Goal: Task Accomplishment & Management: Complete application form

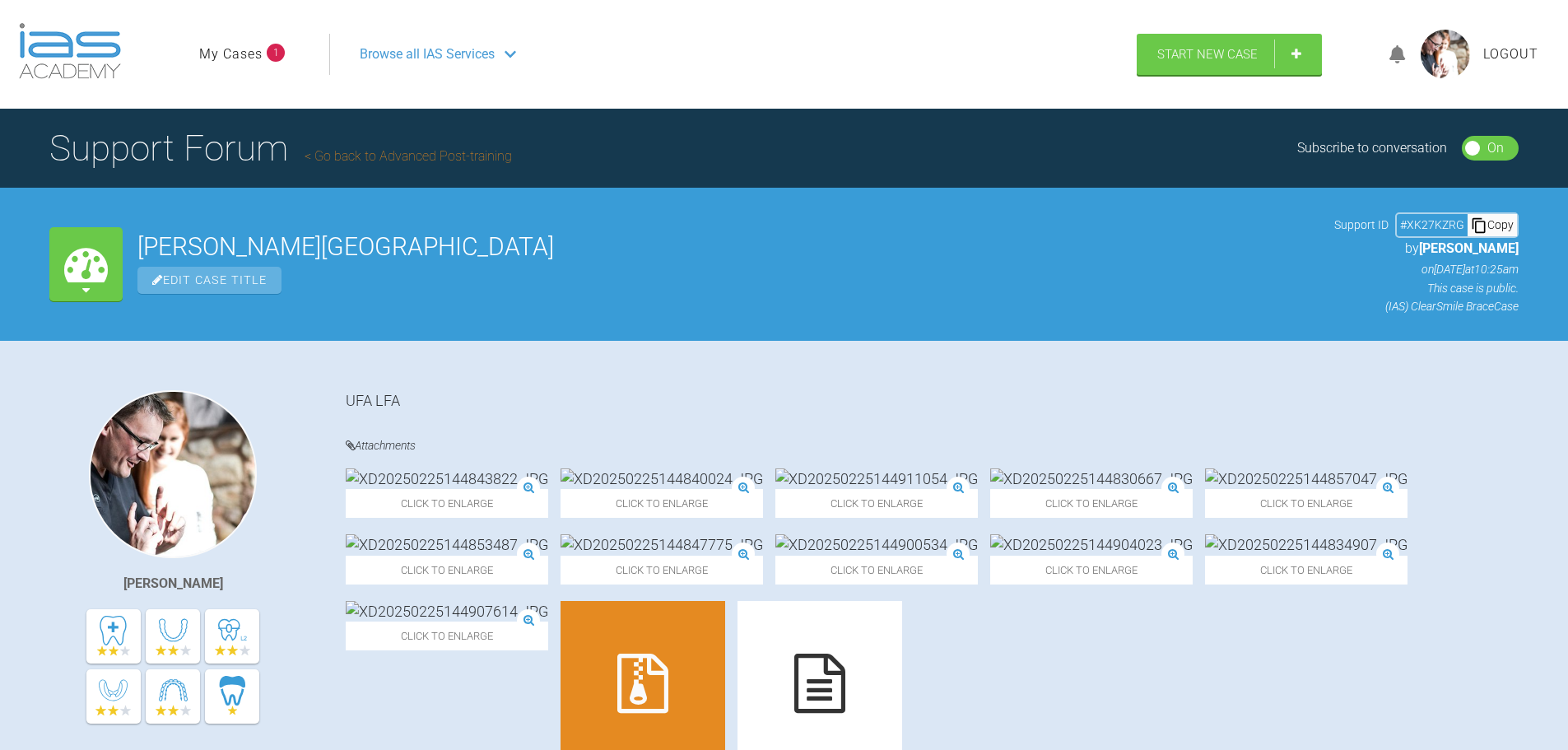
click at [229, 50] on link "My Cases" at bounding box center [231, 53] width 63 height 21
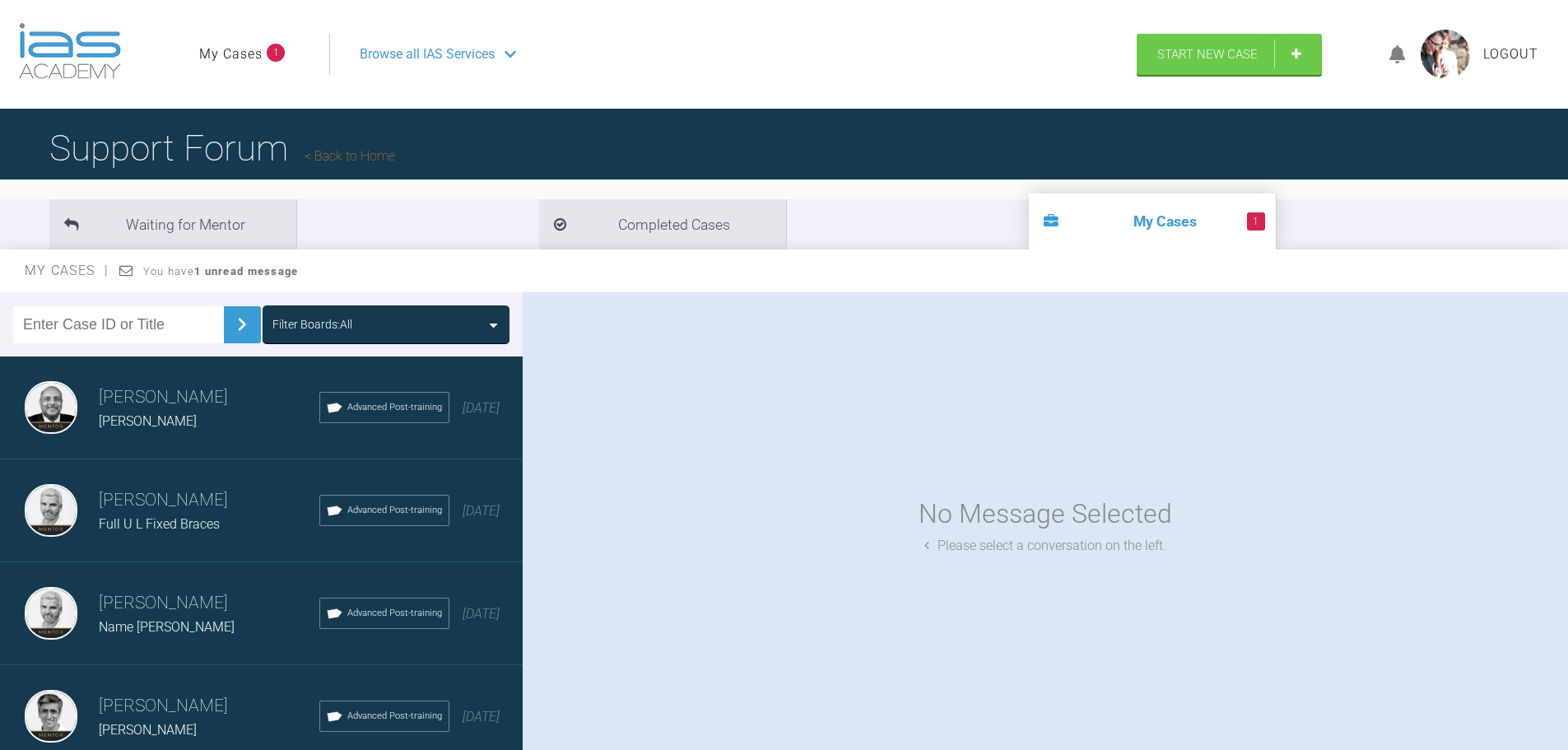
click at [159, 524] on span "Full U L Fixed Braces" at bounding box center [159, 523] width 121 height 16
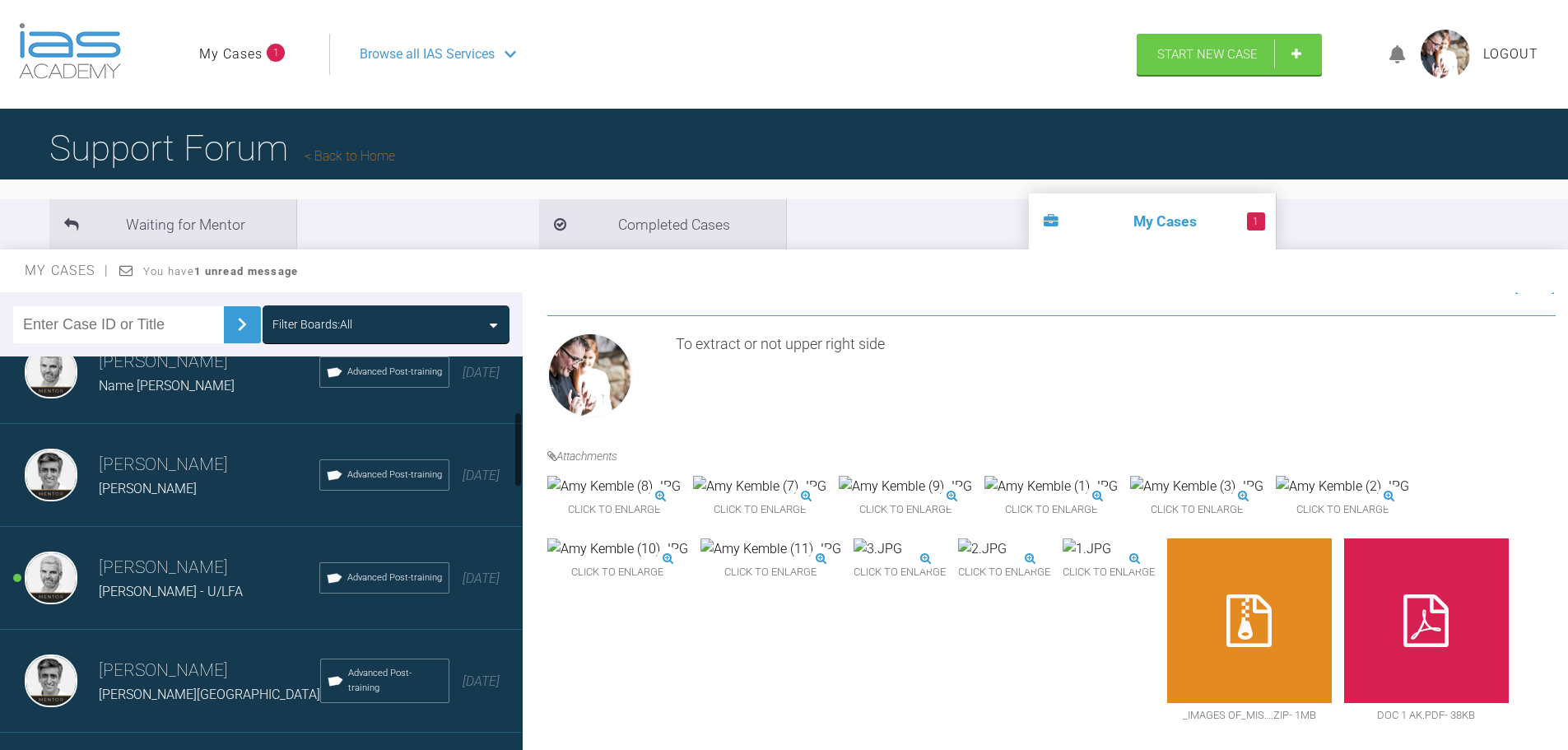
scroll to position [329, 0]
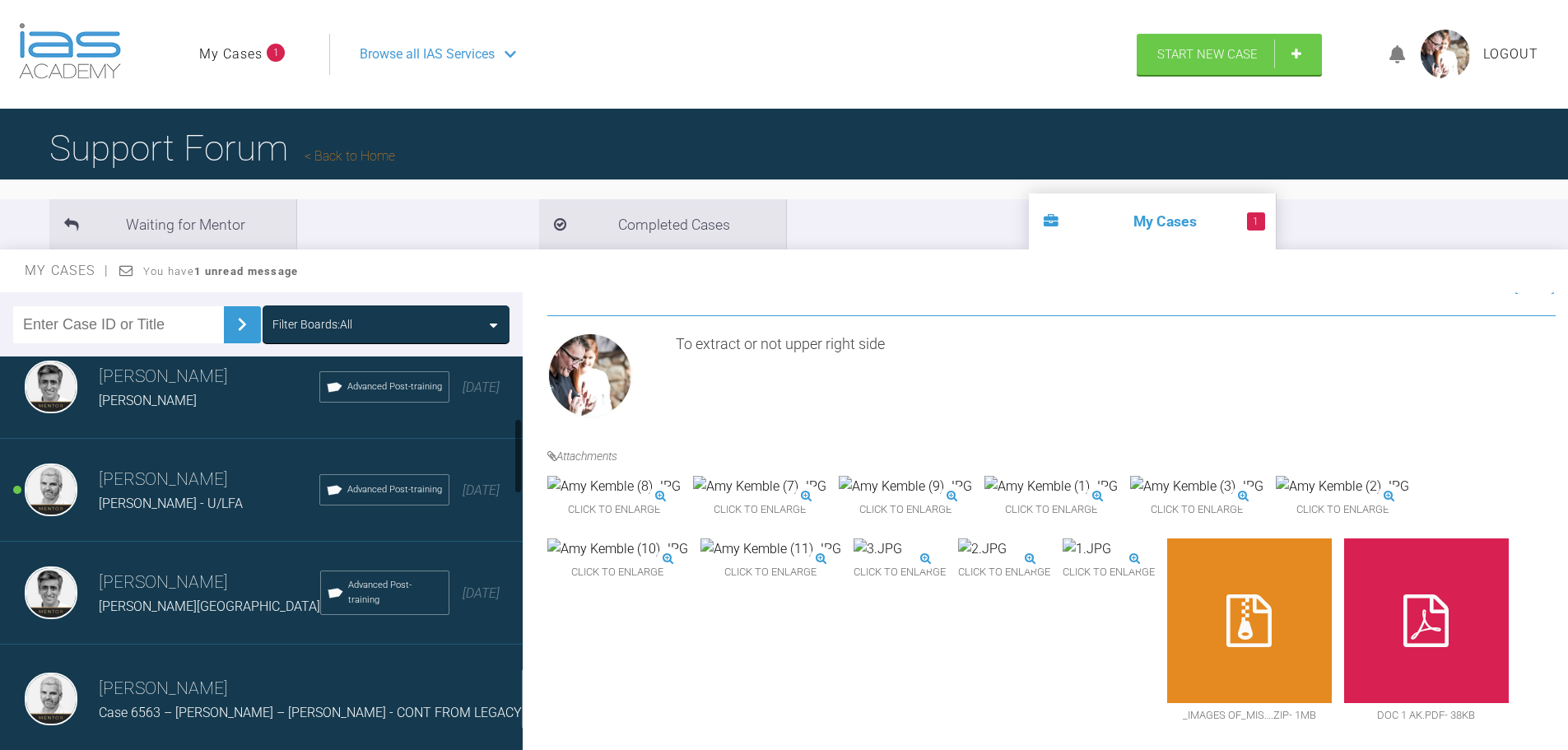
click at [161, 499] on span "[PERSON_NAME] - U/LFA" at bounding box center [170, 503] width 144 height 16
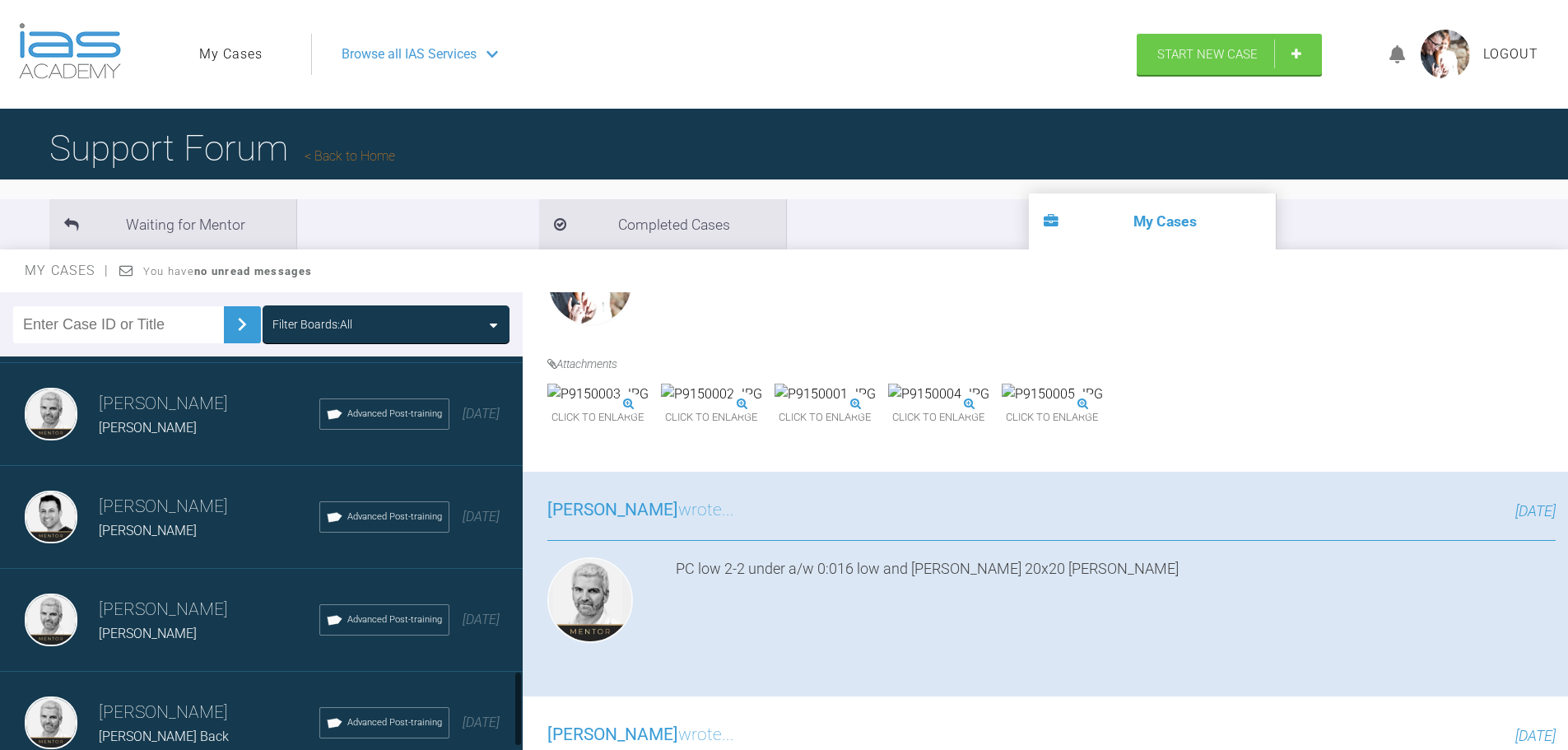
scroll to position [1718, 0]
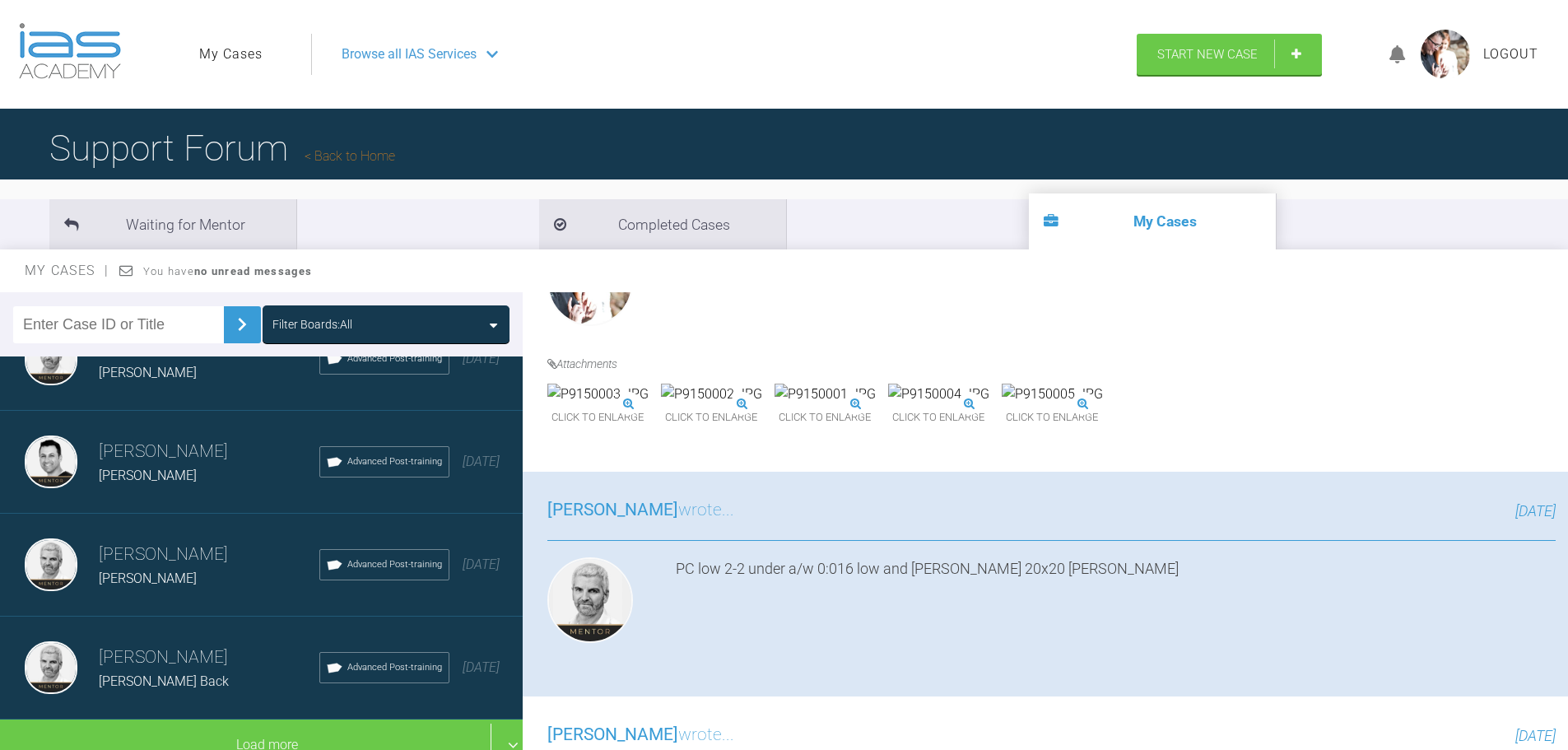
click at [189, 643] on h3 "[PERSON_NAME]" at bounding box center [209, 657] width 221 height 28
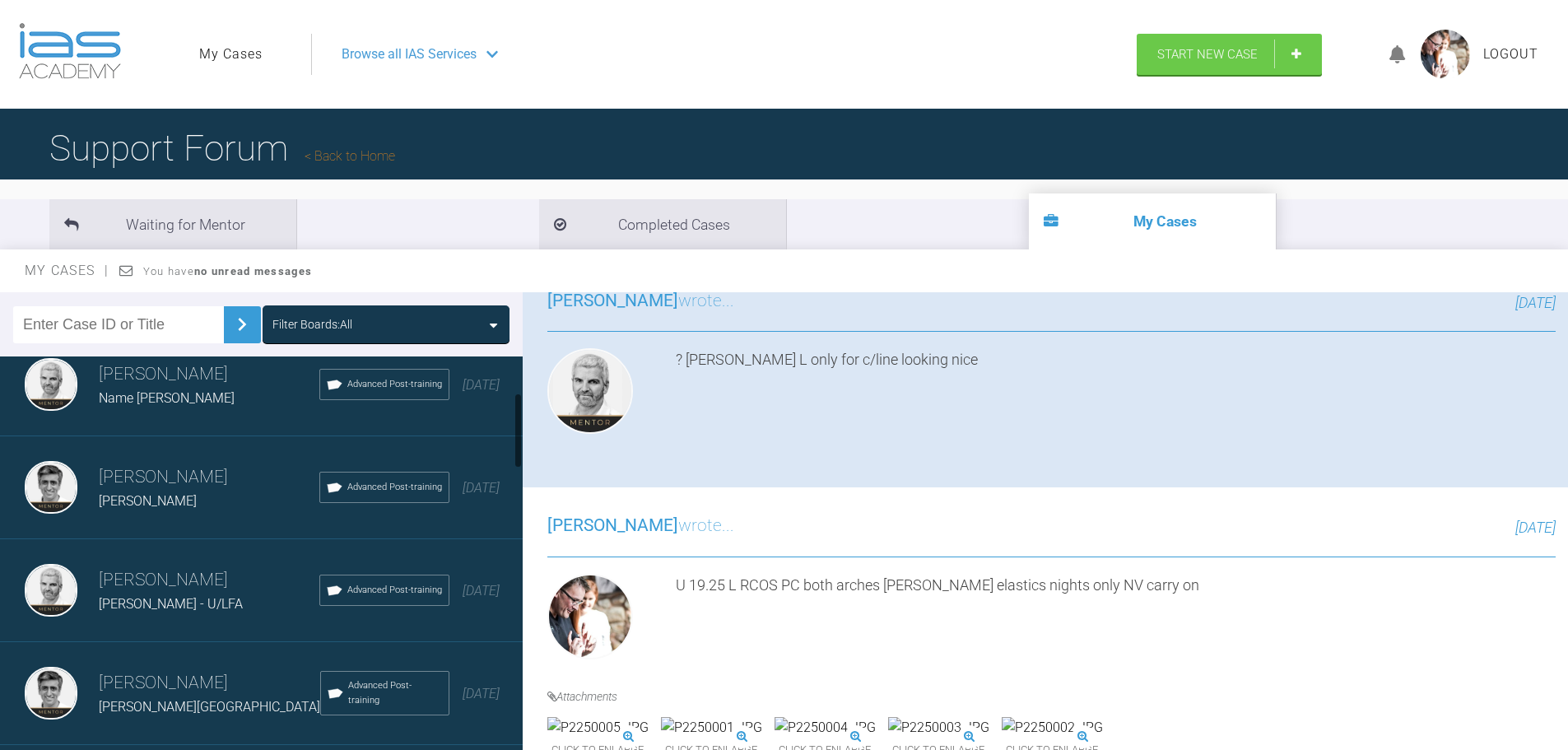
scroll to position [247, 0]
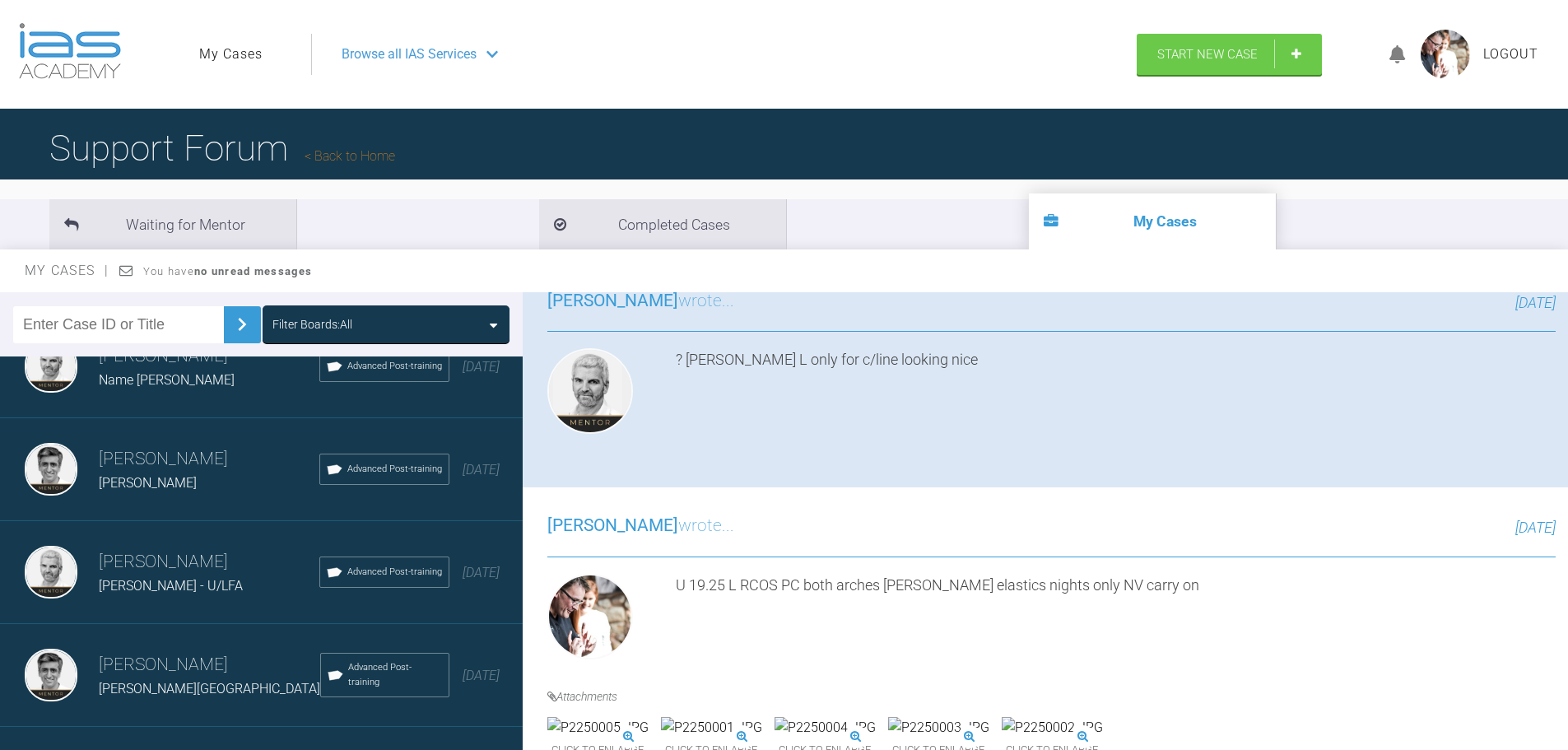
click at [165, 579] on span "[PERSON_NAME] - U/LFA" at bounding box center [170, 585] width 144 height 16
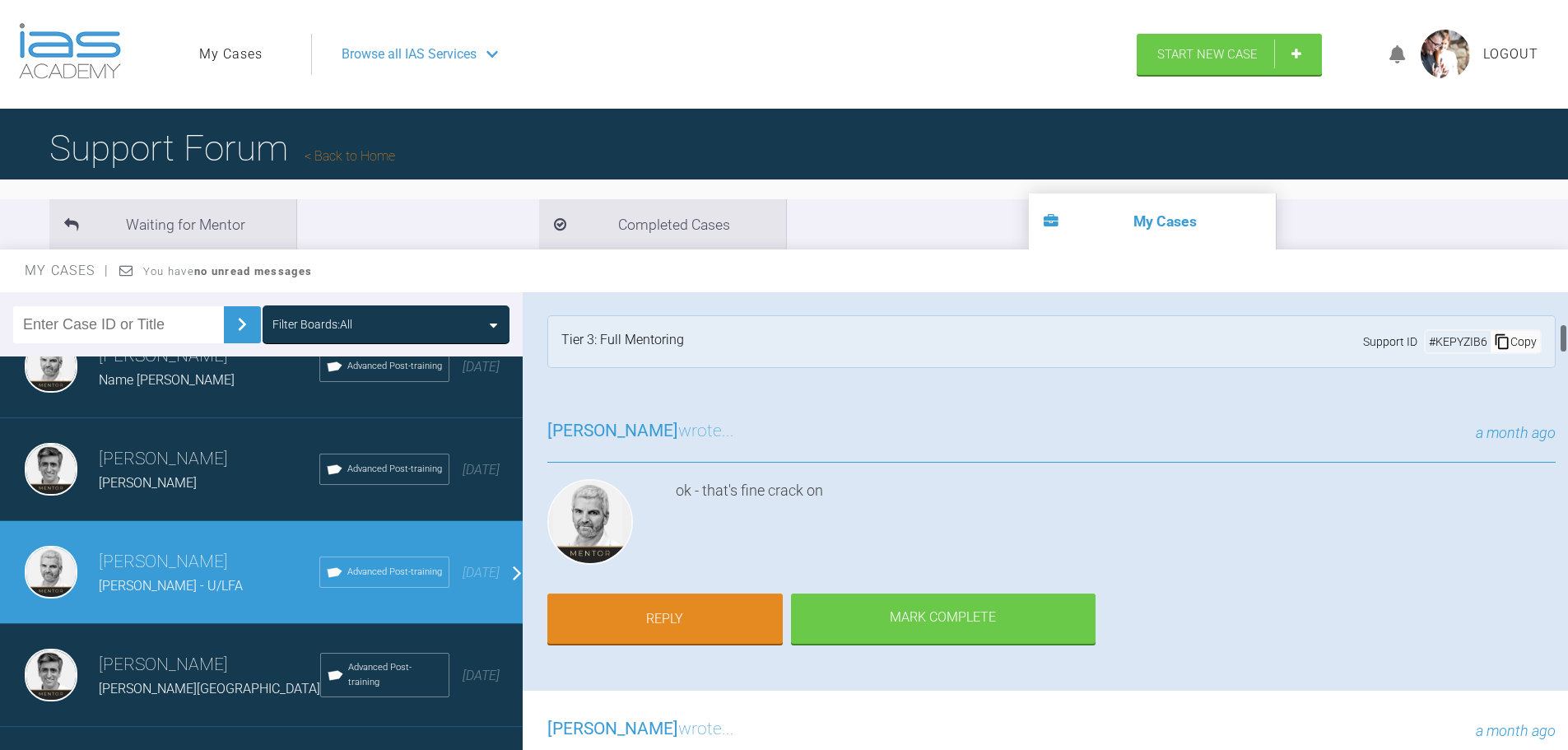
scroll to position [0, 0]
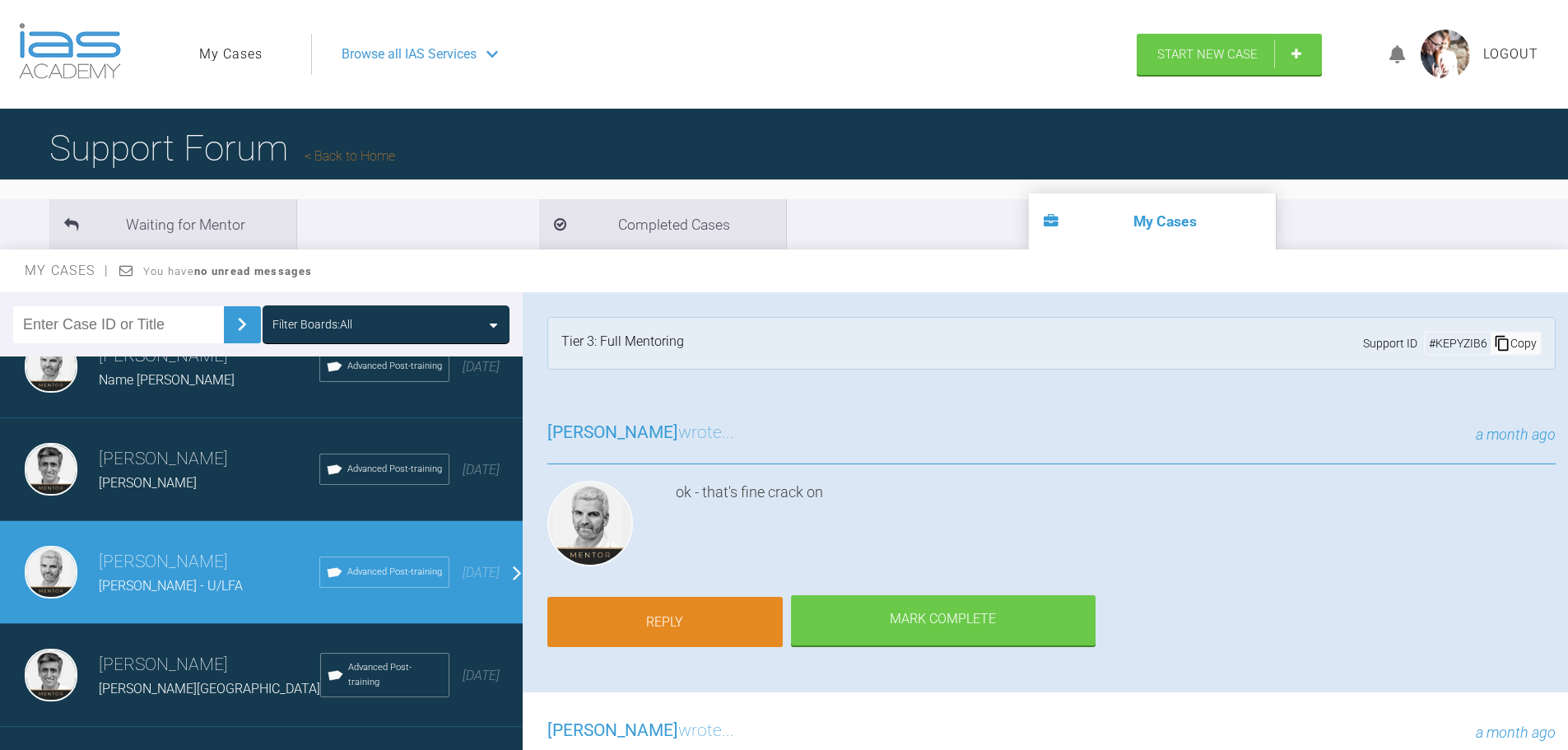
click at [680, 621] on link "Reply" at bounding box center [665, 622] width 235 height 51
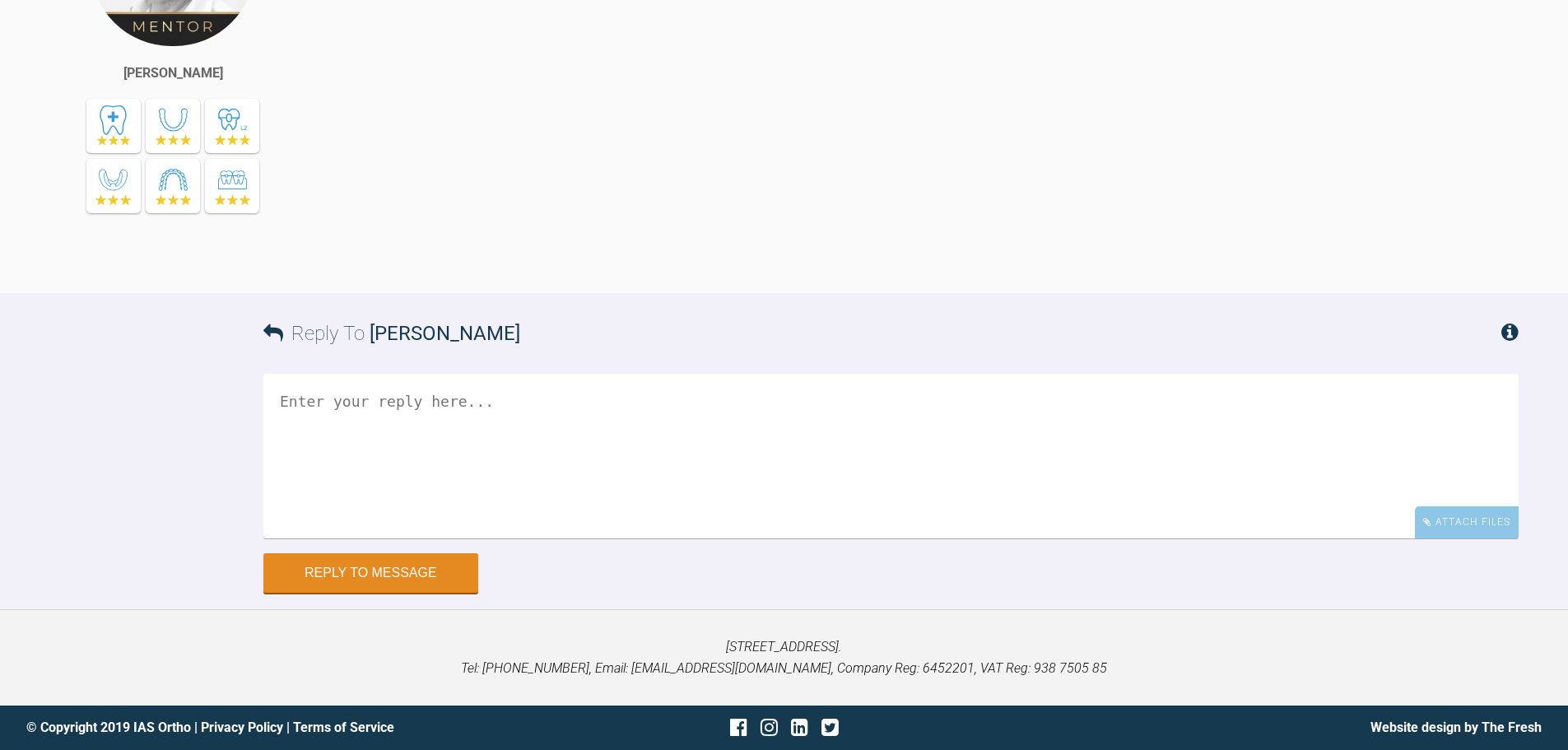
scroll to position [13308, 0]
click at [320, 564] on button "Reply to Message" at bounding box center [371, 574] width 215 height 40
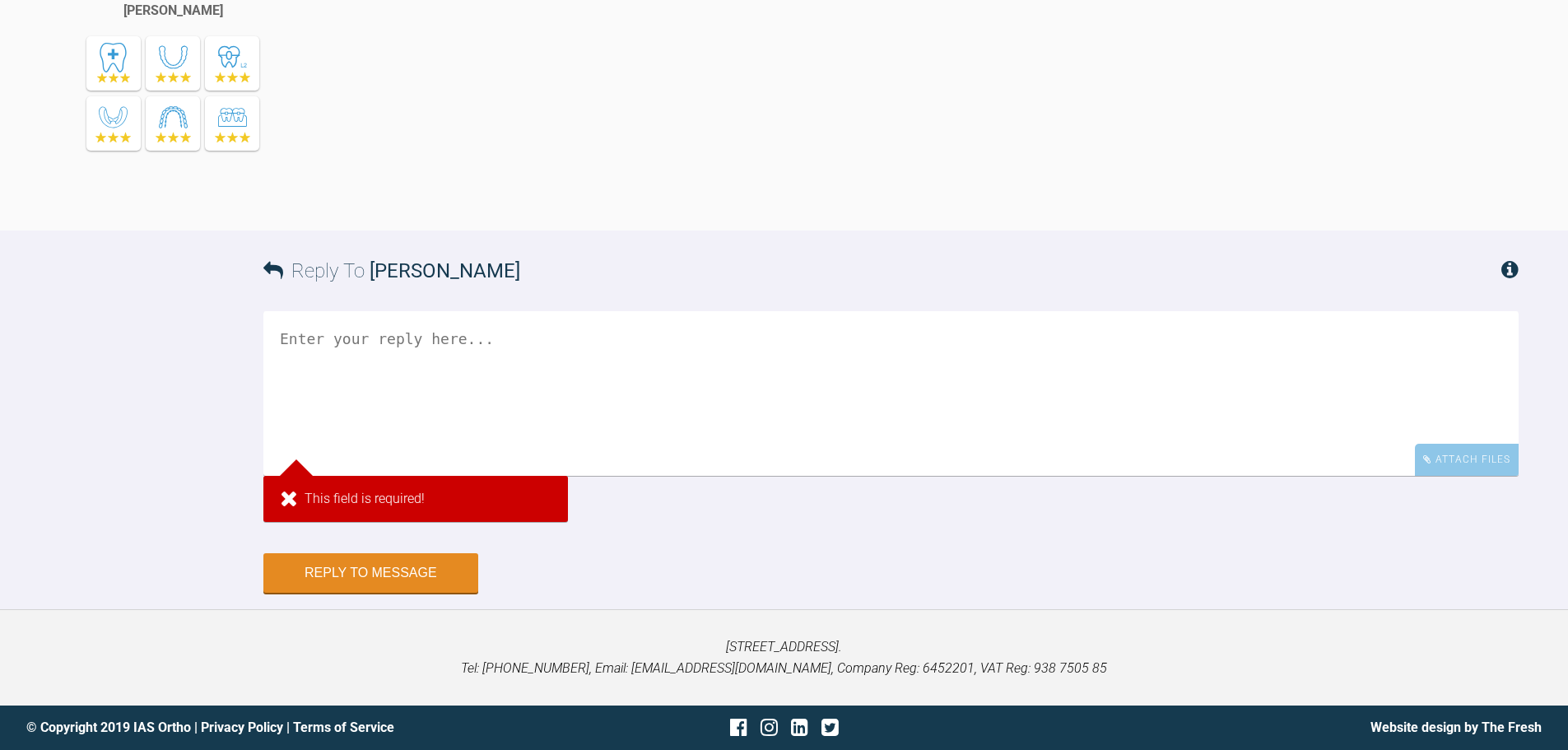
scroll to position [13370, 0]
click at [383, 326] on textarea at bounding box center [891, 392] width 1255 height 165
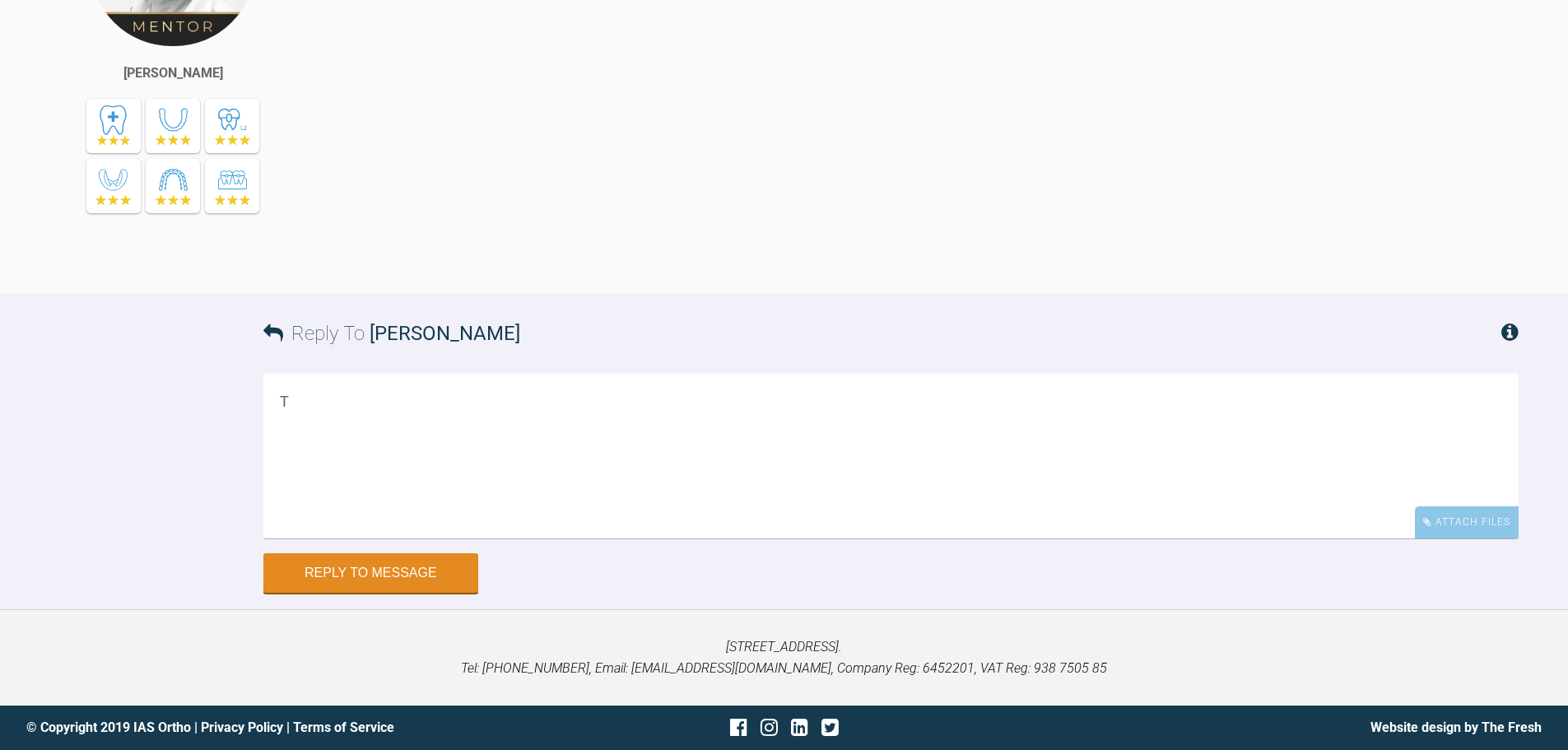
scroll to position [13308, 0]
type textarea "This visit U 020 L 020 Need to start correcting U CLso retract the UL 5"
click at [1470, 531] on div "Attach Files" at bounding box center [1466, 522] width 104 height 32
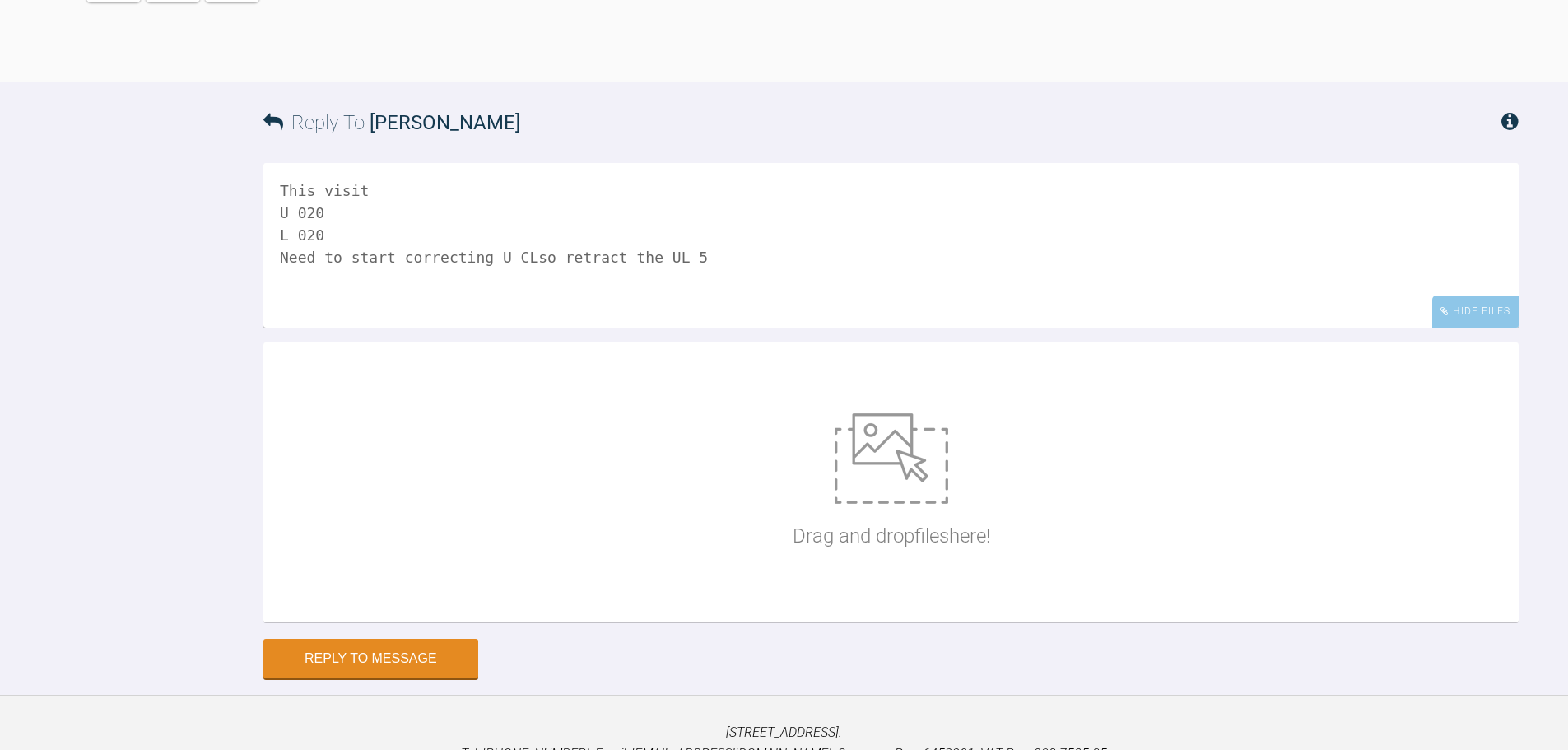
scroll to position [13605, 0]
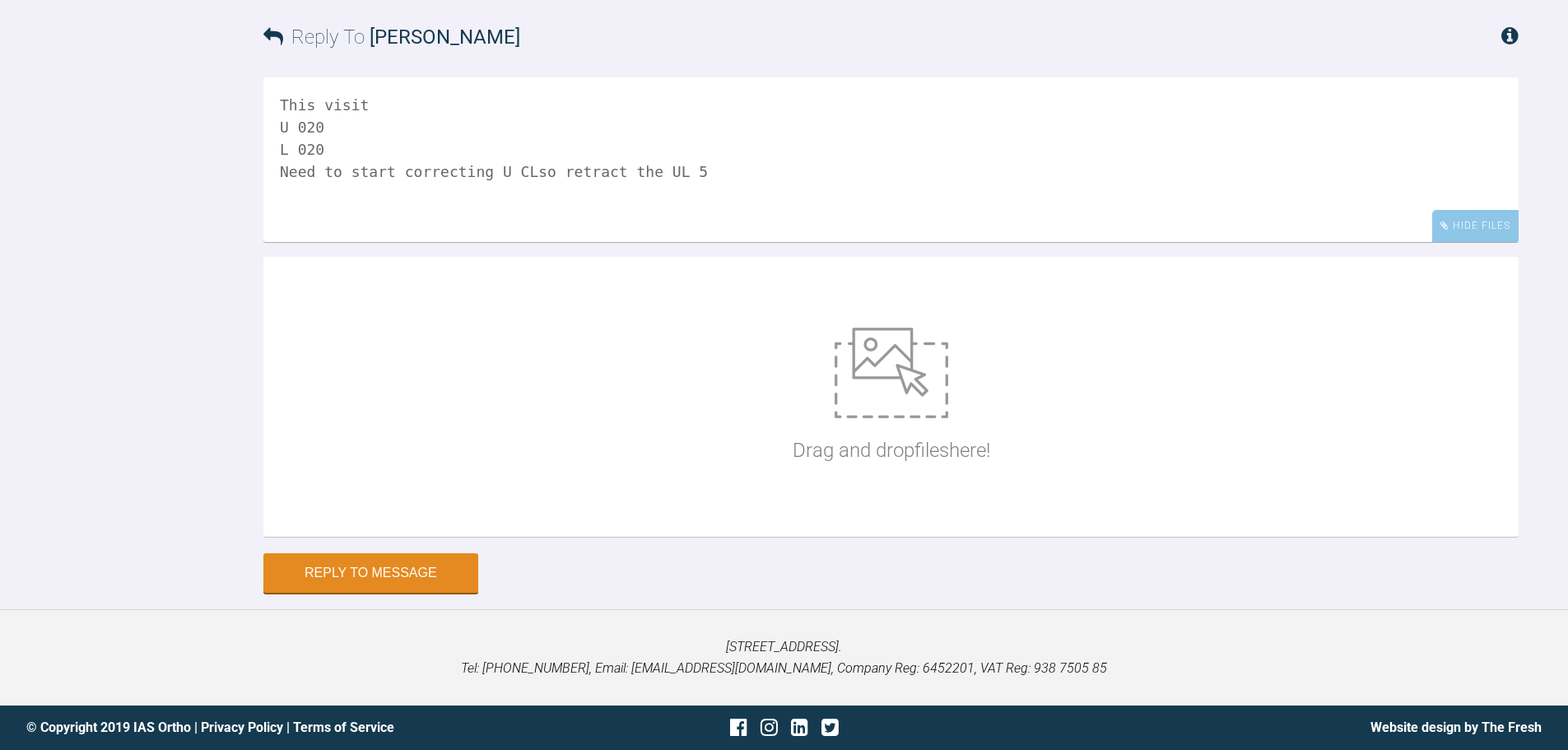
click at [948, 401] on img at bounding box center [892, 372] width 114 height 90
type input "C:\fakepath\PA150015.JPG"
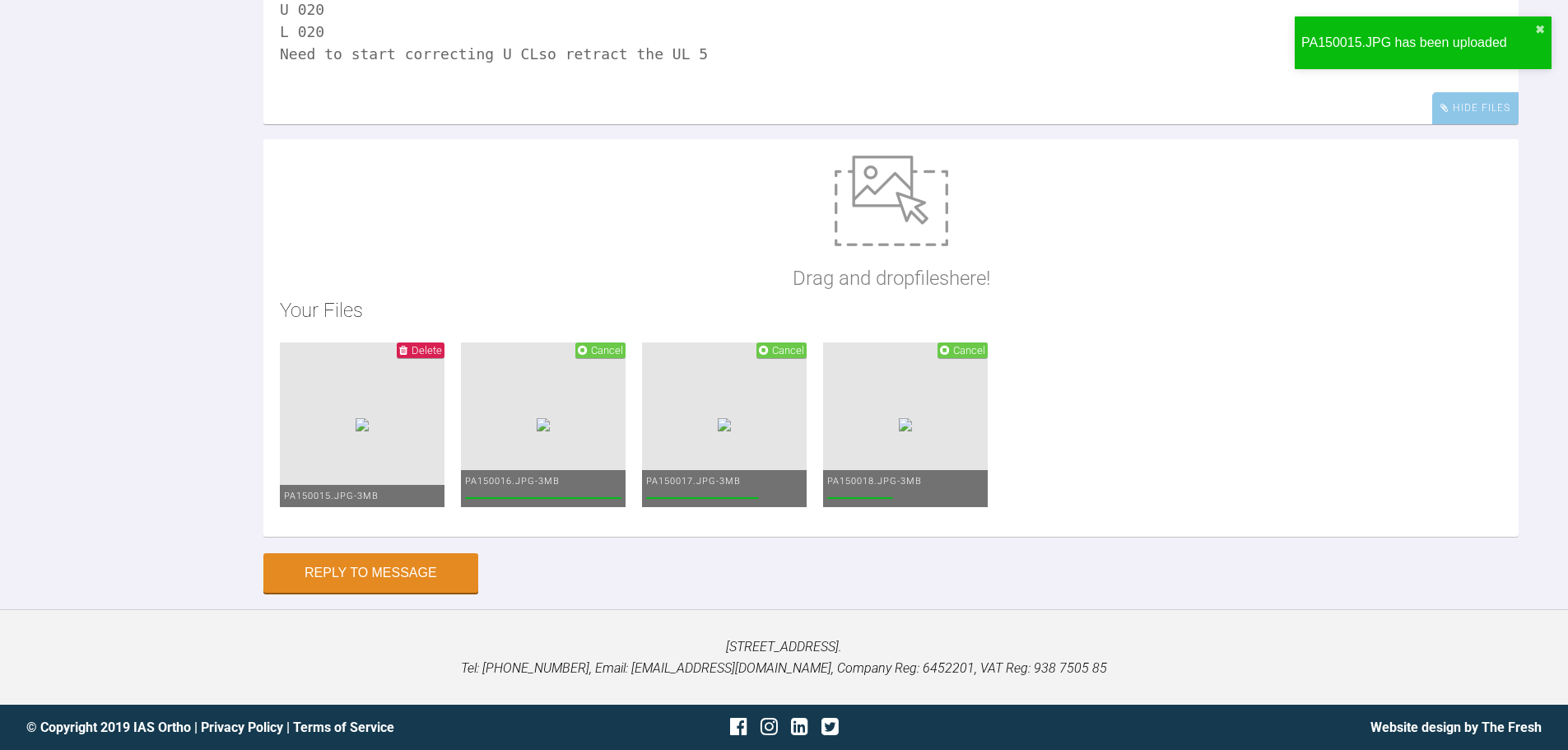
click at [913, 246] on img at bounding box center [892, 200] width 114 height 90
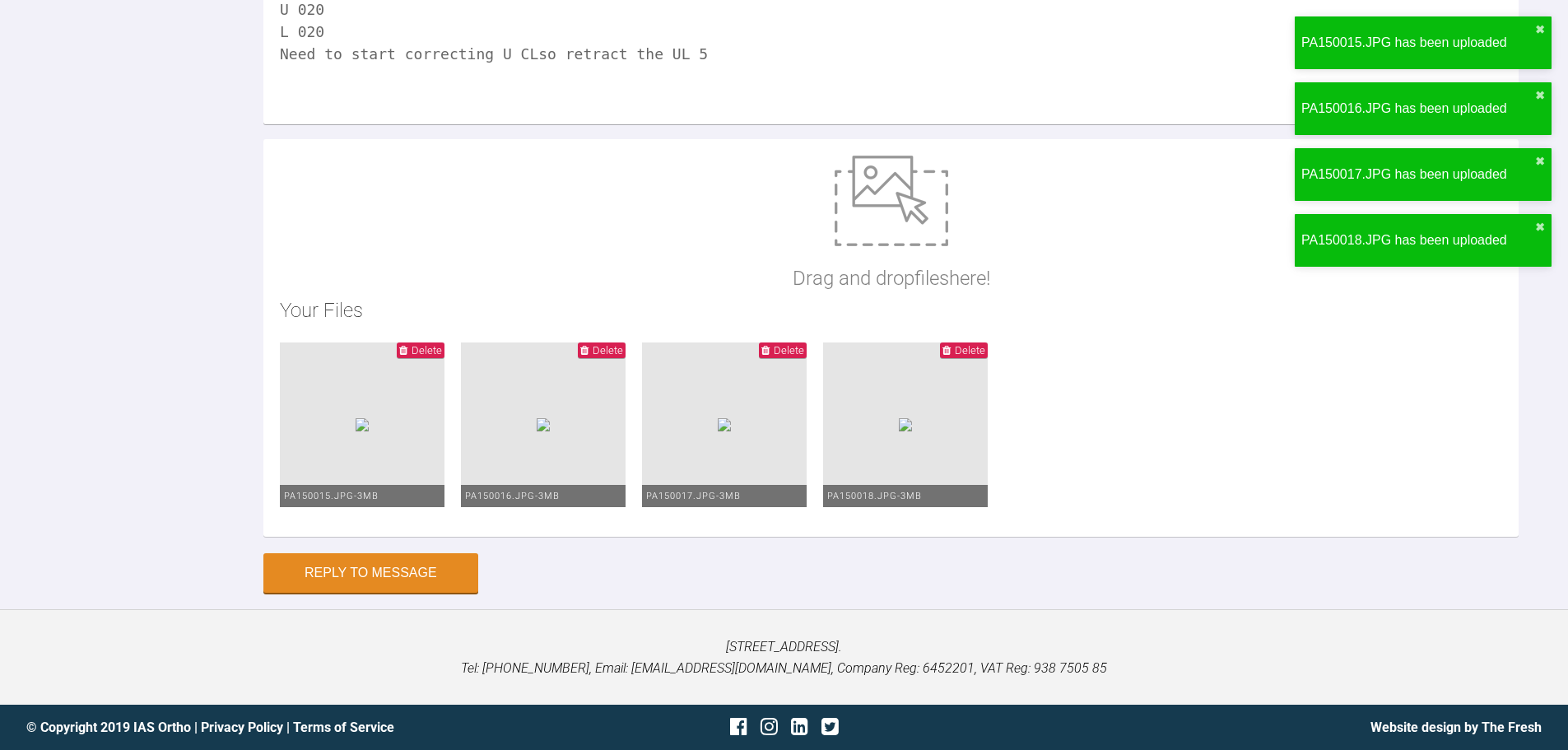
type input "C:\fakepath\PA150019.JPG"
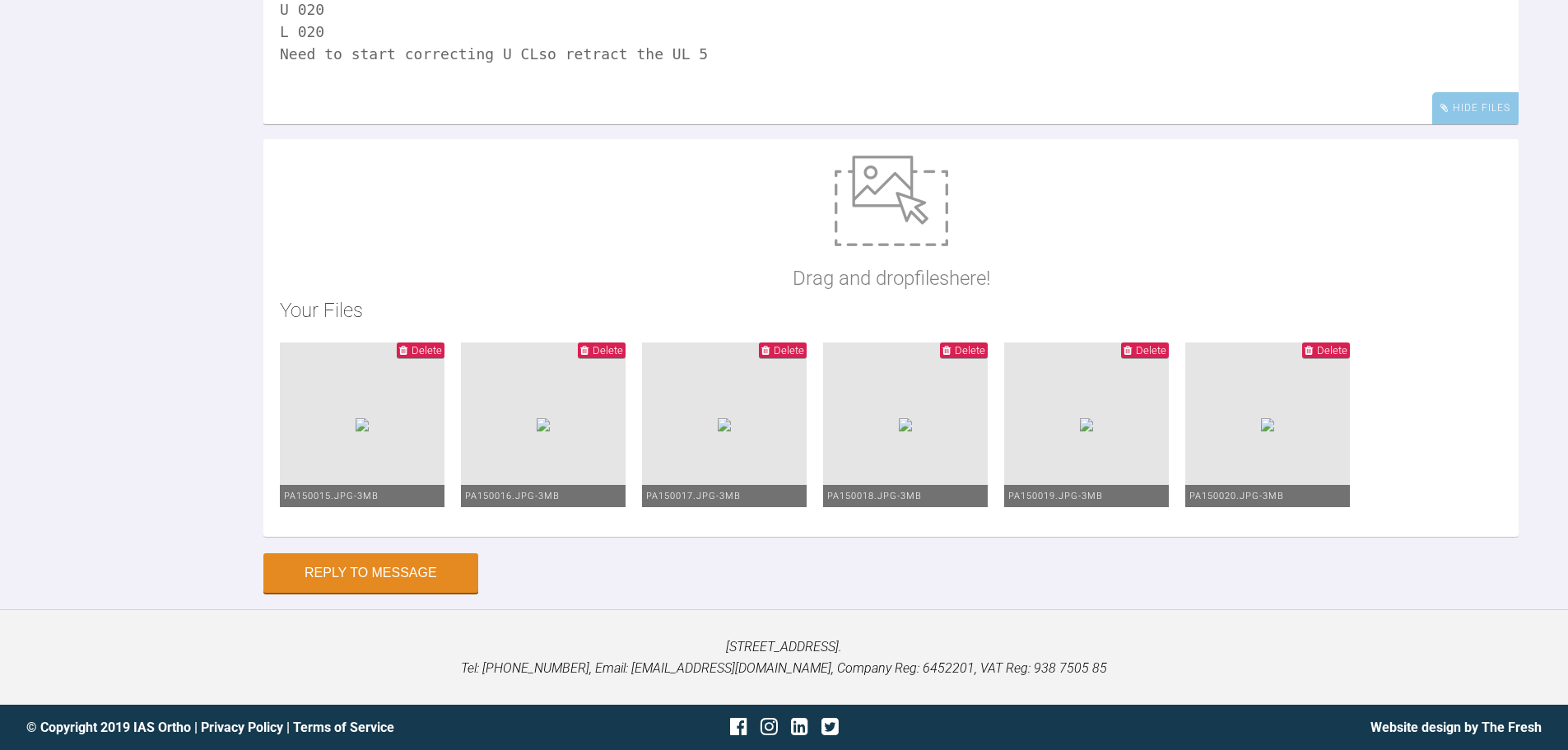
scroll to position [13439, 0]
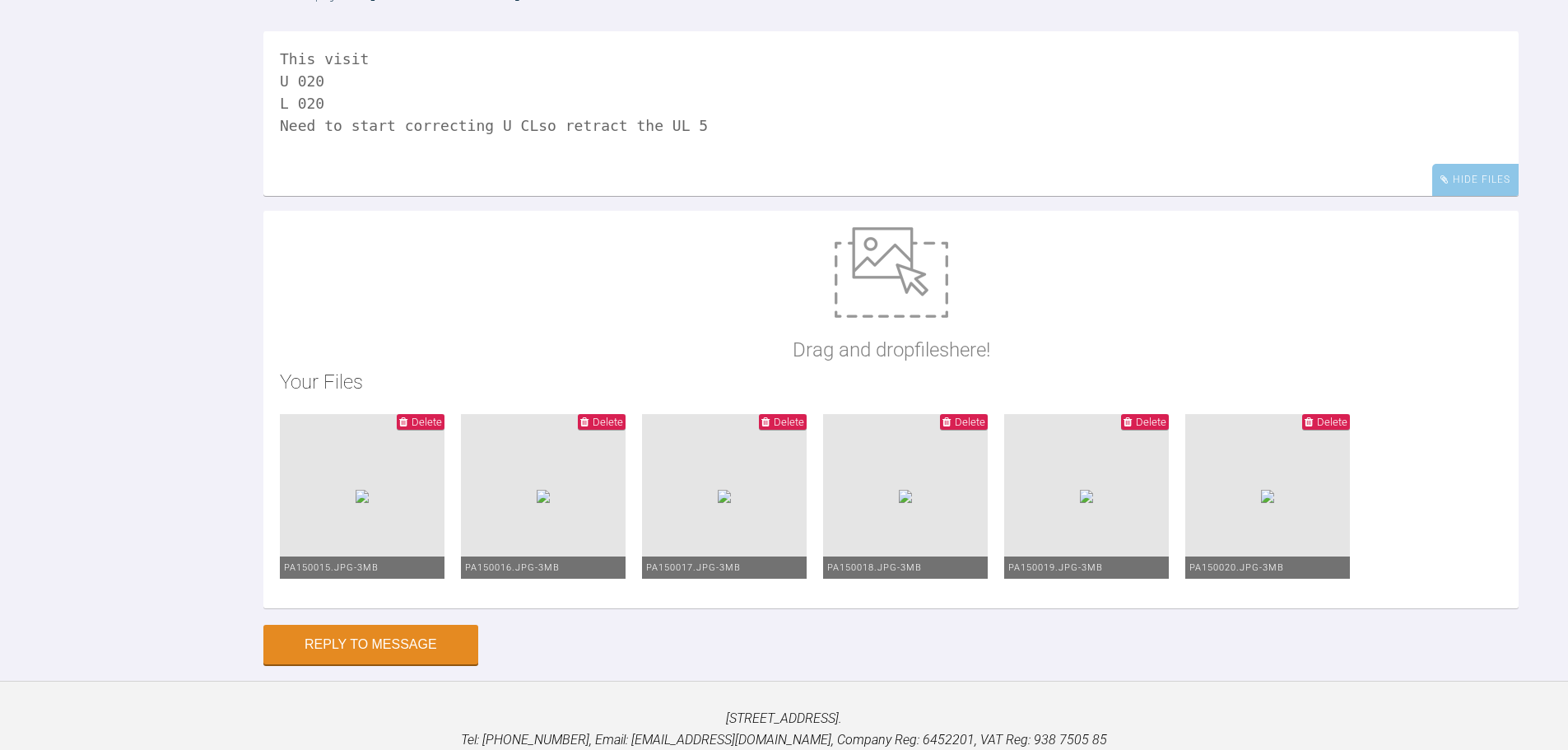
click at [703, 196] on textarea "This visit U 020 L 020 Need to start correcting U CLso retract the UL 5" at bounding box center [891, 113] width 1255 height 165
click at [519, 196] on textarea "This visit U 020 L 020 Need to start correcting U CLso retract the UL 5 PC 7 t0…" at bounding box center [891, 113] width 1255 height 165
click at [394, 196] on textarea "This visit U 020 L 020 Need to start correcting U CL so retract the UL 5 PC 7 t…" at bounding box center [891, 113] width 1255 height 165
click at [820, 196] on textarea "This visit U 020 L 020 NV Need to start correcting U CL so retract the UL 5 PC …" at bounding box center [891, 113] width 1255 height 165
click at [308, 196] on textarea "This visit U 020 L 020 NV Need to start correcting U CL so retract the UL 5 PC …" at bounding box center [891, 113] width 1255 height 165
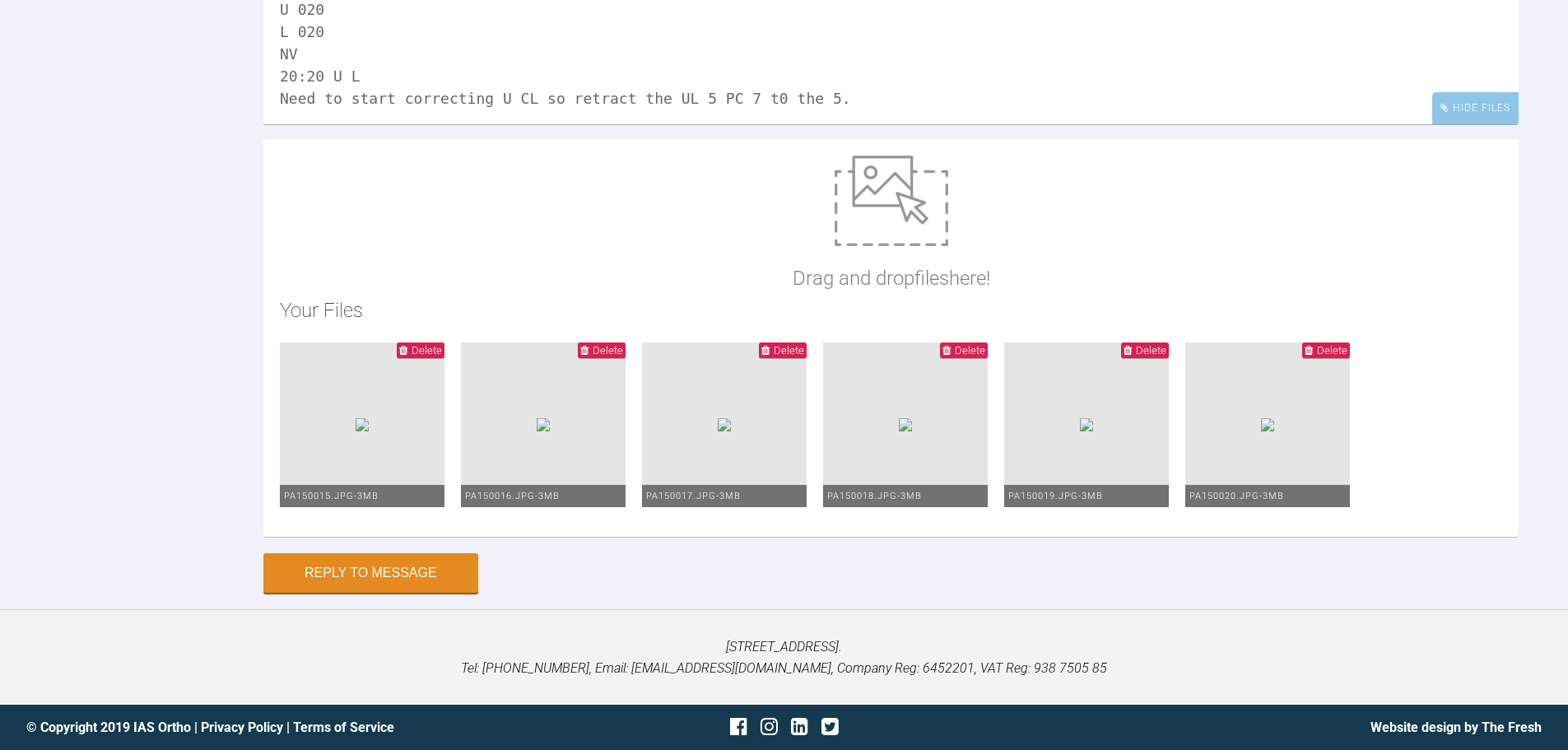
scroll to position [13900, 0]
type textarea "This visit U 020 L 020 NV 20:20 U L Need to start correcting U CL so retract th…"
click at [395, 574] on button "Reply to Message" at bounding box center [371, 574] width 215 height 40
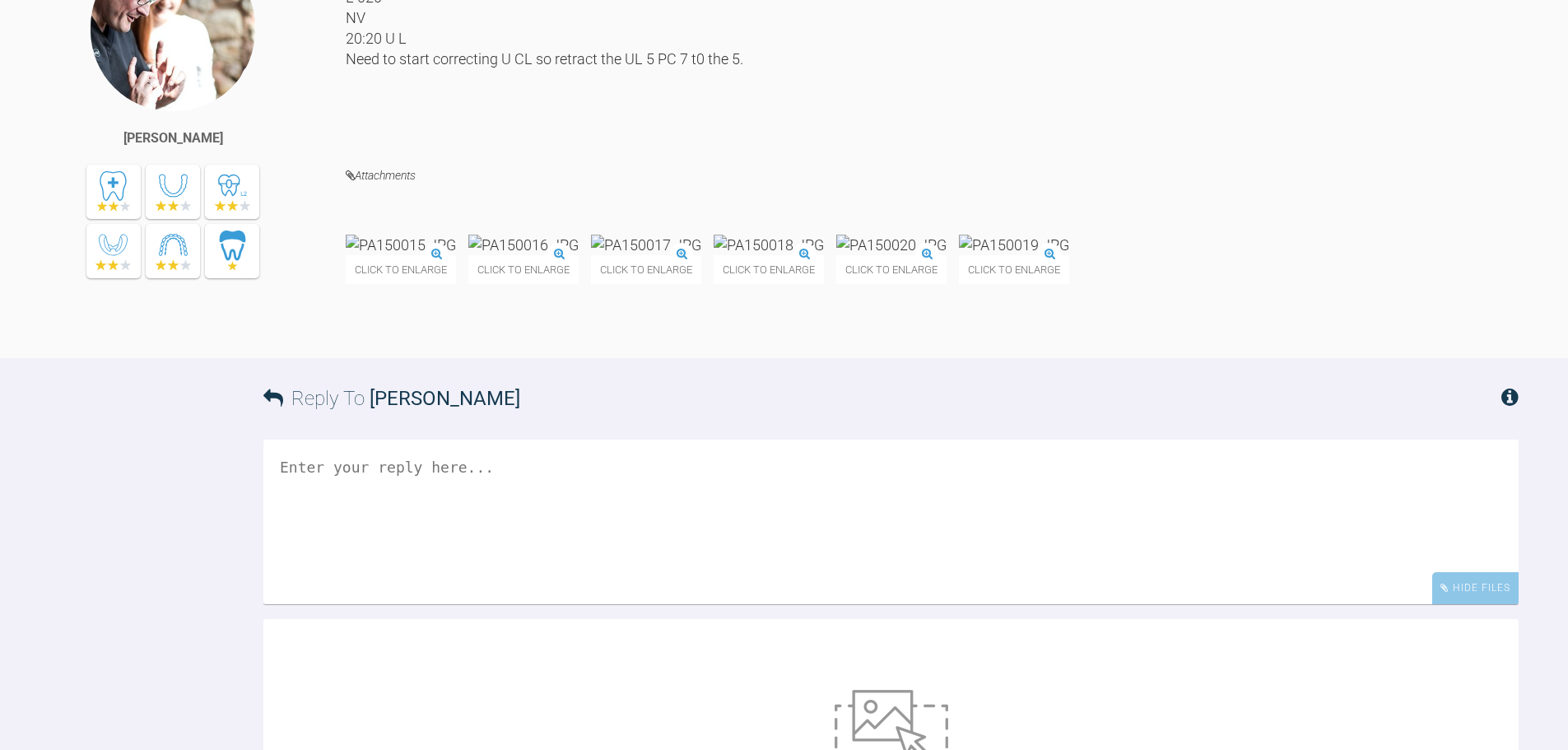
scroll to position [13611, 0]
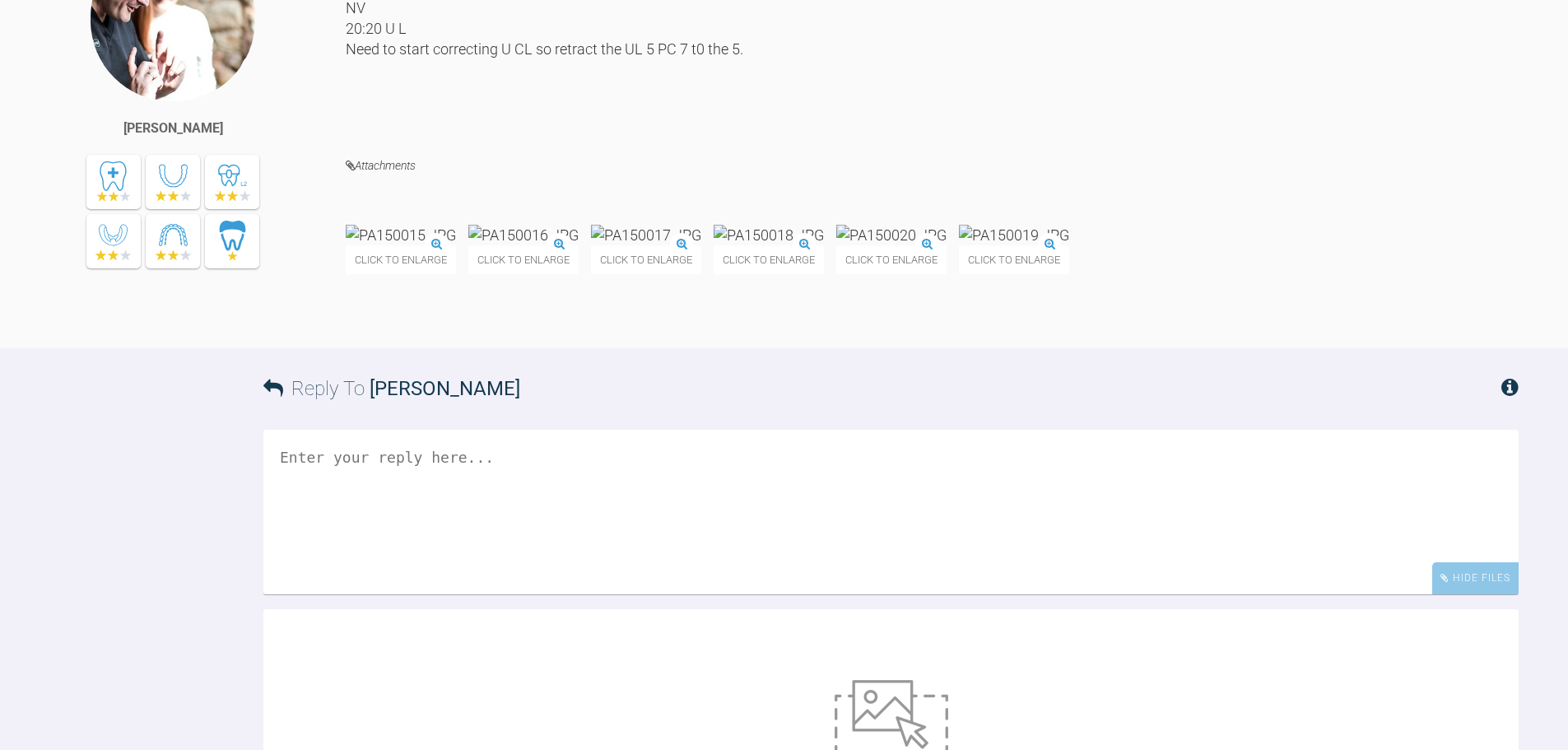
click at [601, 131] on div "This visit U 020 L 020 NV 20:20 U L Need to start correcting U CL so retract th…" at bounding box center [932, 32] width 1173 height 196
click at [447, 131] on div "This visit U 020 L 020 NV 20:20 U L Need to start correcting U CL so retract th…" at bounding box center [932, 32] width 1173 height 196
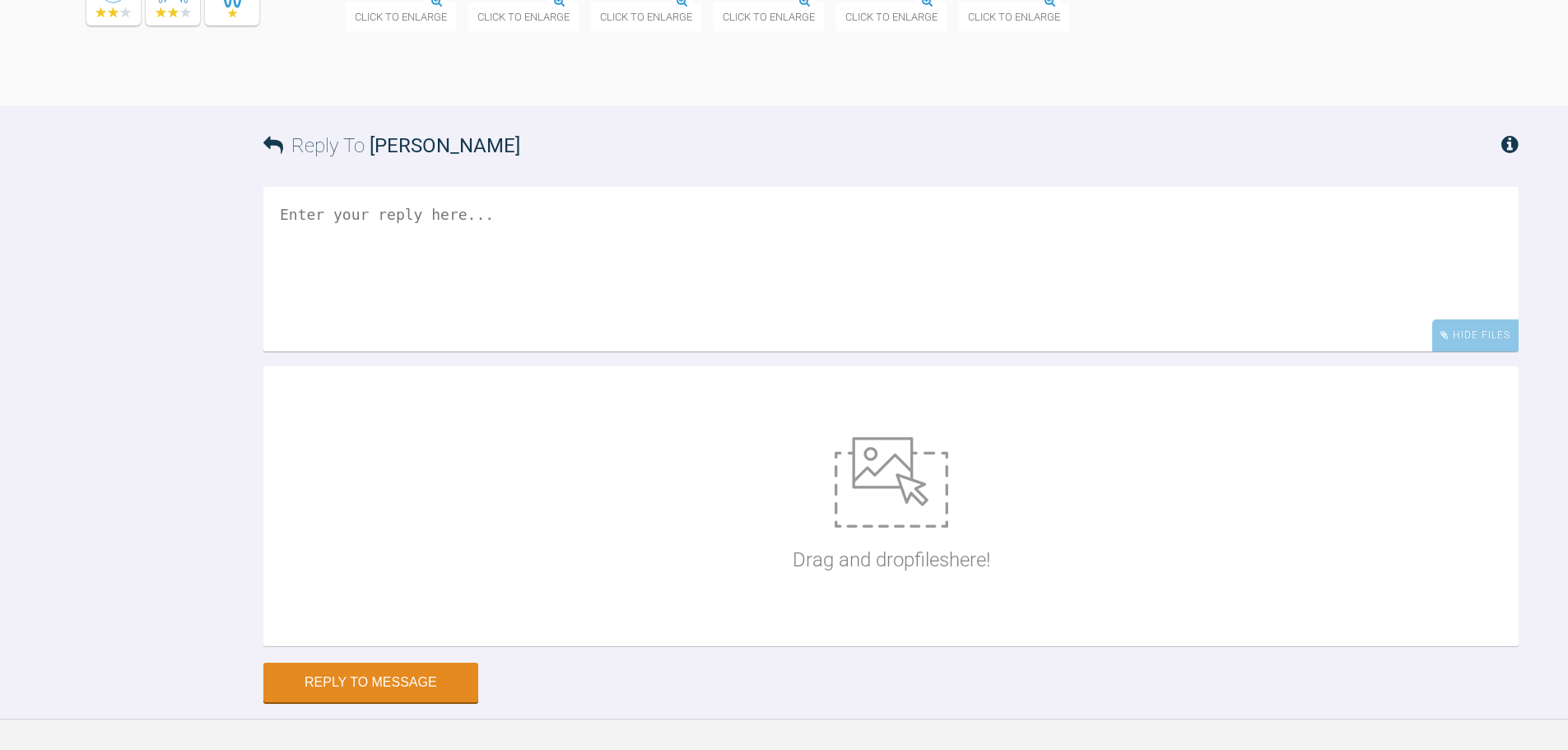
scroll to position [13858, 0]
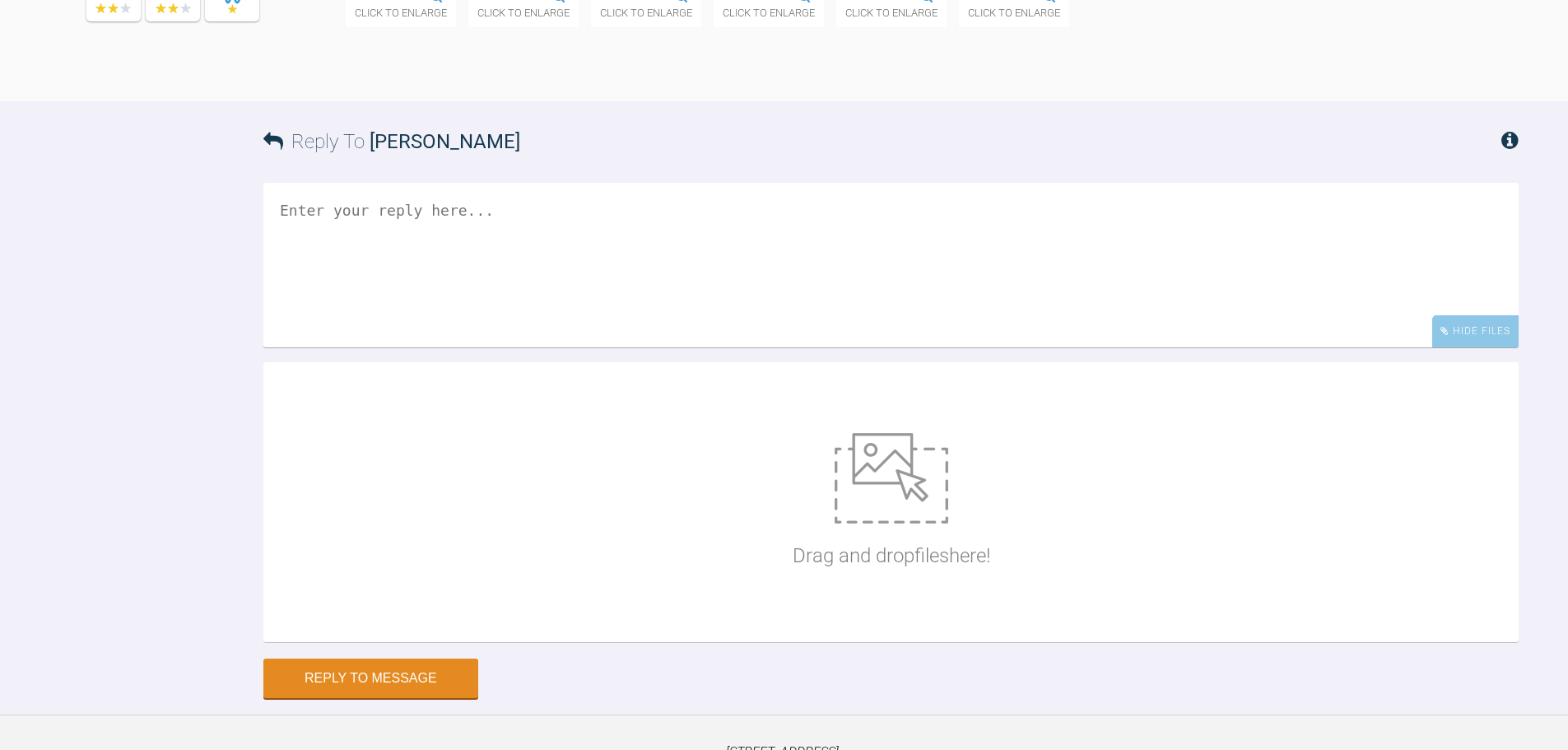
click at [371, 347] on textarea at bounding box center [891, 265] width 1255 height 165
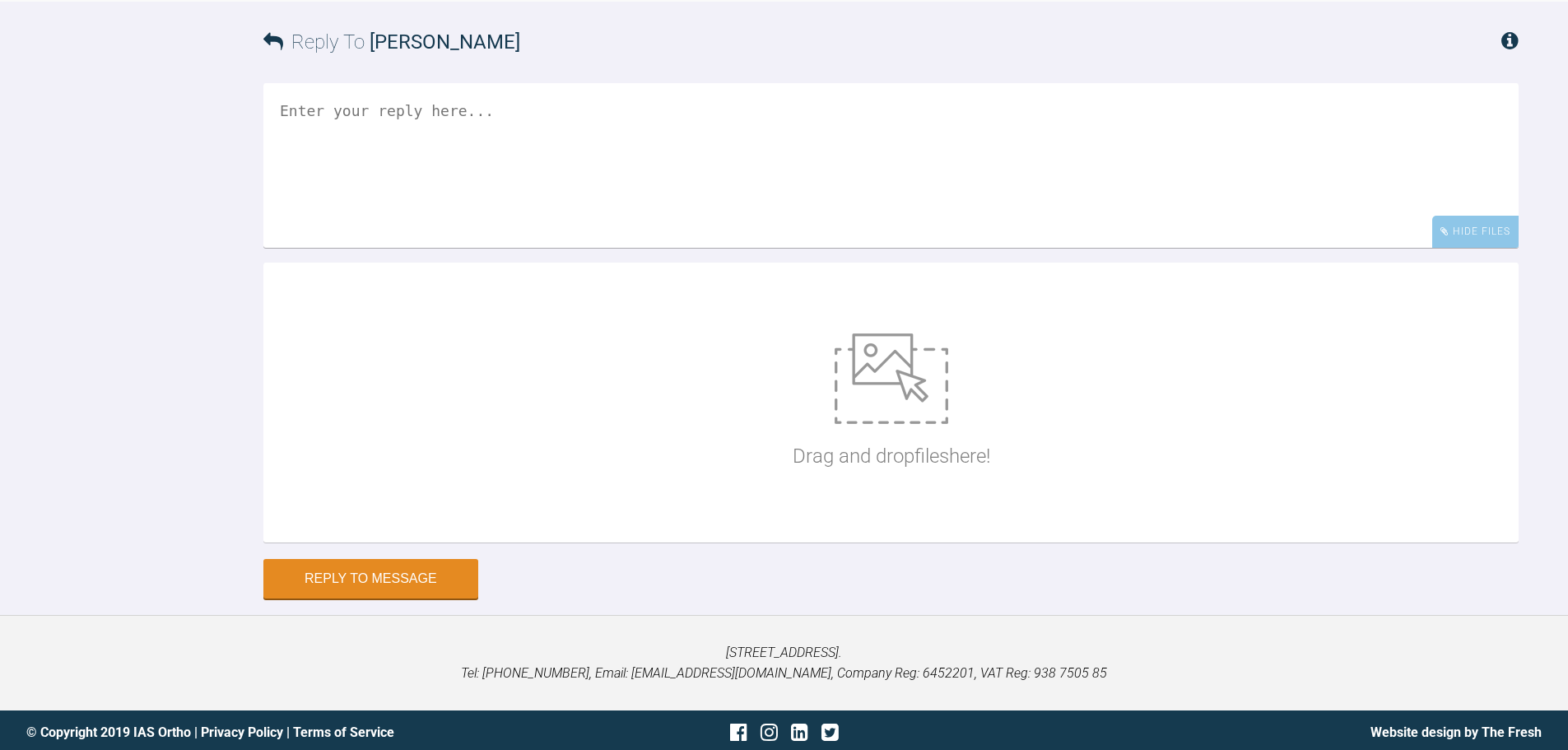
scroll to position [13845, 0]
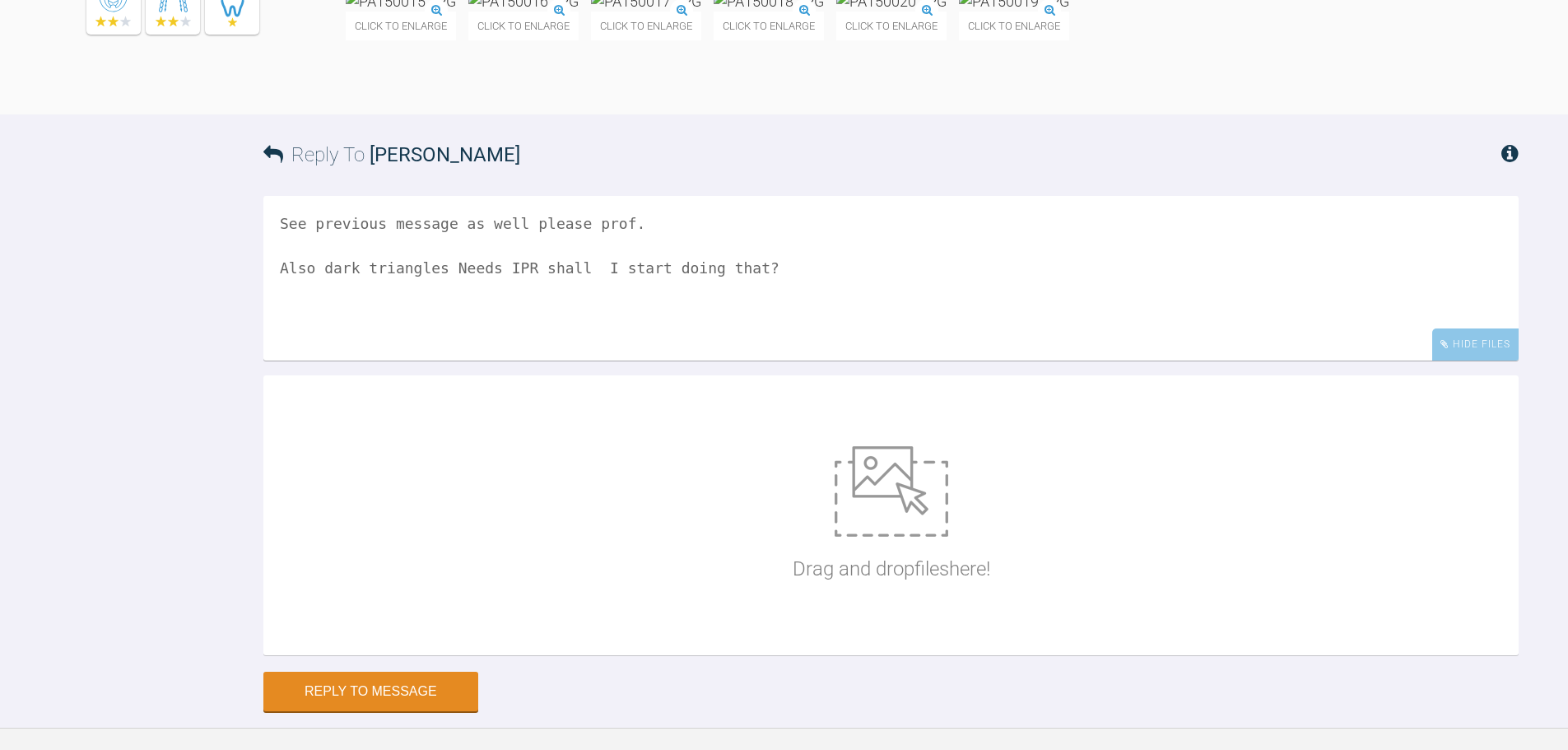
click at [435, 360] on textarea "See previous message as well please prof. Also dark triangles Needs IPR shall I…" at bounding box center [891, 278] width 1255 height 165
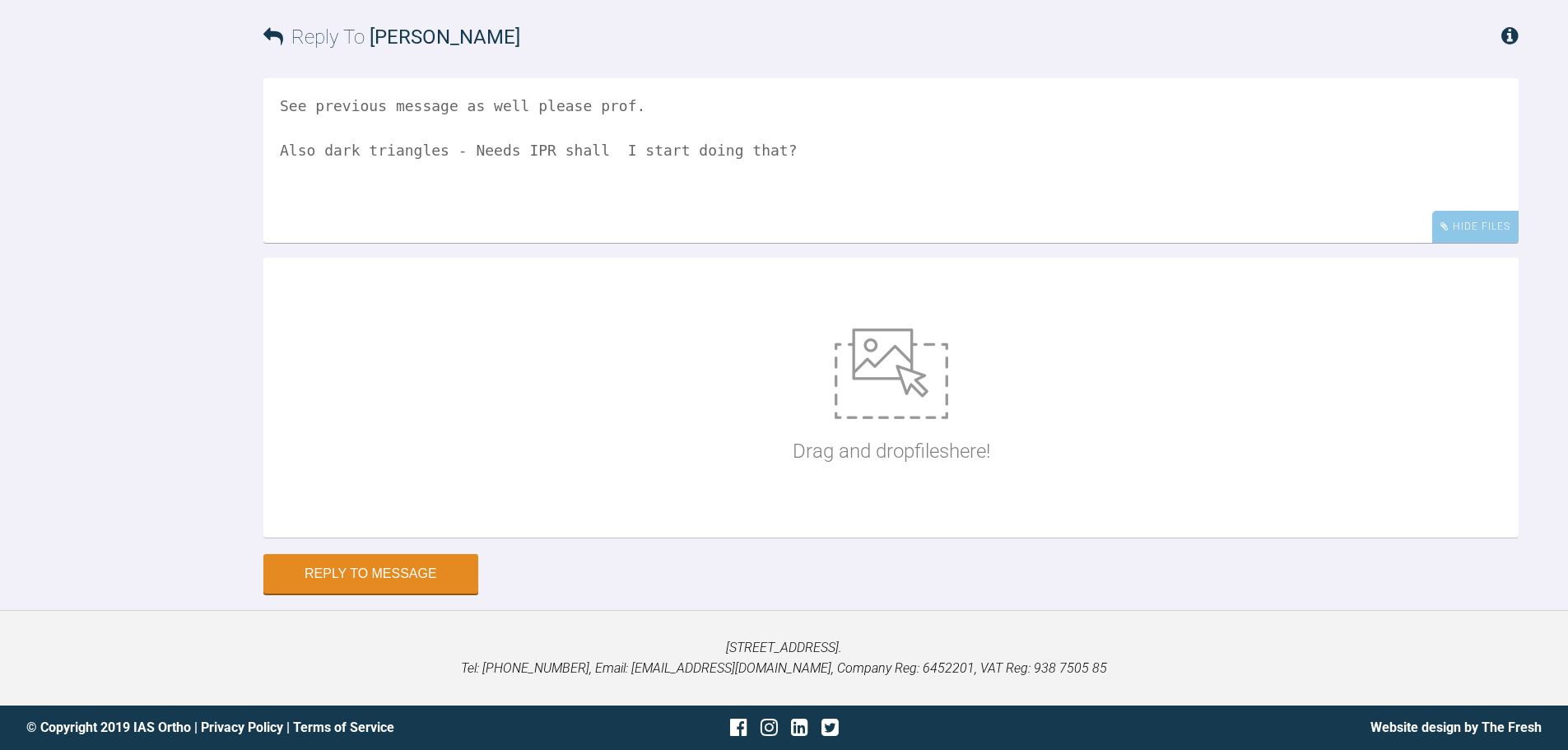
scroll to position [14174, 0]
type textarea "See previous message as well please prof. Also dark triangles - Needs IPR shall…"
click at [428, 560] on button "Reply to Message" at bounding box center [371, 574] width 215 height 40
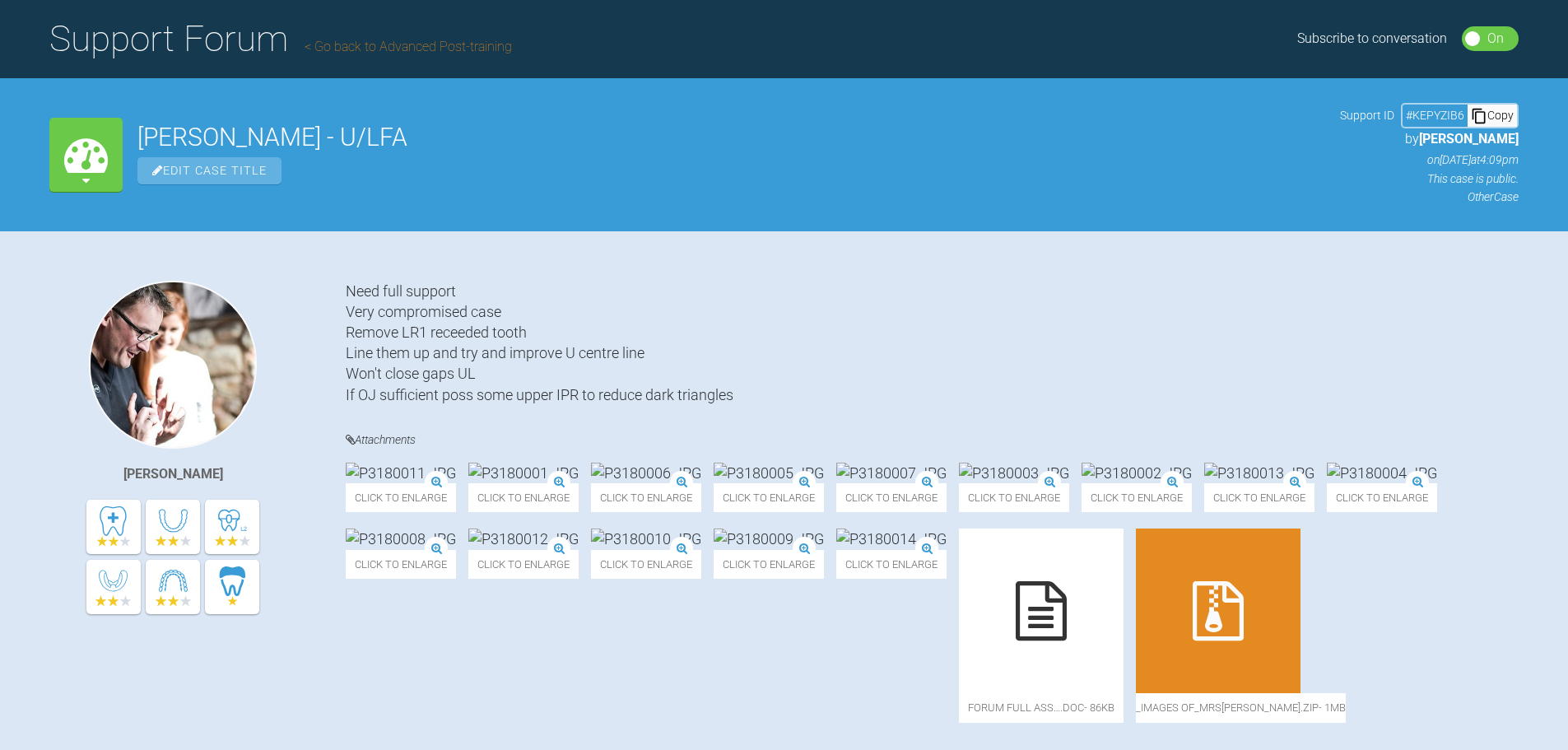
scroll to position [0, 0]
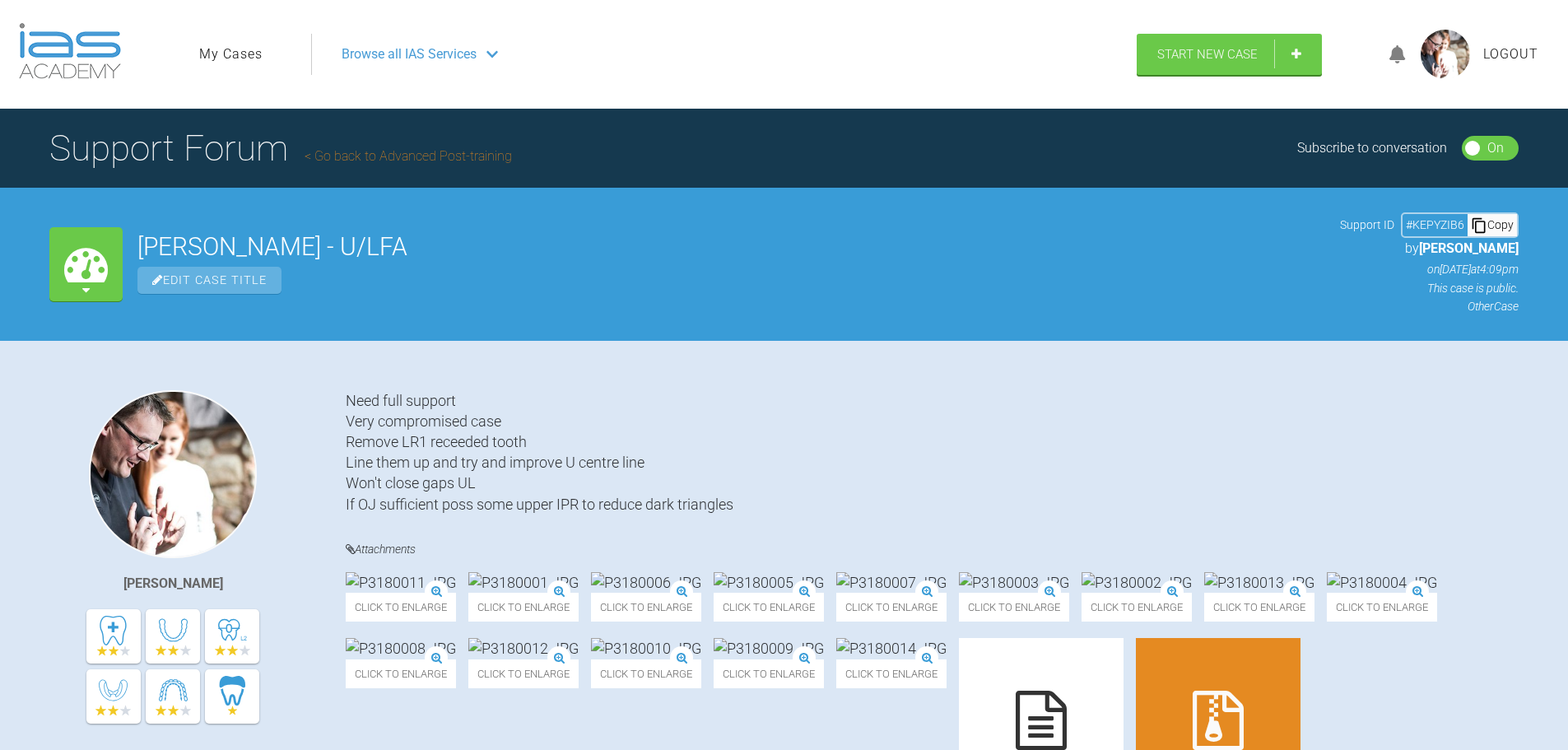
click at [359, 155] on link "Go back to Advanced Post-training" at bounding box center [408, 155] width 208 height 16
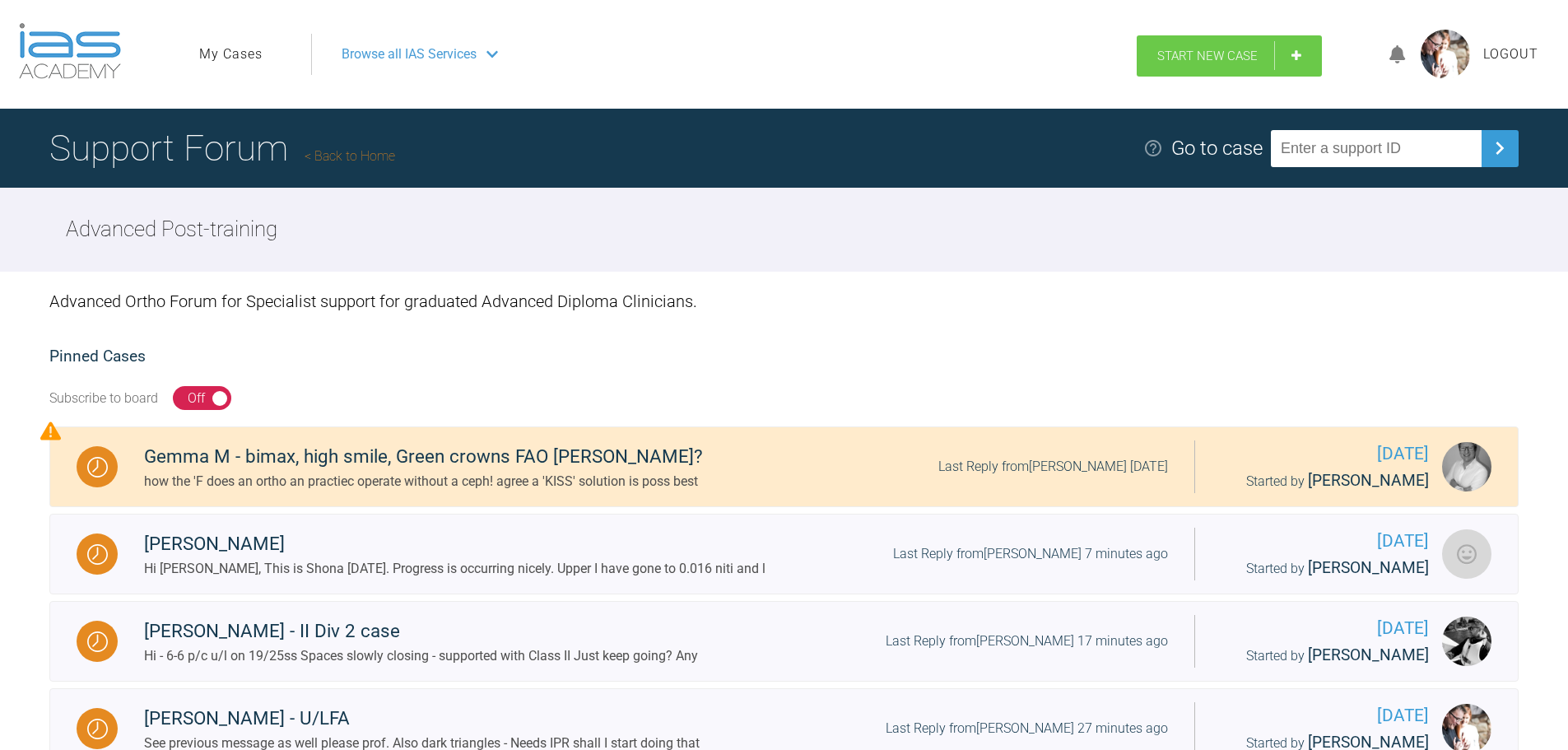
click at [1290, 52] on link "Start New Case" at bounding box center [1229, 56] width 185 height 41
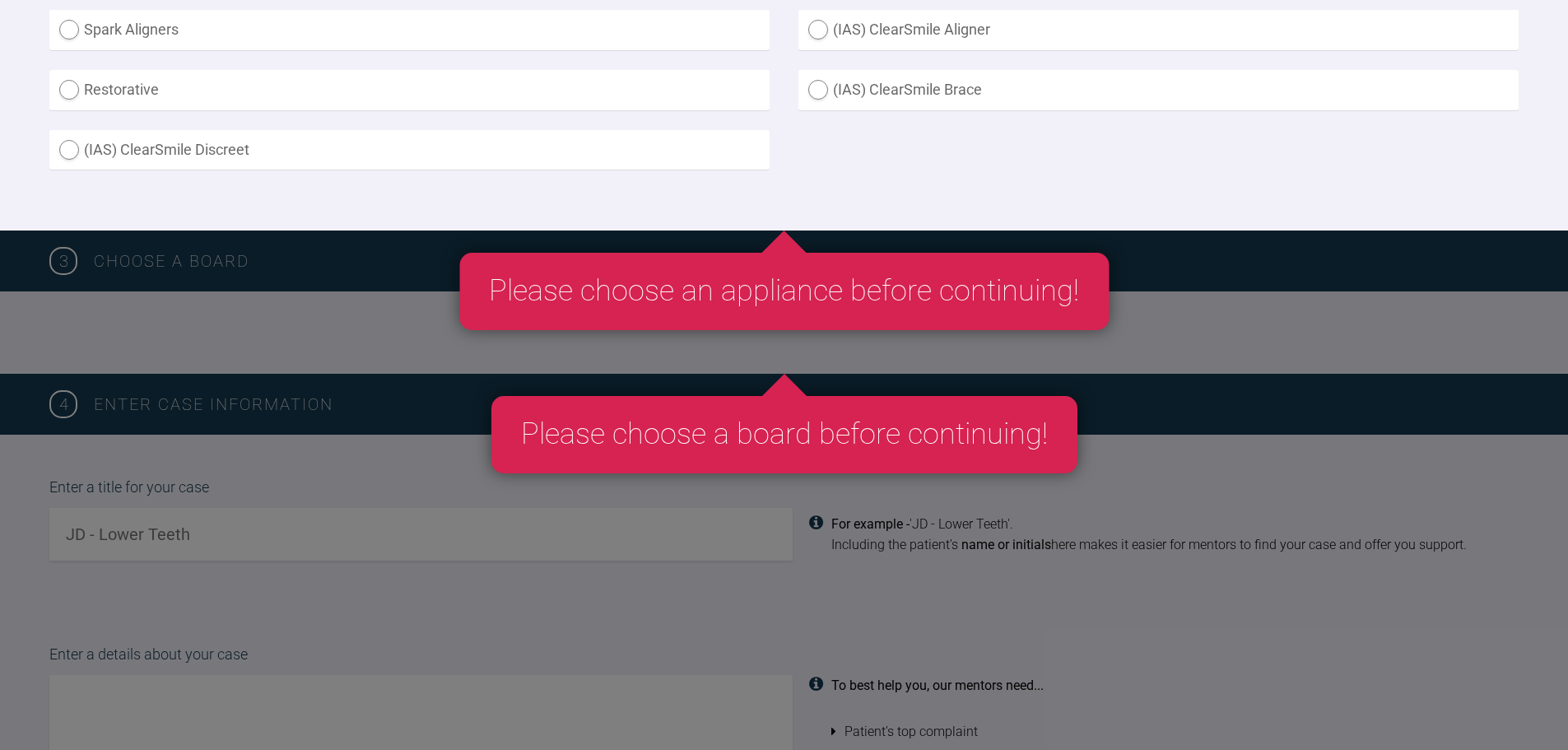
scroll to position [823, 0]
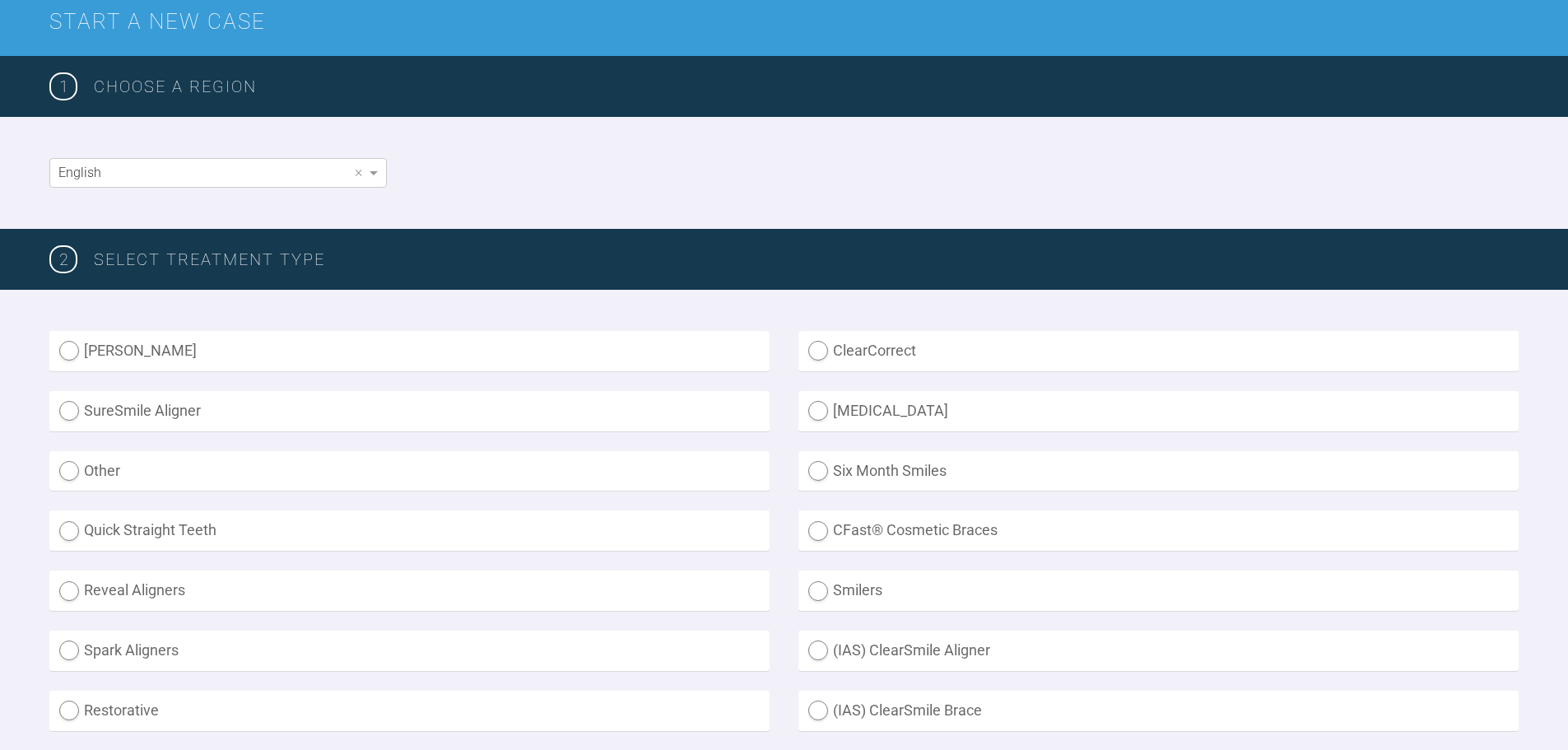
scroll to position [0, 0]
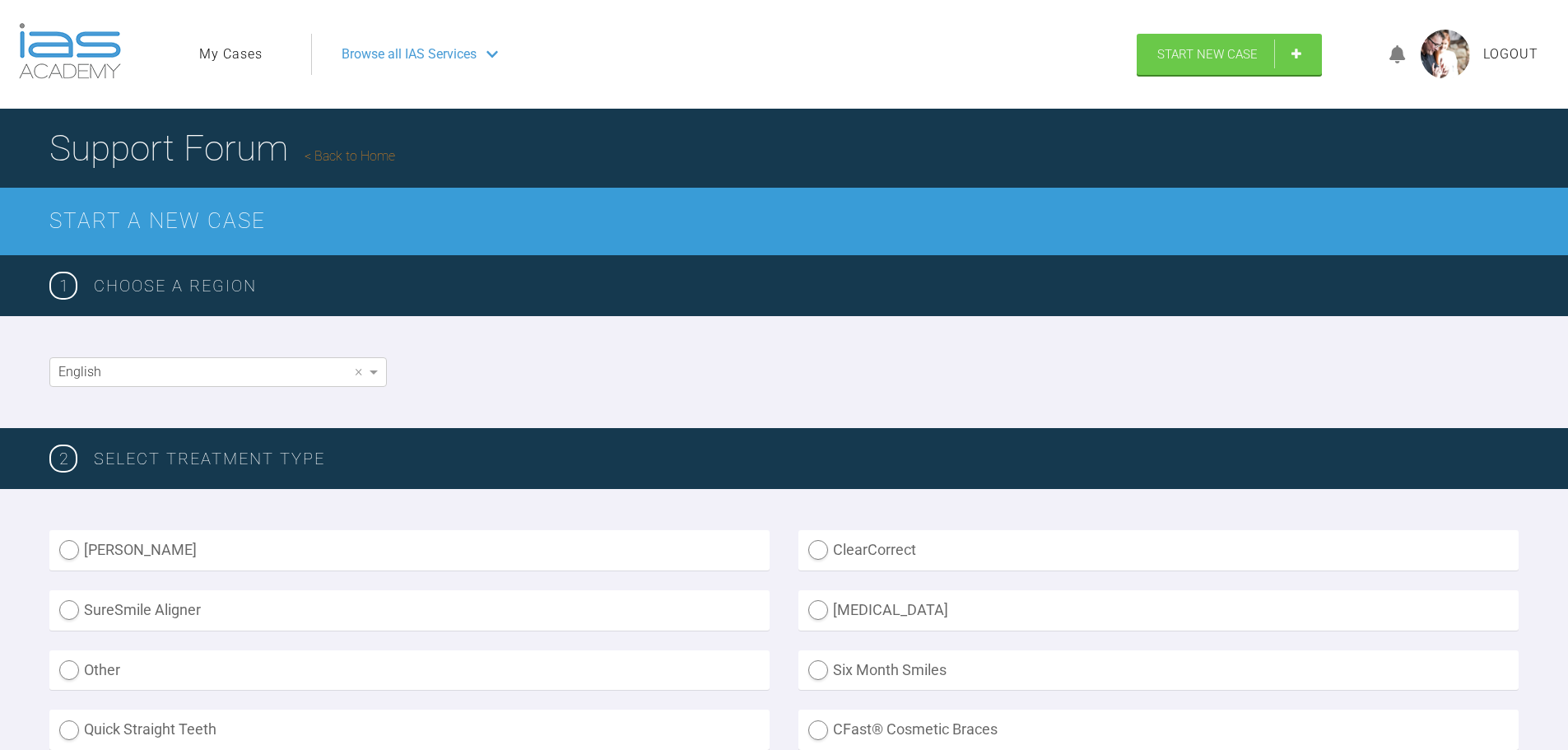
click at [481, 53] on div "Browse all IAS Services" at bounding box center [716, 54] width 780 height 41
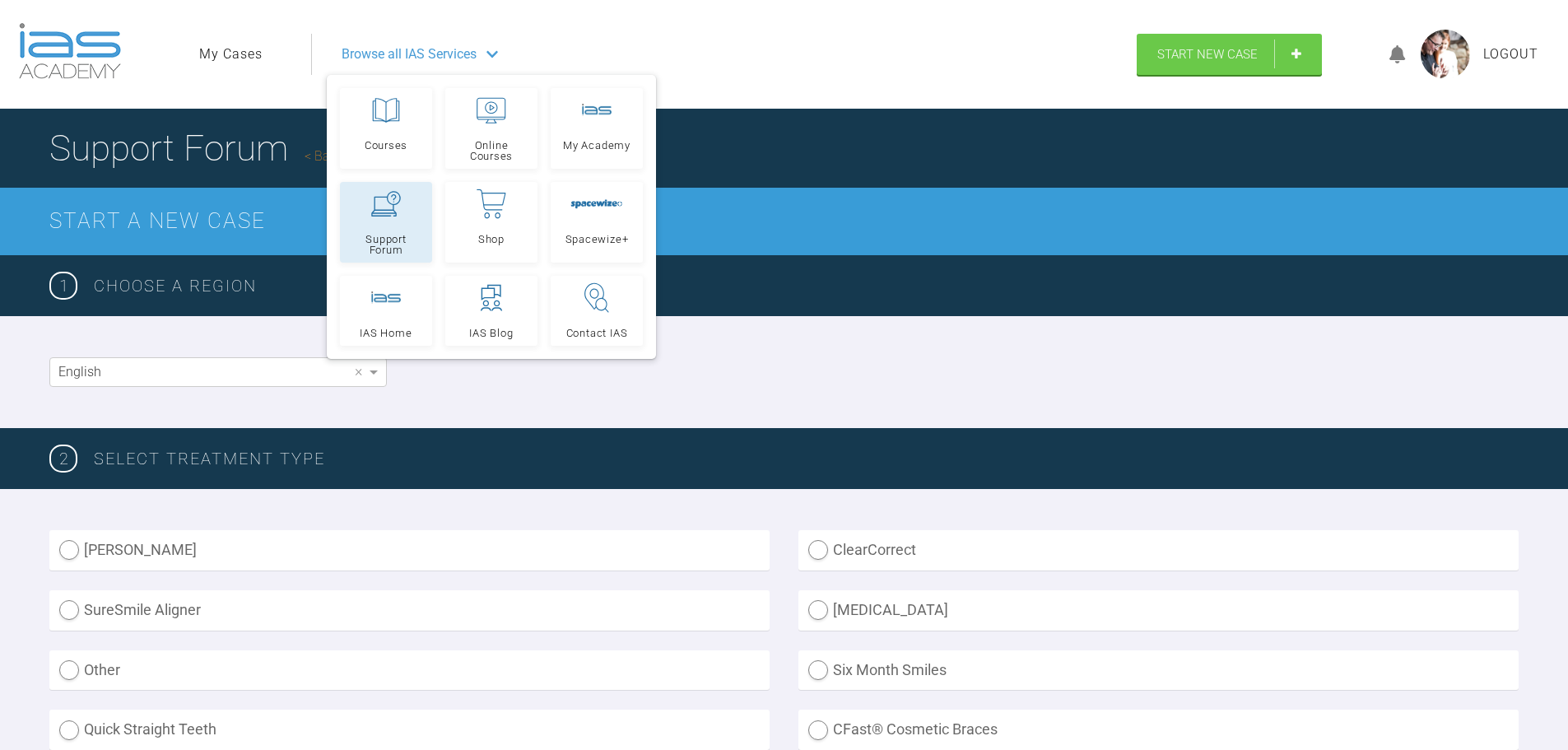
click at [411, 222] on link "Support Forum" at bounding box center [386, 222] width 92 height 81
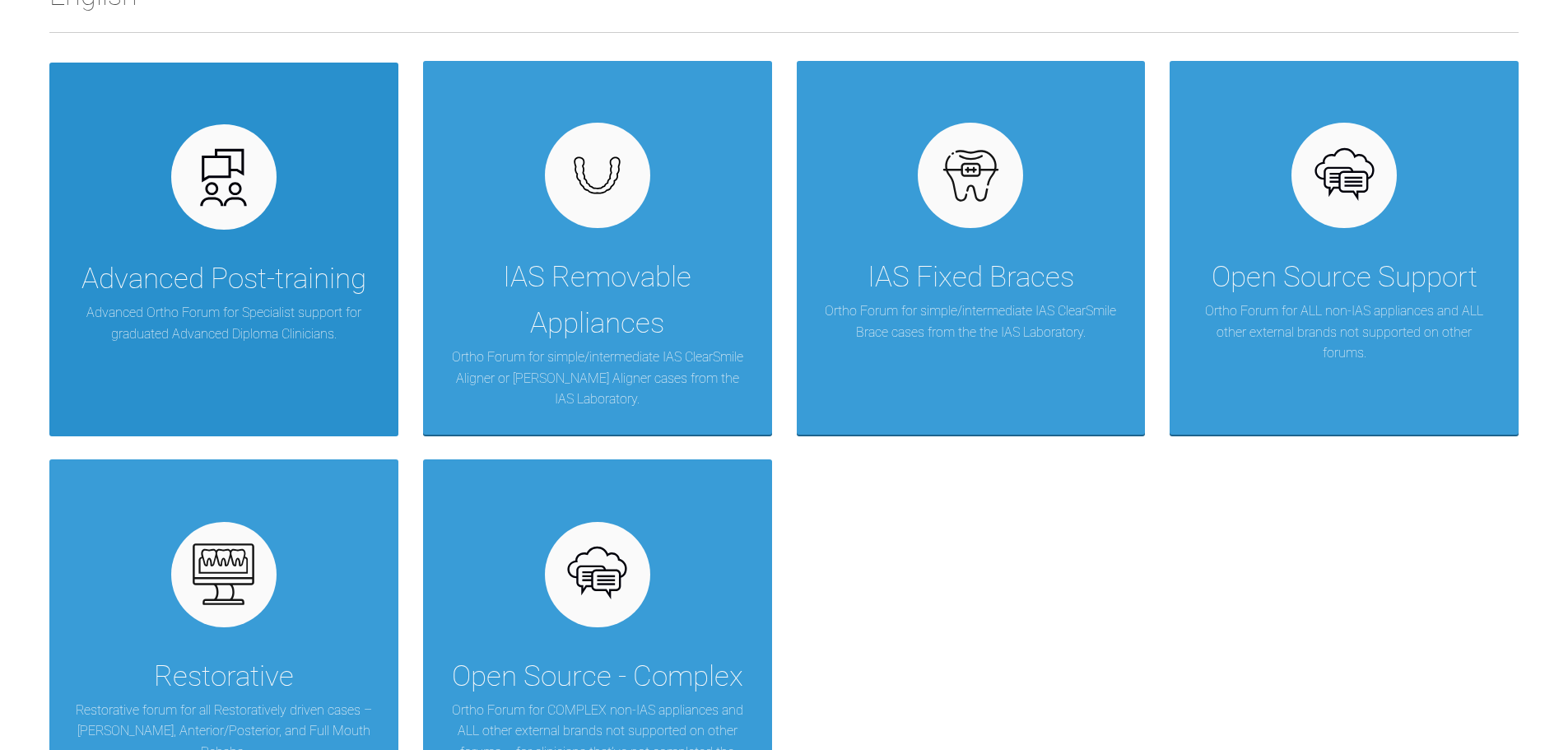
scroll to position [329, 0]
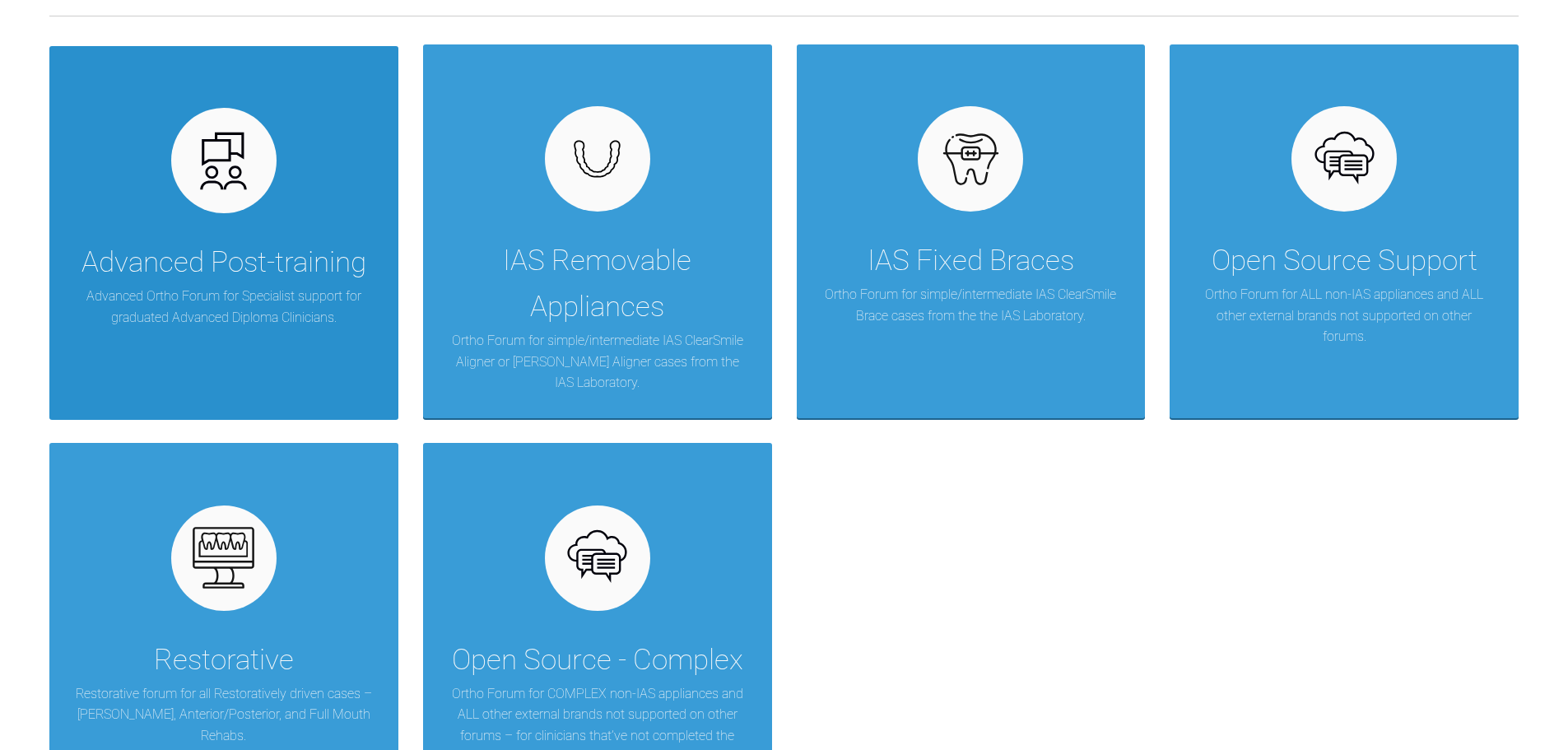
click at [234, 308] on p "Advanced Ortho Forum for Specialist support for graduated Advanced Diploma Clin…" at bounding box center [224, 307] width 300 height 42
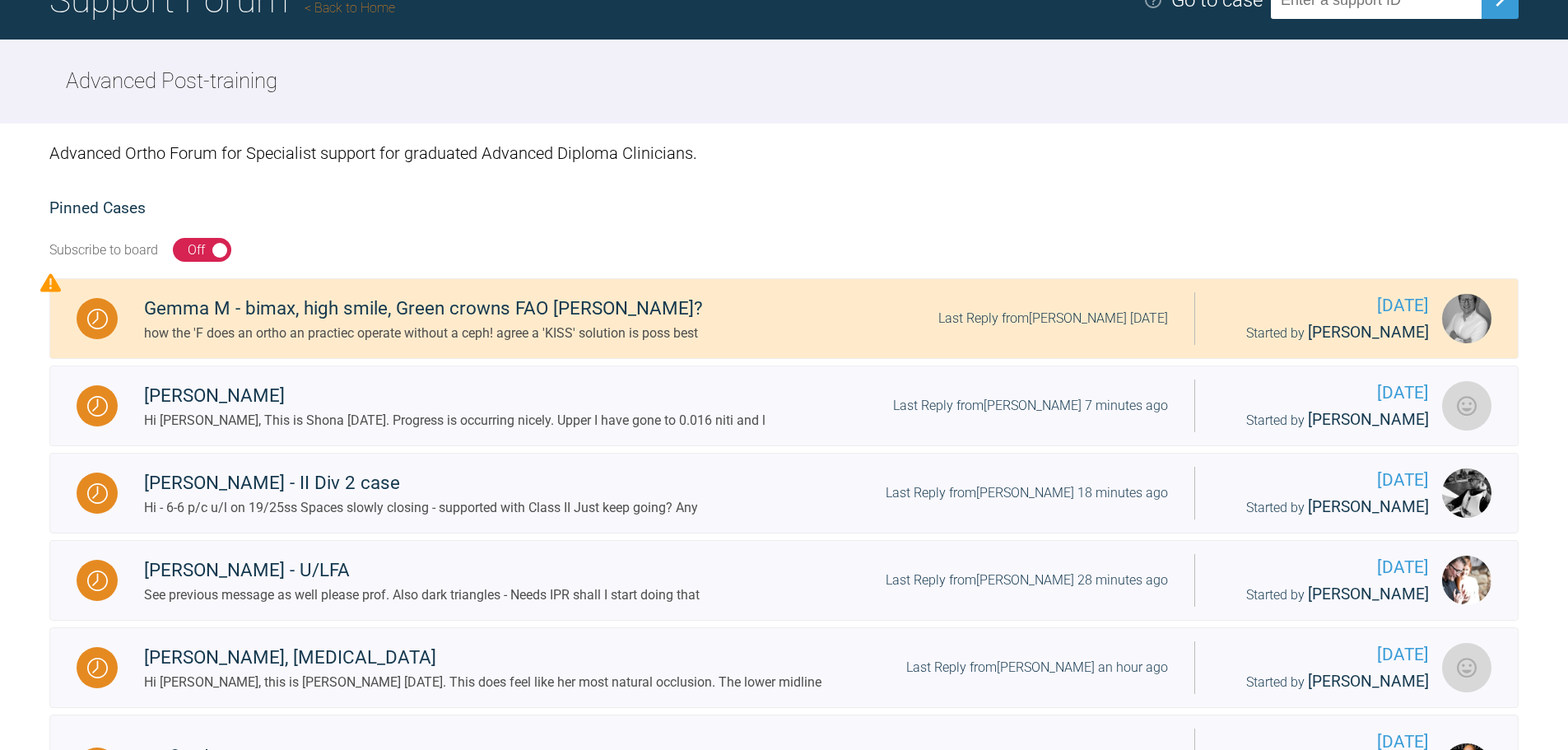
scroll to position [83, 0]
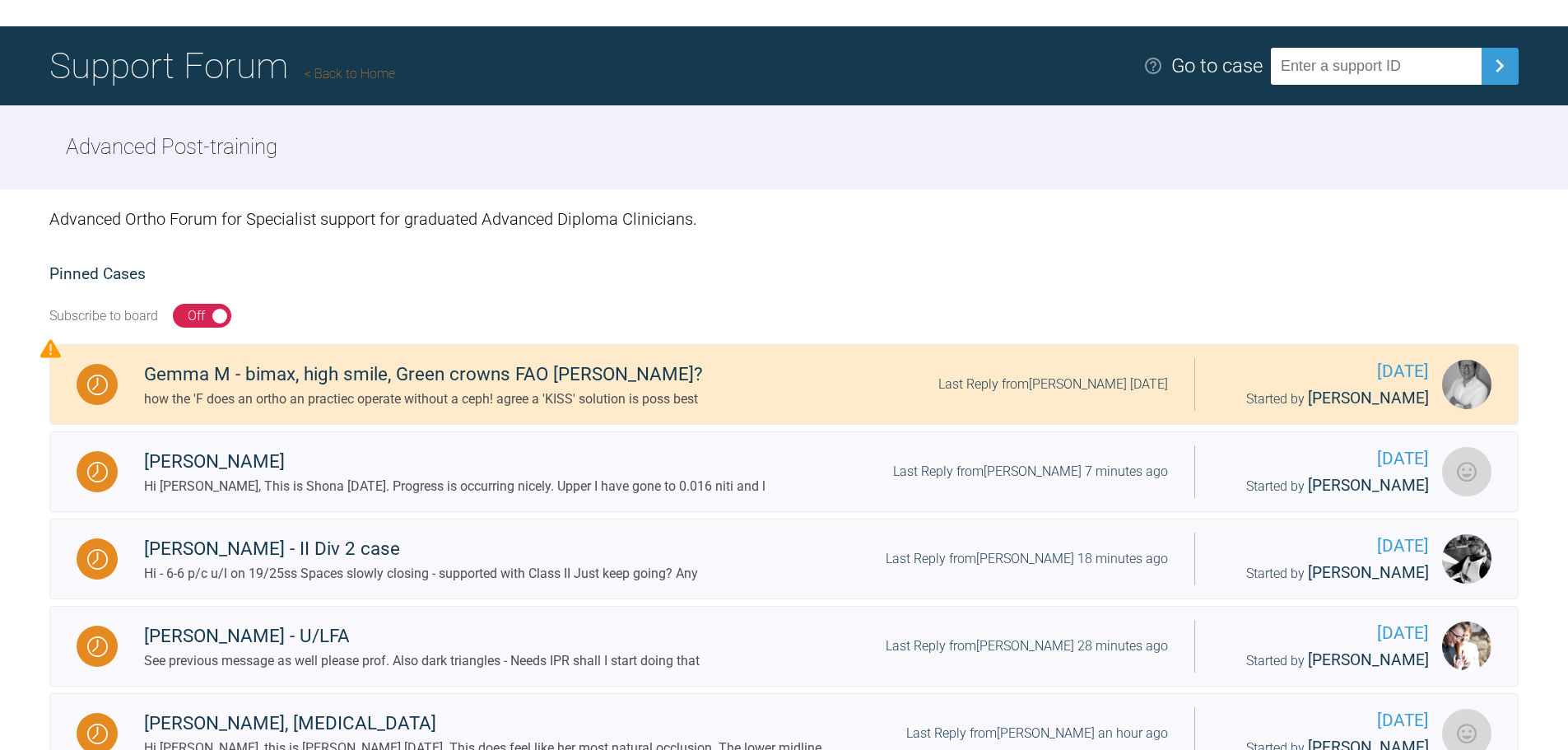
click at [355, 70] on link "Back to Home" at bounding box center [349, 74] width 90 height 16
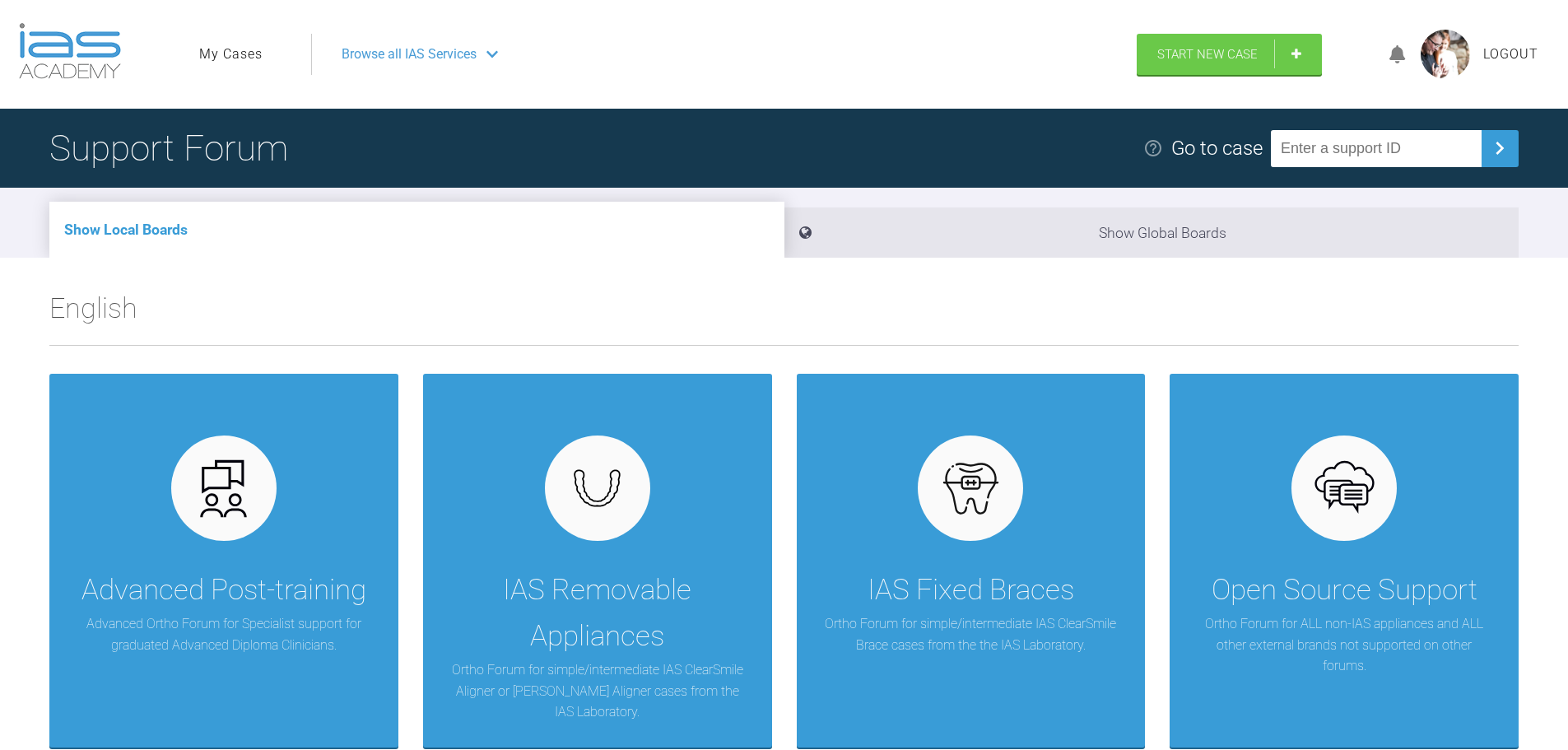
click at [250, 55] on link "My Cases" at bounding box center [231, 53] width 63 height 21
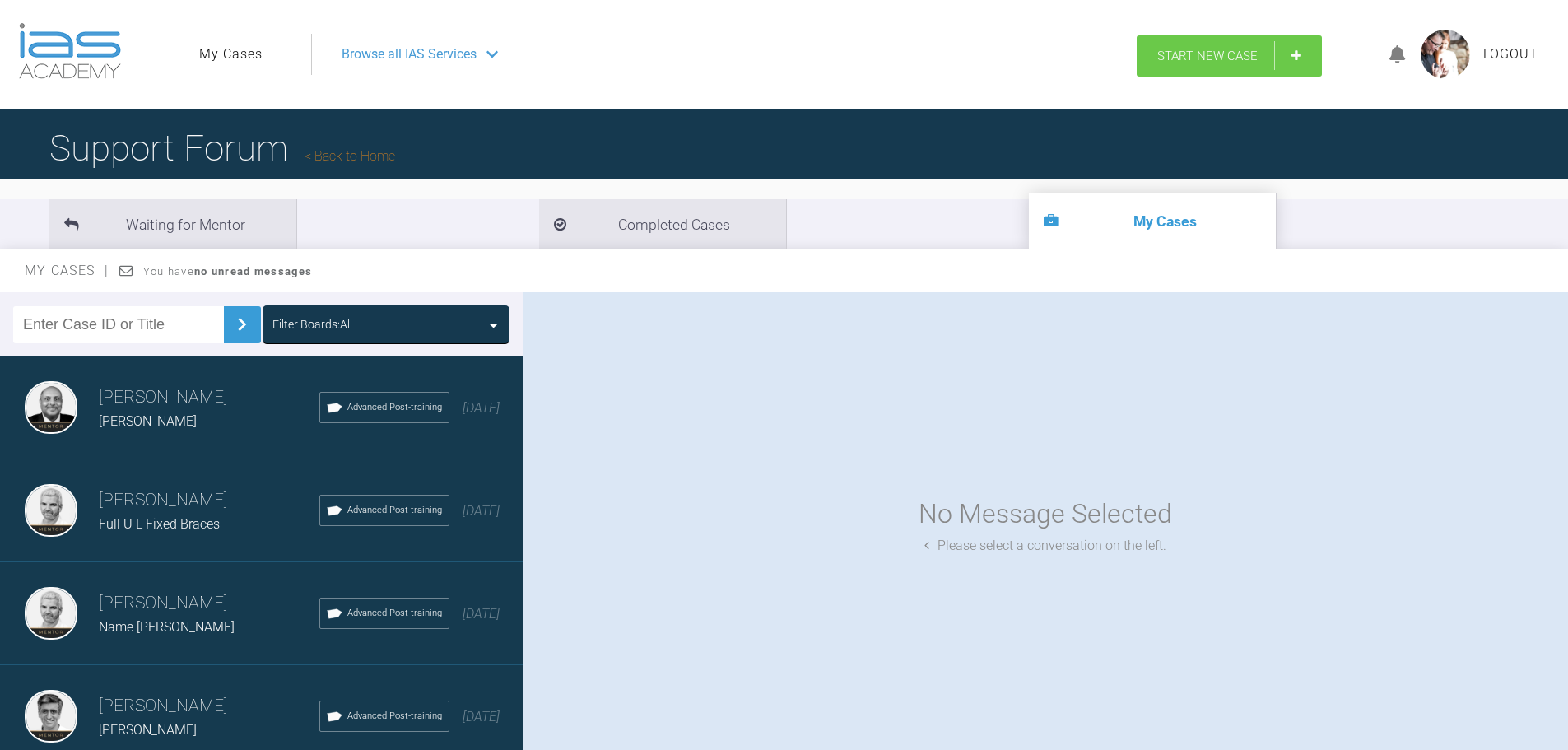
click at [1201, 58] on span "Start New Case" at bounding box center [1207, 56] width 100 height 15
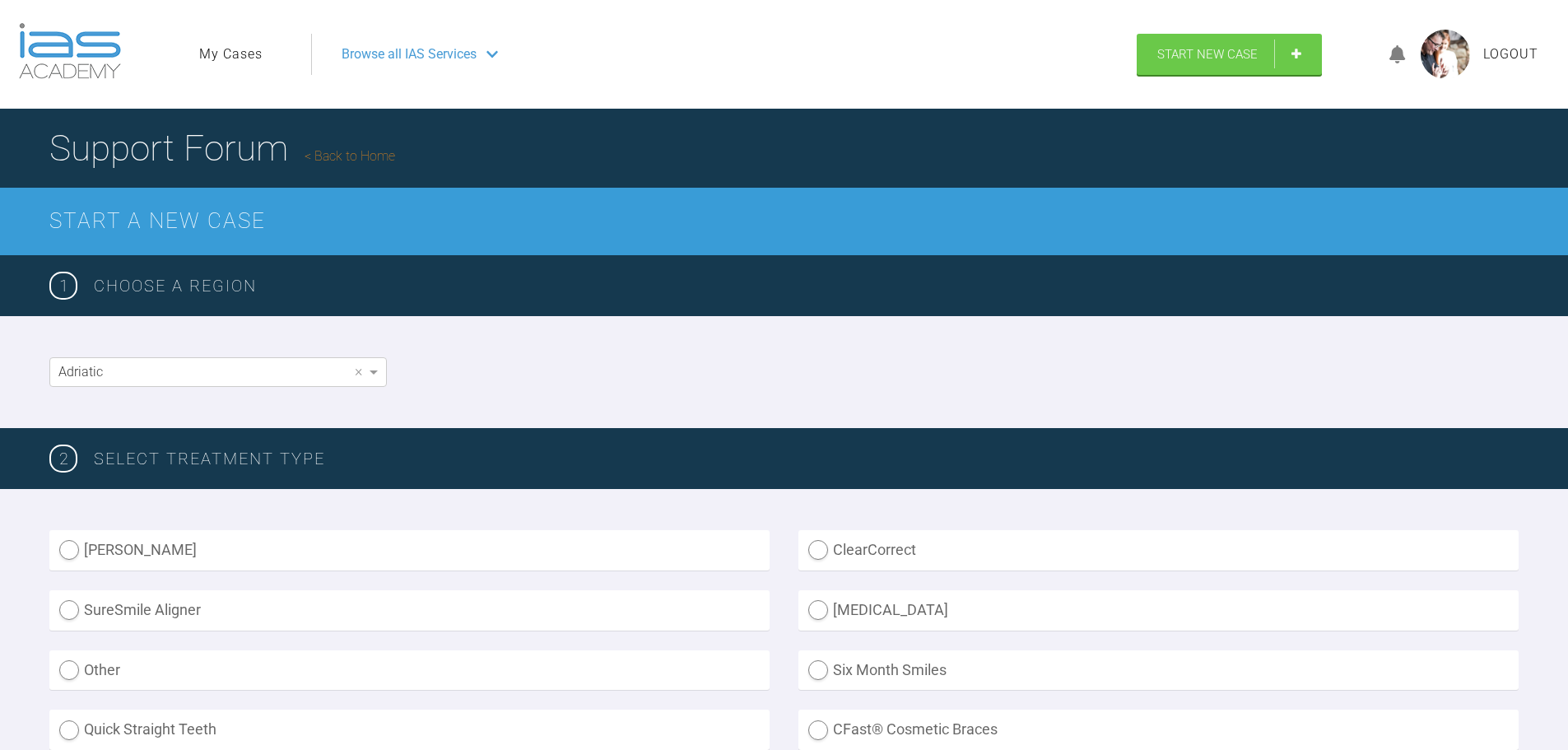
click at [251, 58] on link "My Cases" at bounding box center [231, 53] width 63 height 21
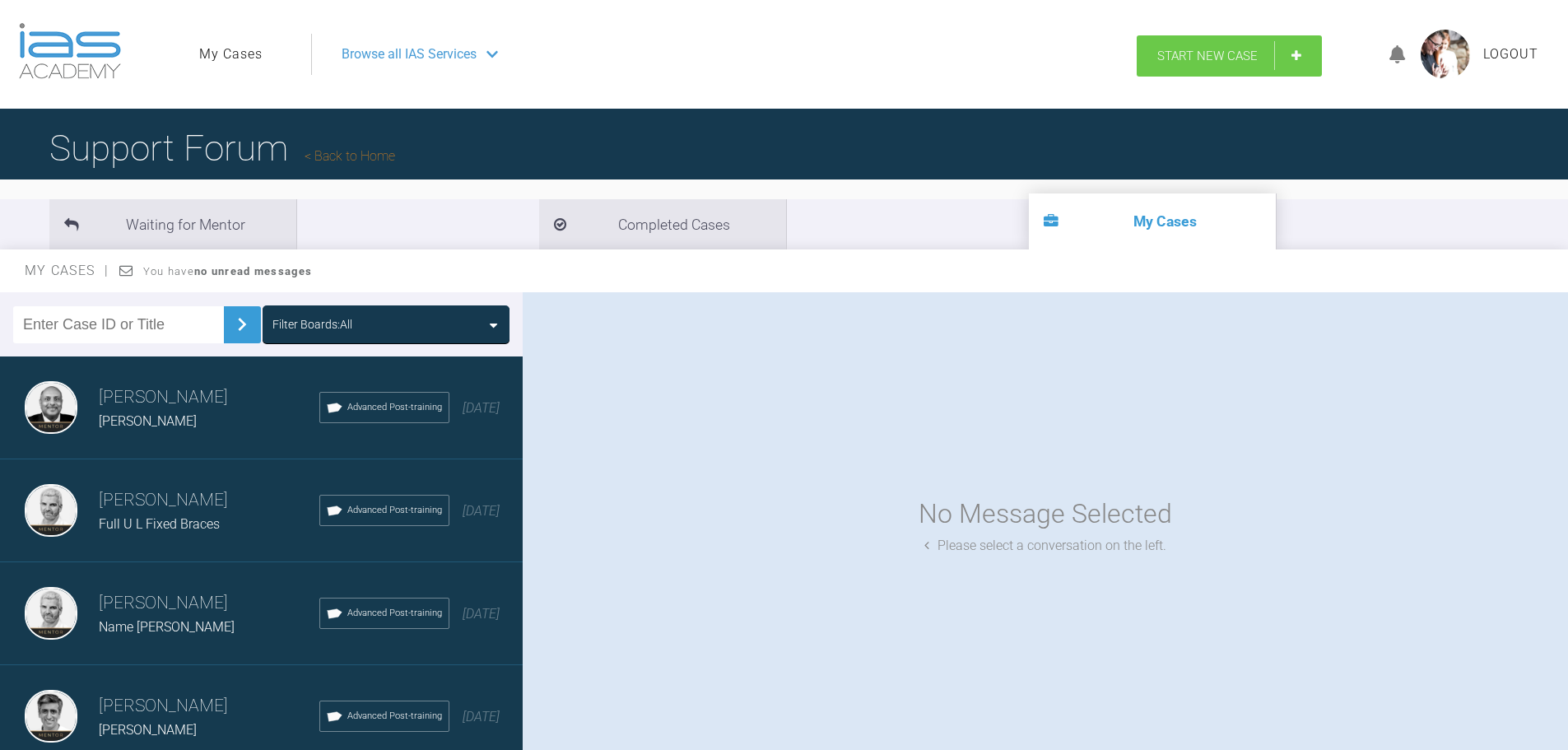
click at [1232, 51] on span "Start New Case" at bounding box center [1207, 56] width 100 height 15
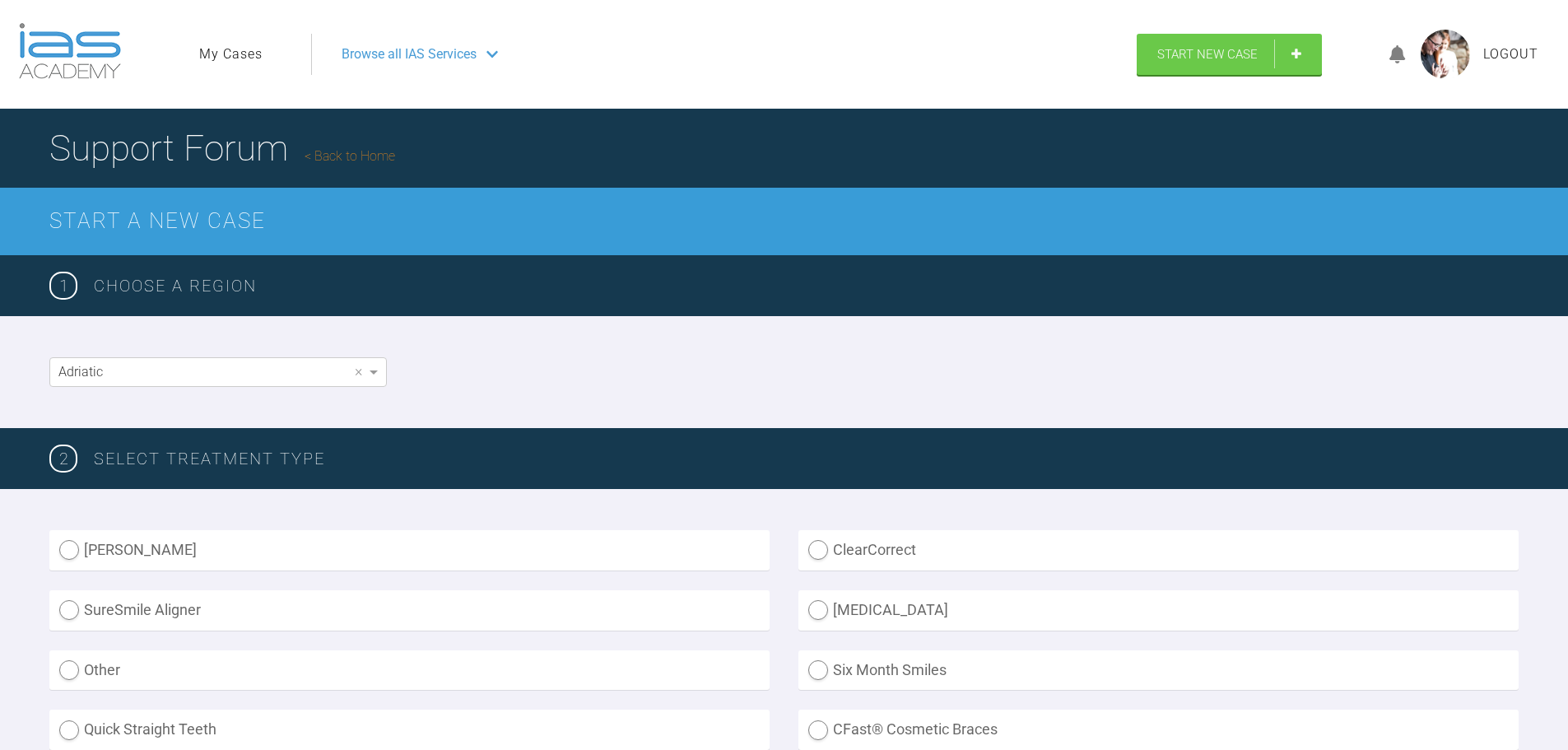
click at [75, 665] on label "Other" at bounding box center [409, 670] width 720 height 40
radio input "true"
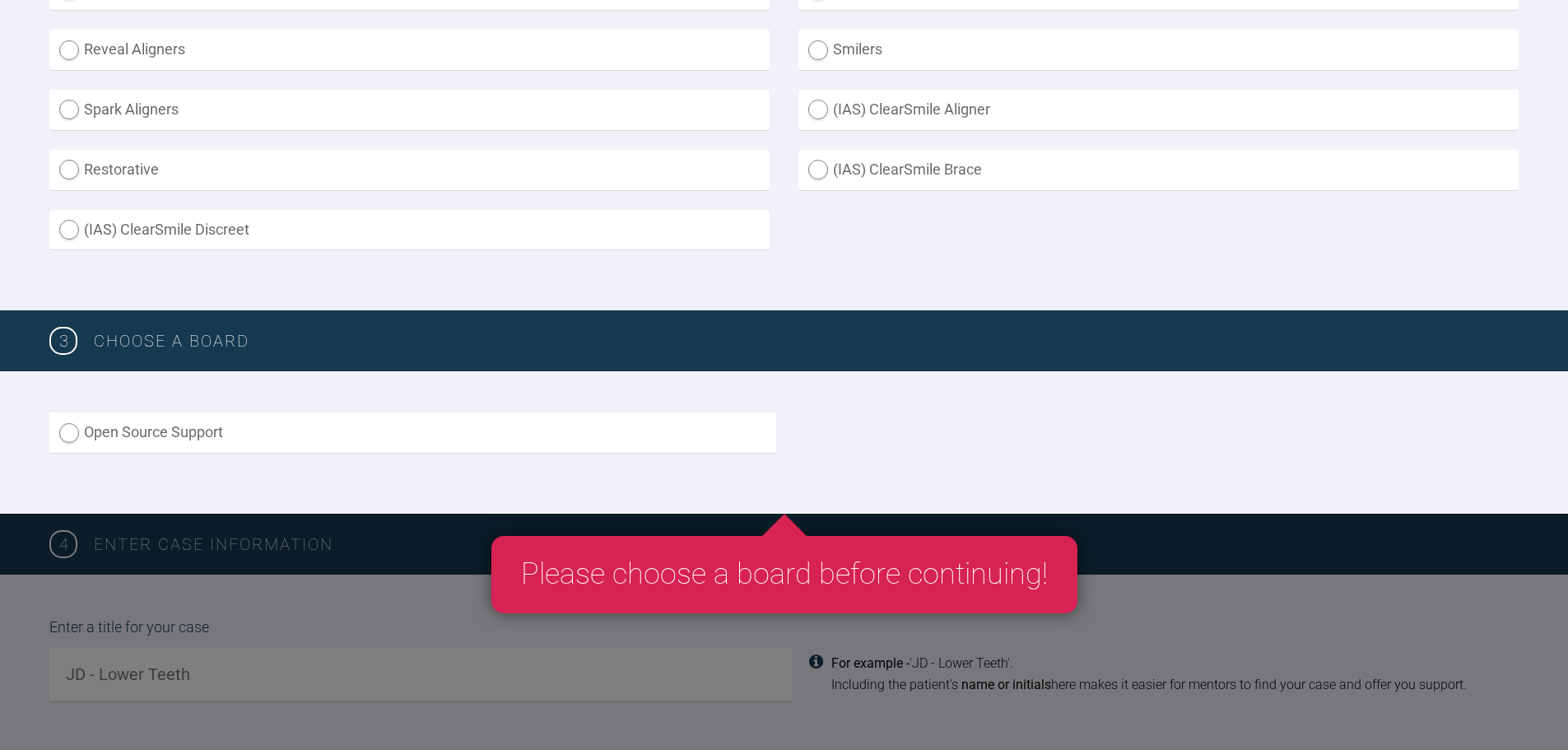
scroll to position [741, 0]
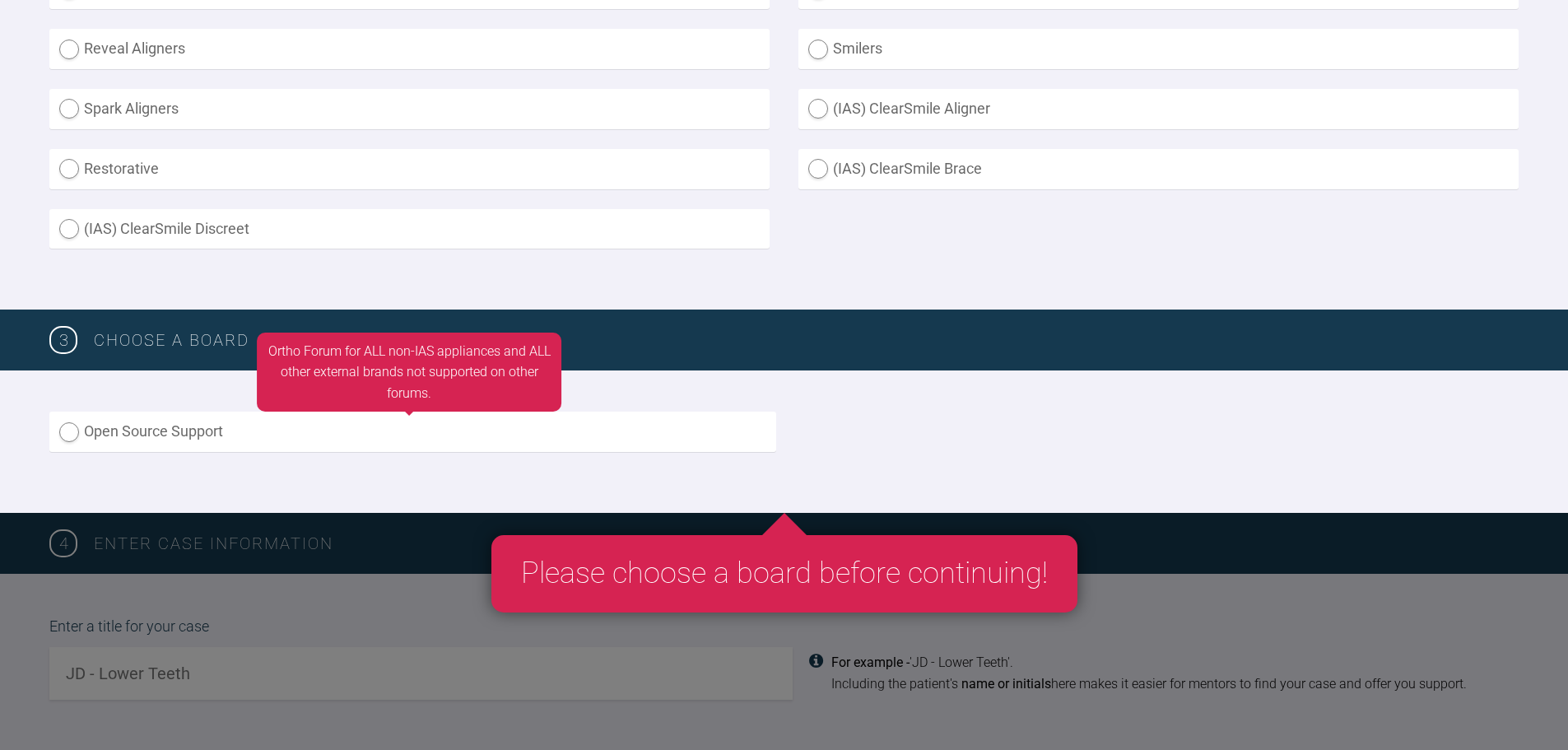
click at [67, 432] on label "Open Source Support" at bounding box center [413, 432] width 727 height 40
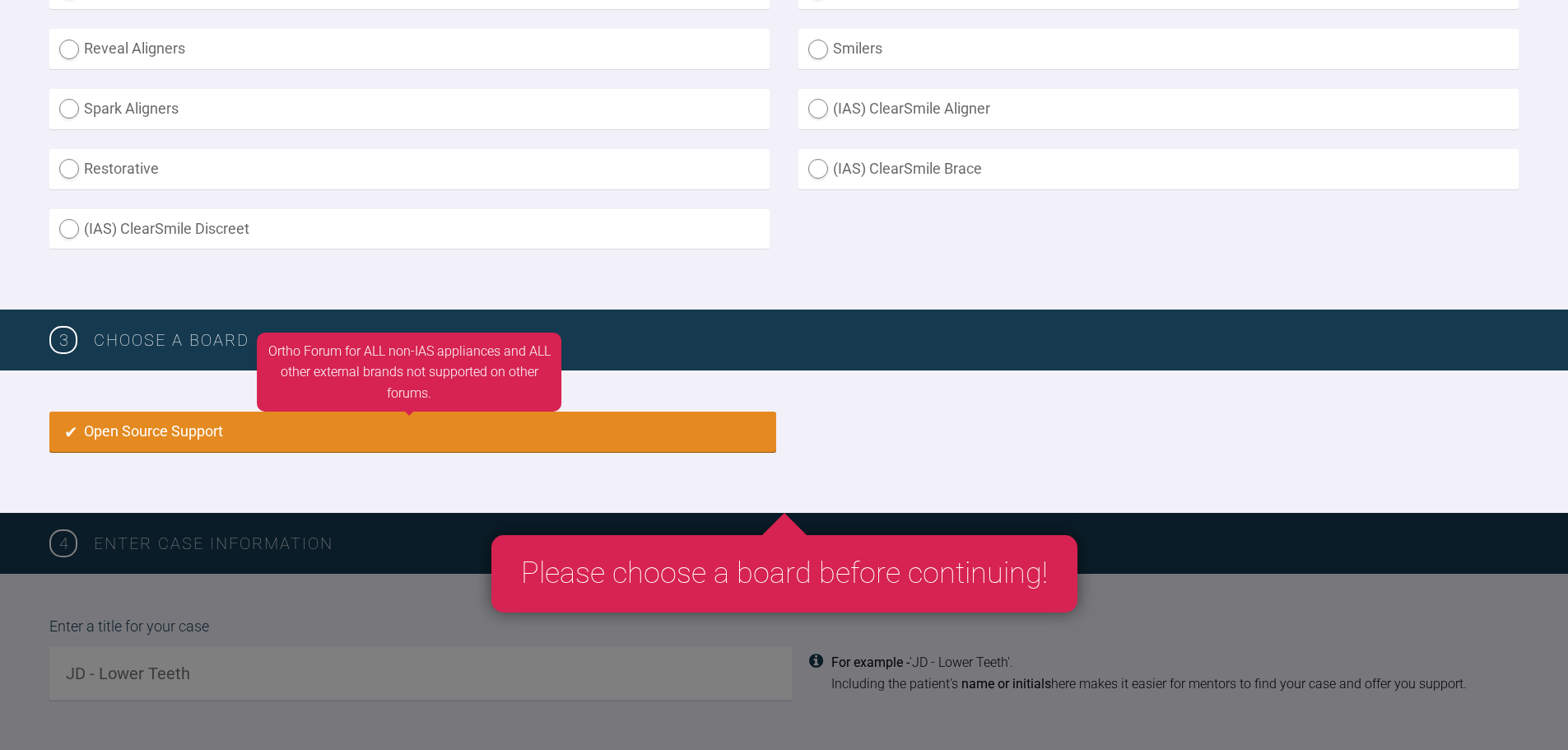
radio input "true"
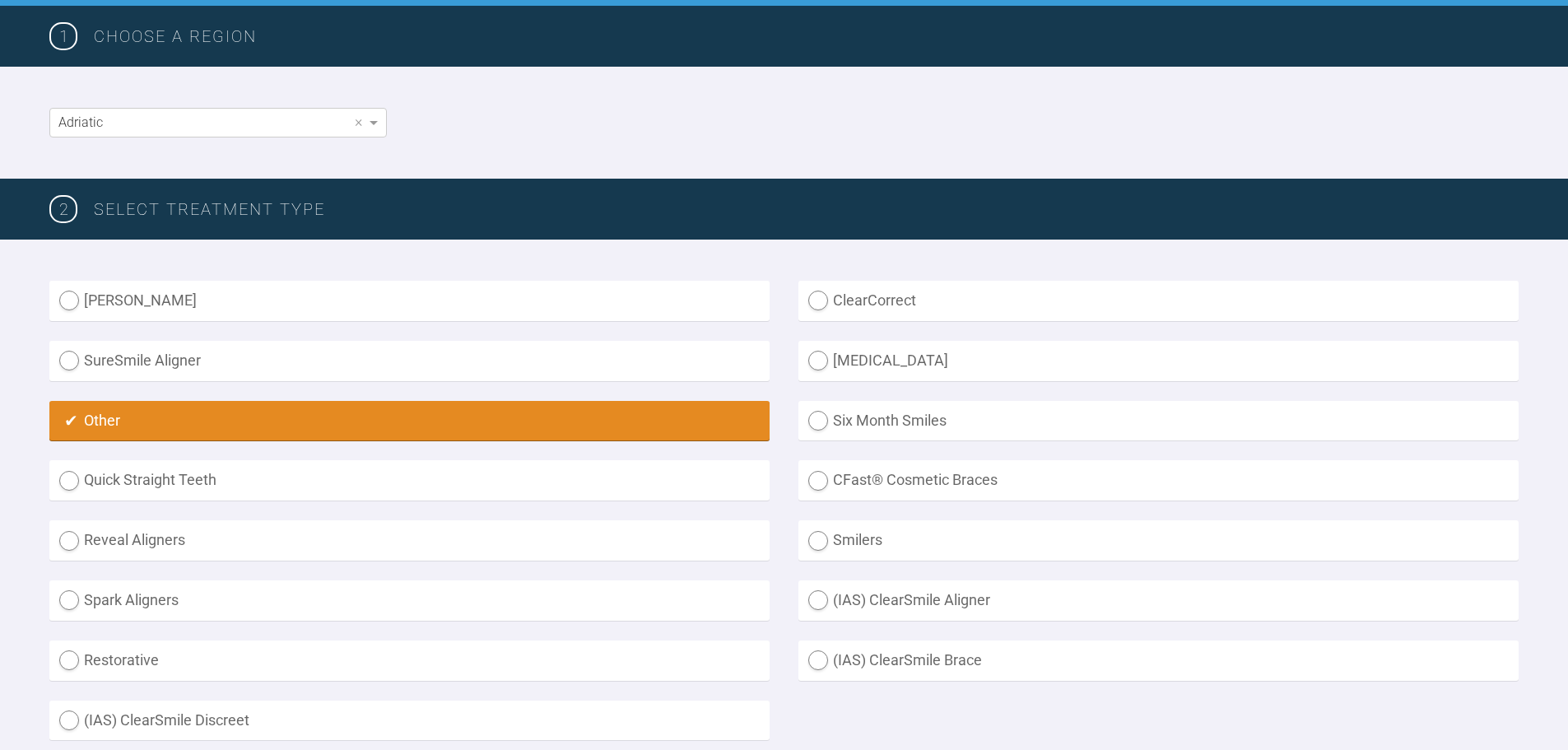
scroll to position [661, 0]
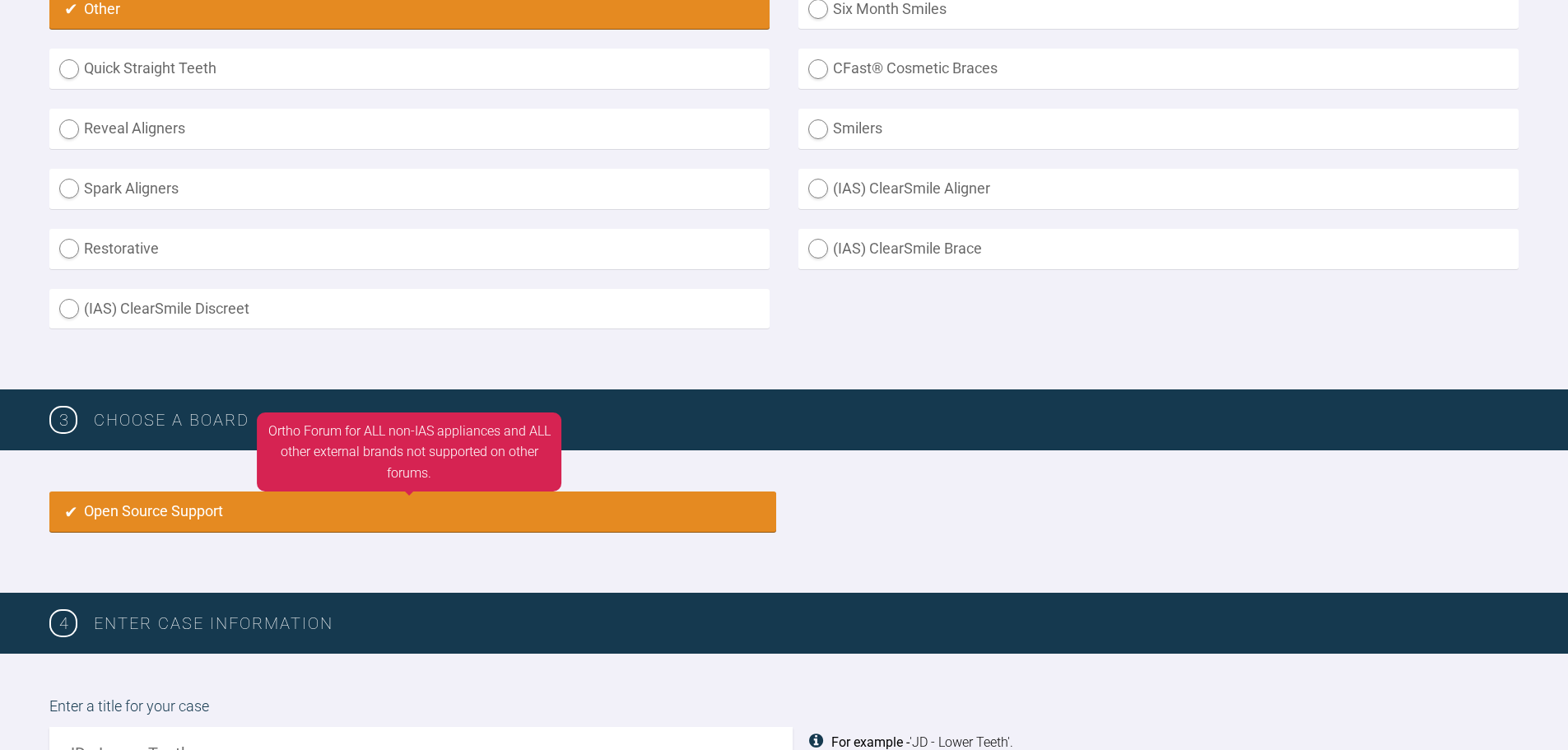
click at [595, 519] on label "Open Source Support" at bounding box center [413, 512] width 727 height 40
click at [72, 506] on label "Open Source Support" at bounding box center [413, 512] width 727 height 40
click at [114, 511] on label "Open Source Support" at bounding box center [413, 512] width 727 height 40
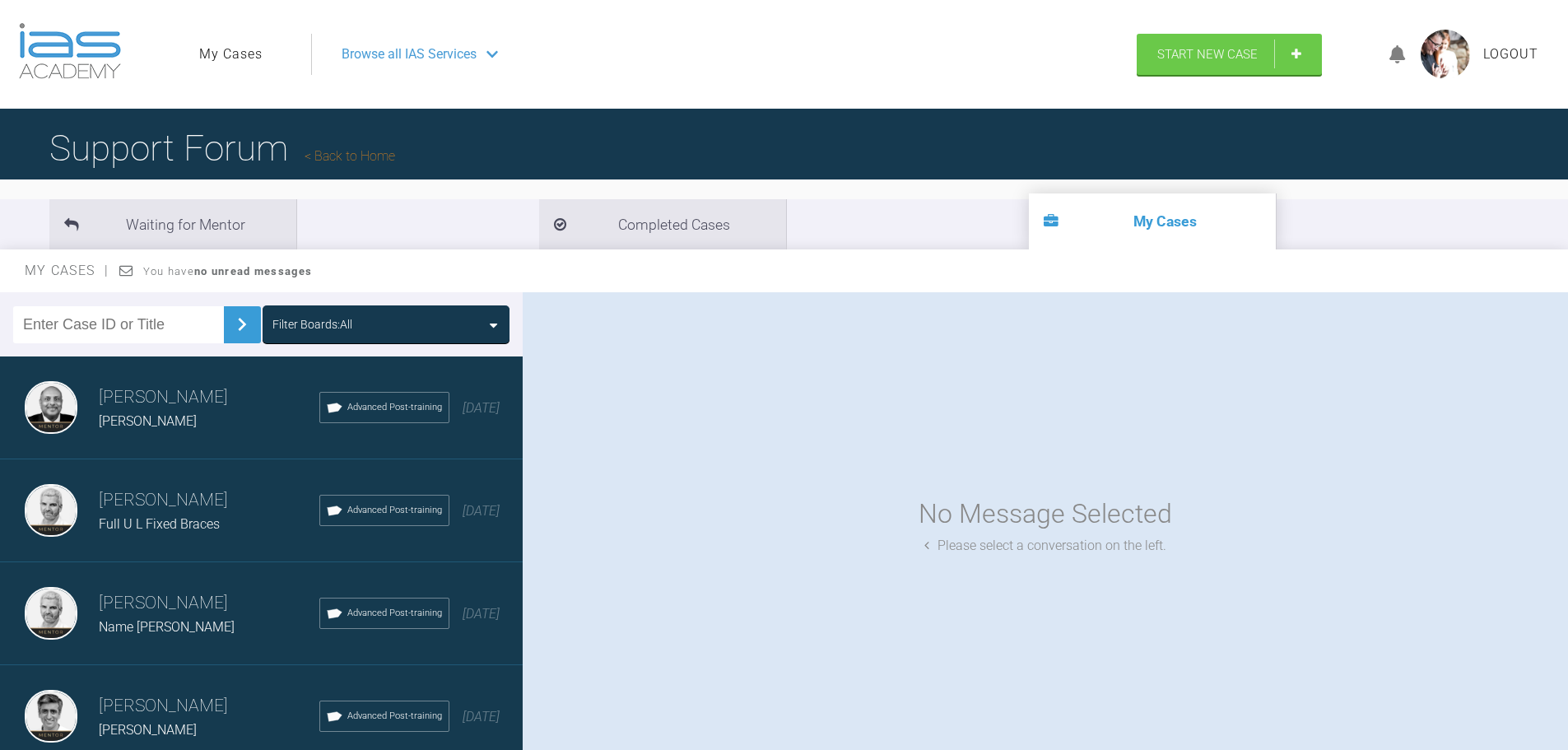
click at [419, 326] on div "Filter Boards: All" at bounding box center [385, 324] width 227 height 18
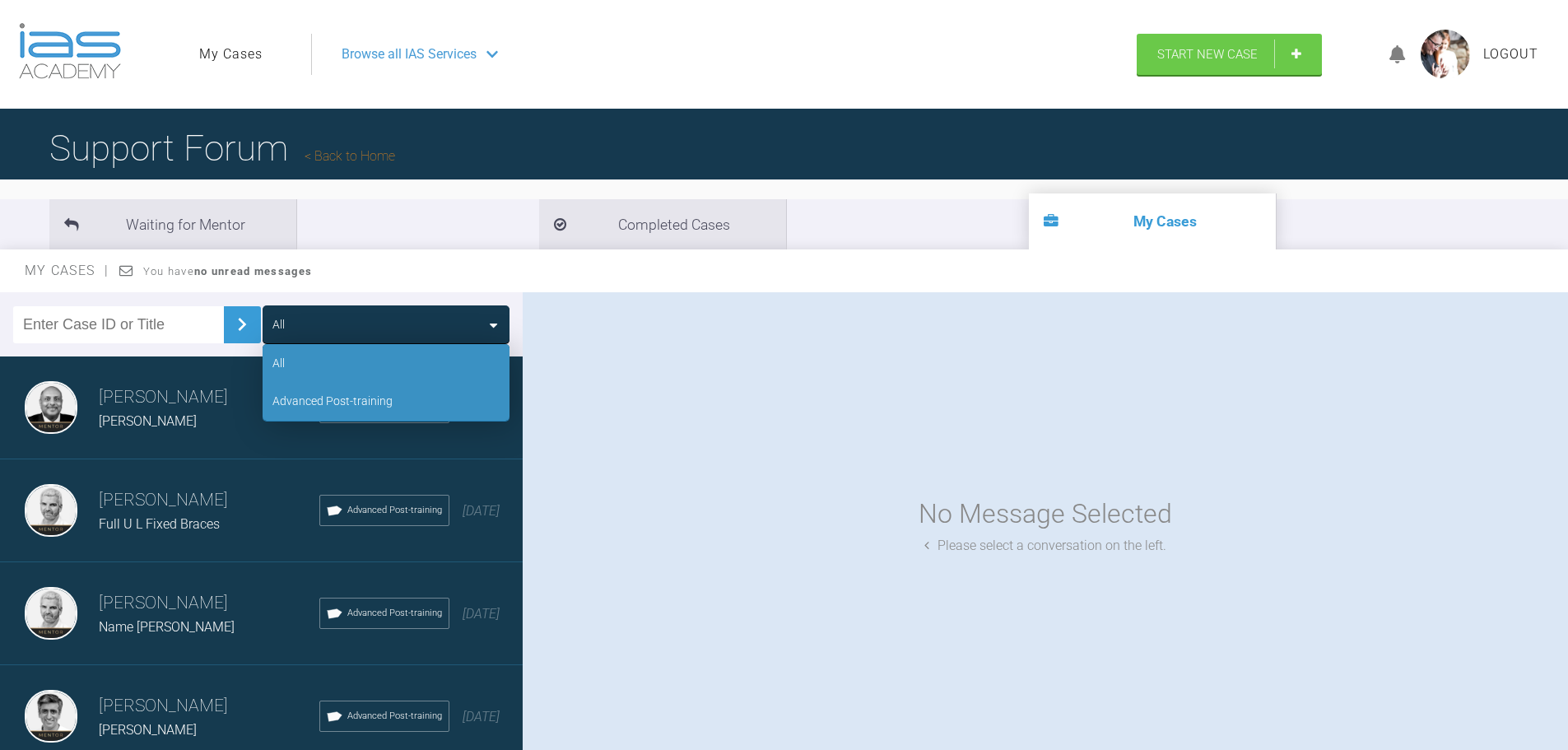
click at [381, 412] on div "Advanced Post-training" at bounding box center [386, 400] width 247 height 38
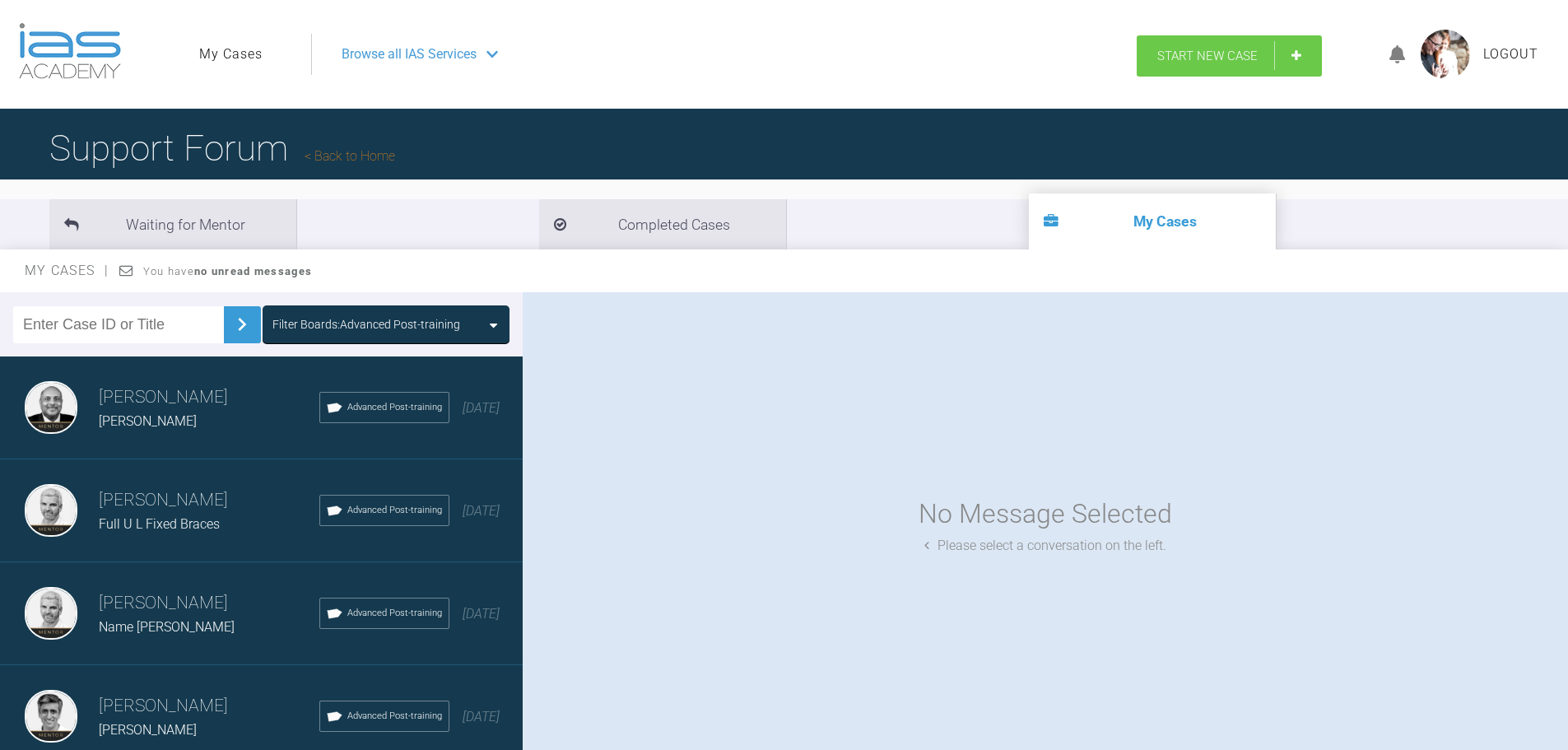
click at [1231, 51] on span "Start New Case" at bounding box center [1207, 56] width 100 height 15
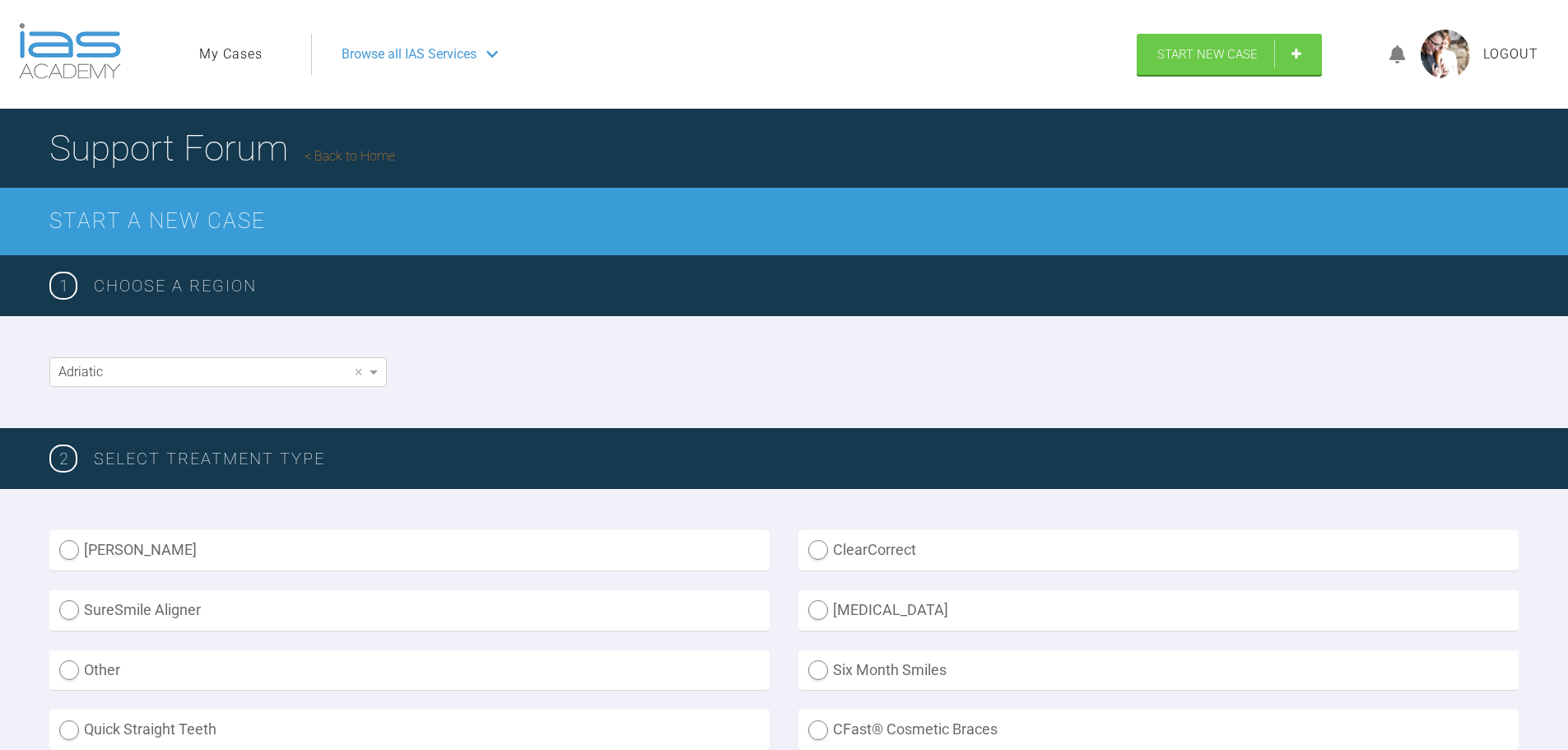
scroll to position [494, 0]
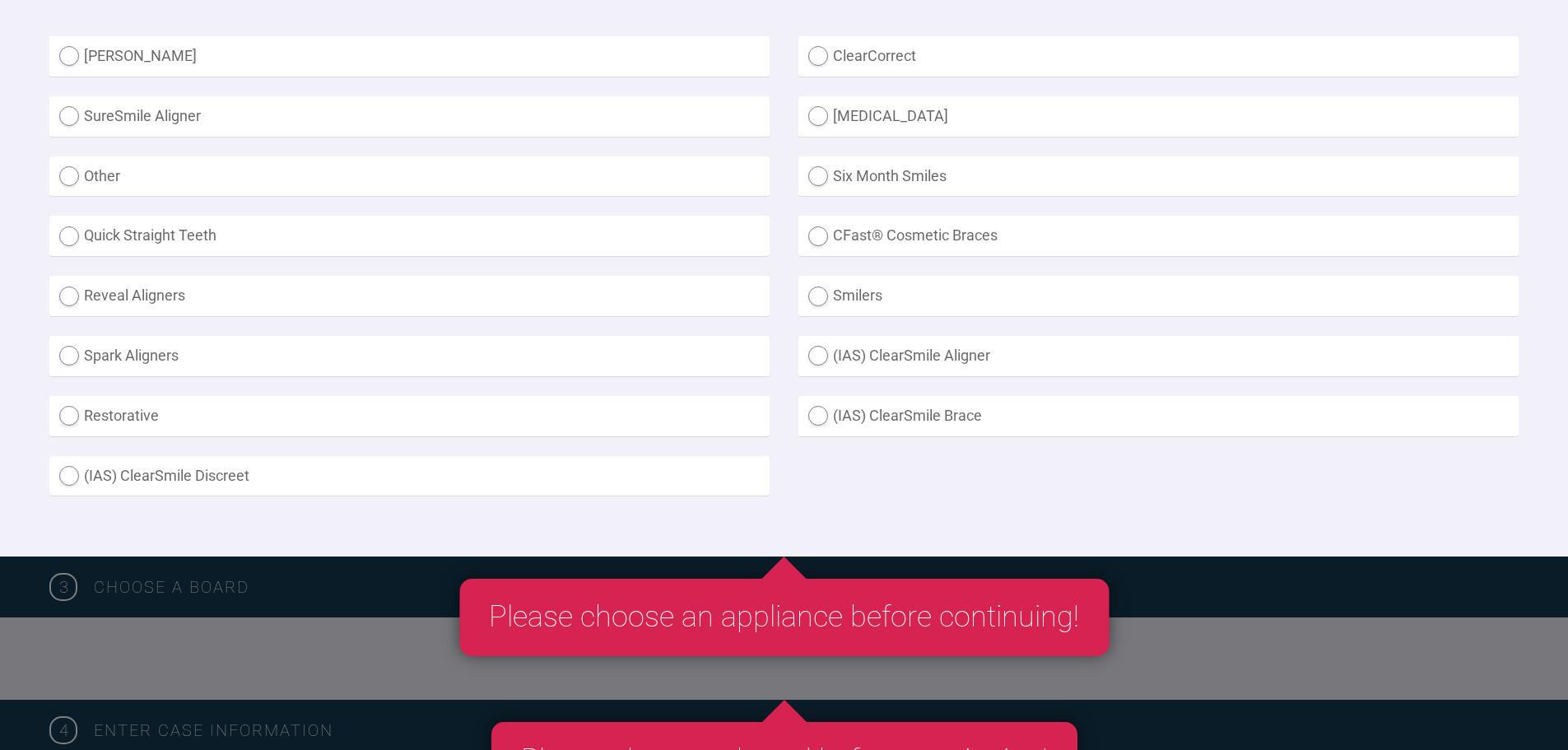
click at [68, 176] on label "Other" at bounding box center [409, 176] width 720 height 40
radio input "true"
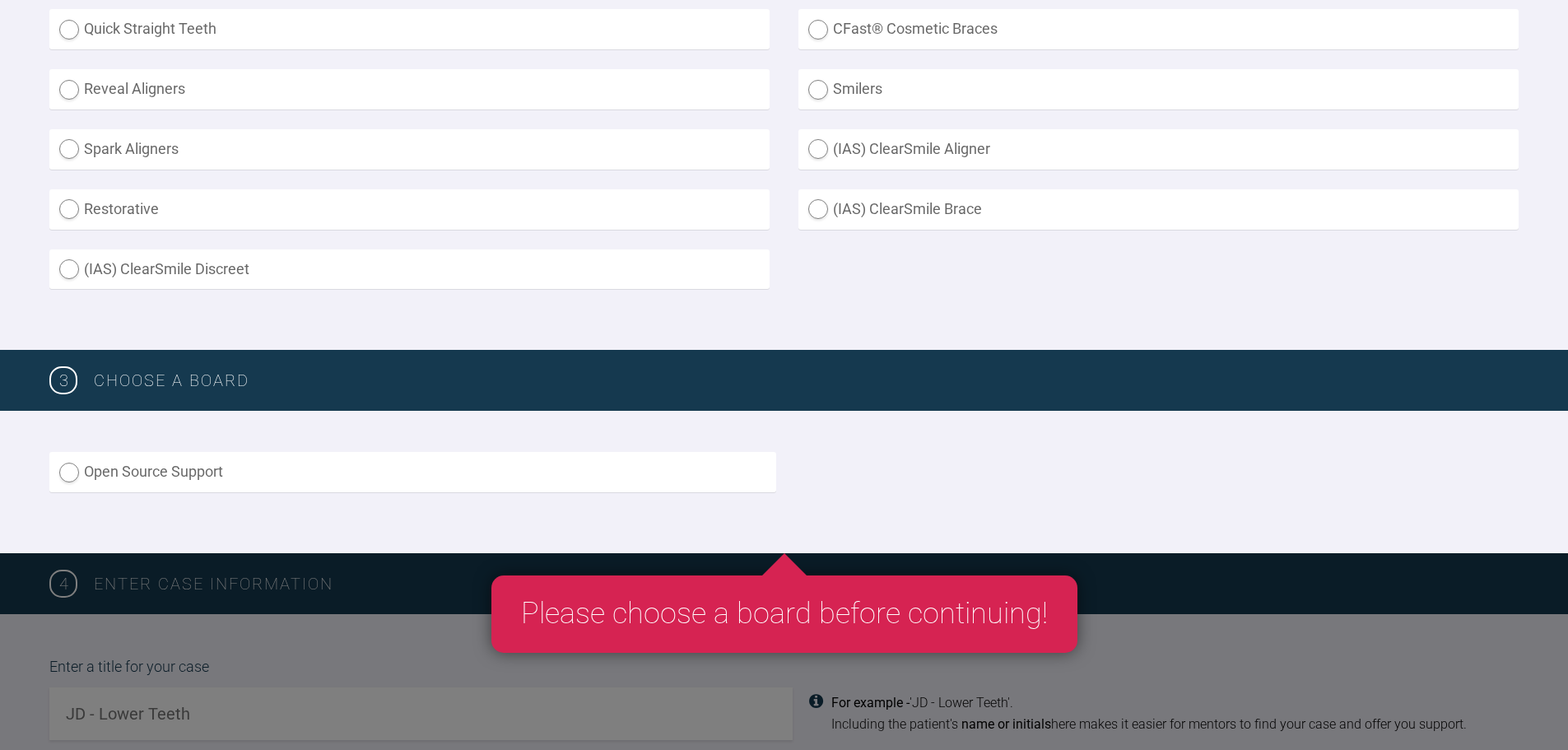
scroll to position [823, 0]
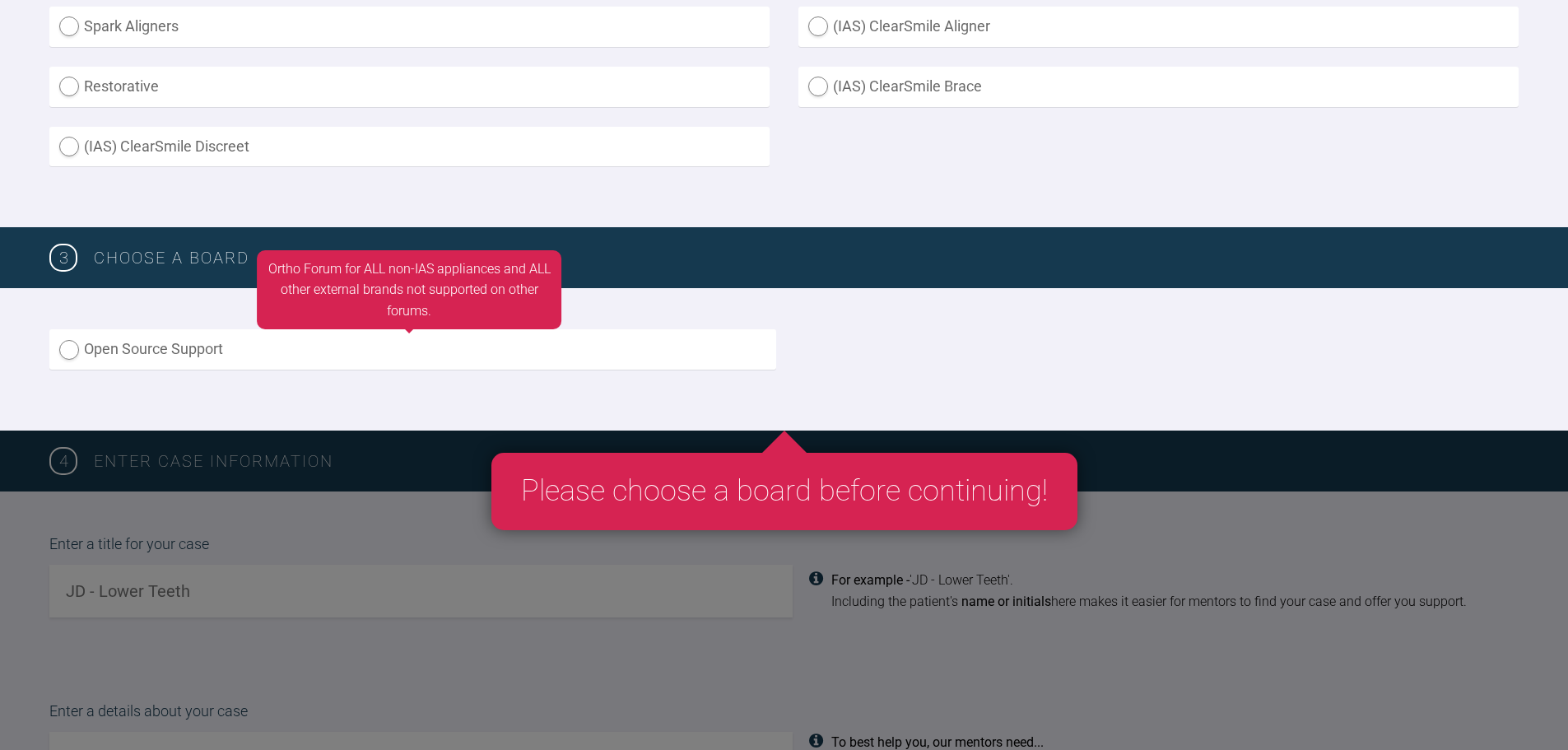
click at [552, 354] on label "Open Source Support" at bounding box center [413, 349] width 727 height 40
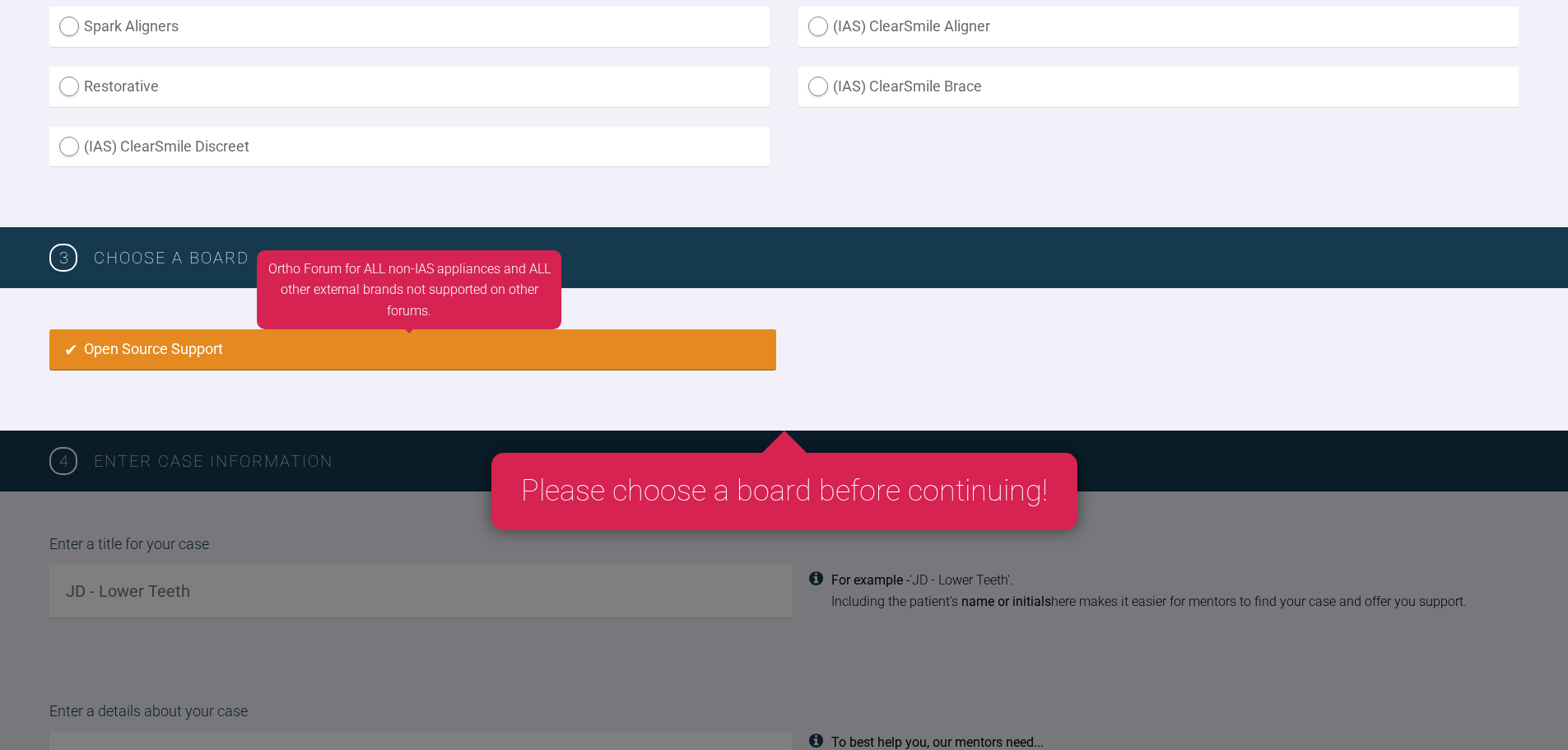
radio input "true"
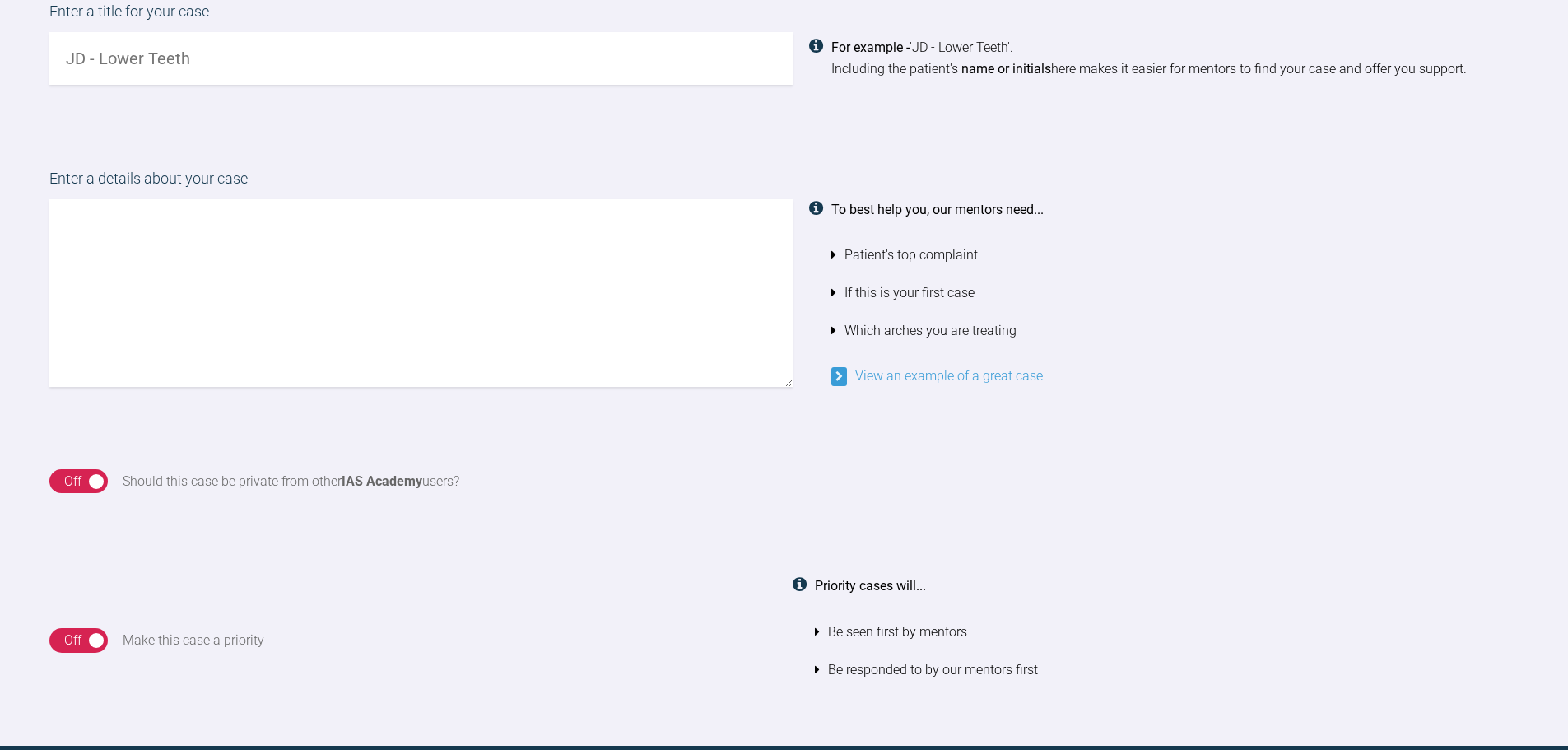
scroll to position [1154, 0]
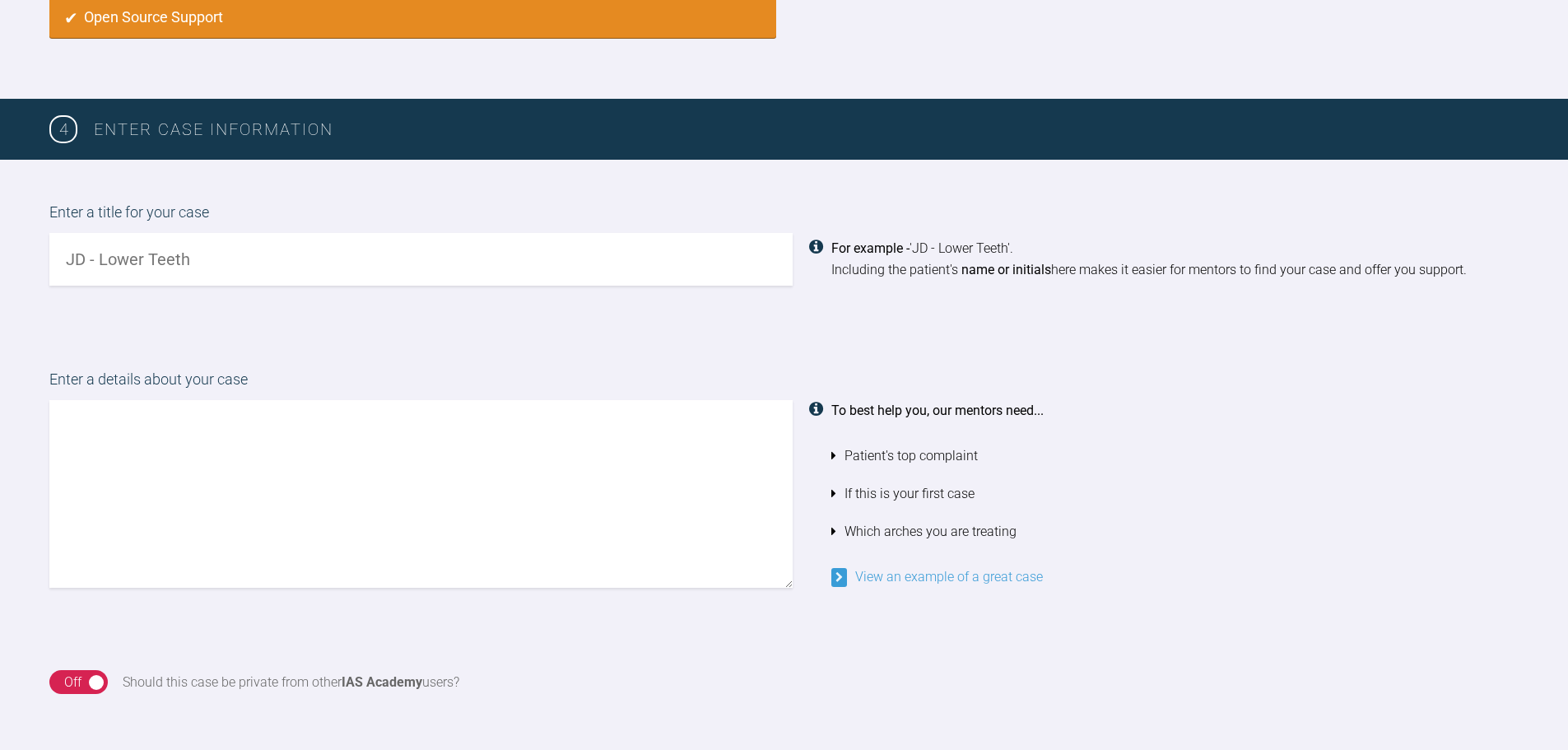
drag, startPoint x: 250, startPoint y: 266, endPoint x: 0, endPoint y: 245, distance: 250.9
click at [0, 245] on div "Enter a title for your case For example - 'JD - Lower Teeth'. Including the pat…" at bounding box center [784, 244] width 1568 height 167
drag, startPoint x: 185, startPoint y: 258, endPoint x: 93, endPoint y: 258, distance: 92.0
click at [93, 258] on input "text" at bounding box center [421, 258] width 744 height 52
type input "Kirsty Evans"
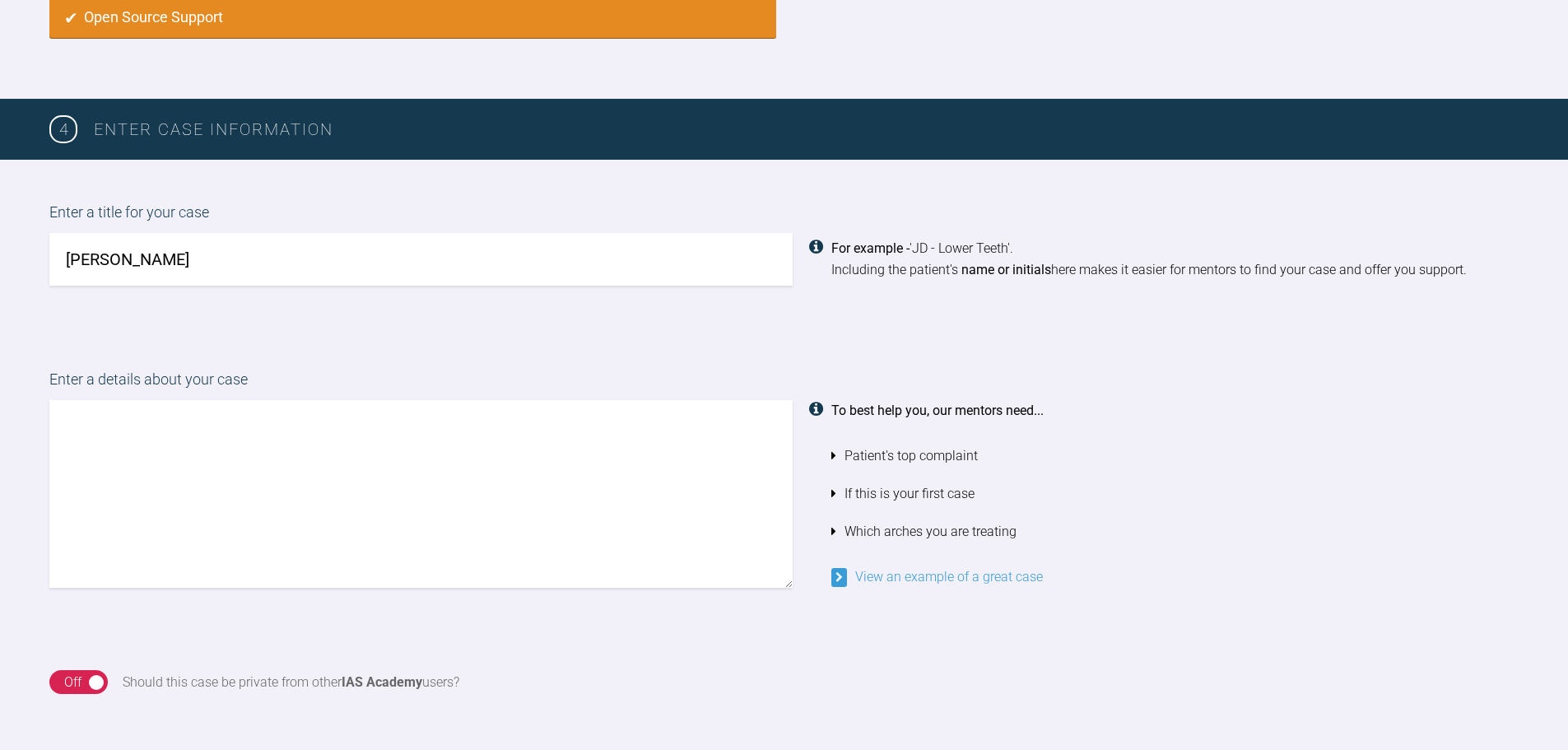
click at [98, 421] on textarea at bounding box center [421, 494] width 744 height 188
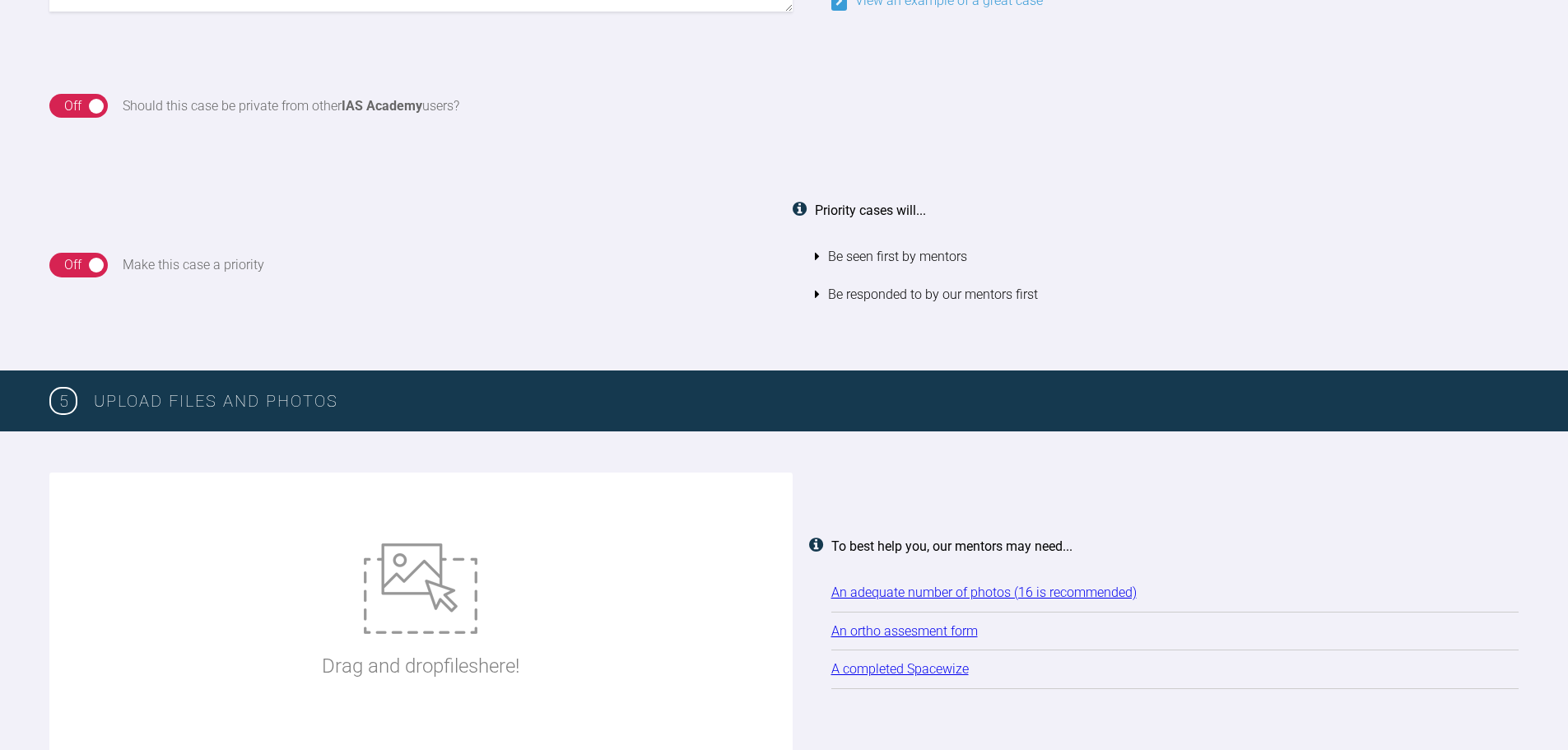
scroll to position [1978, 0]
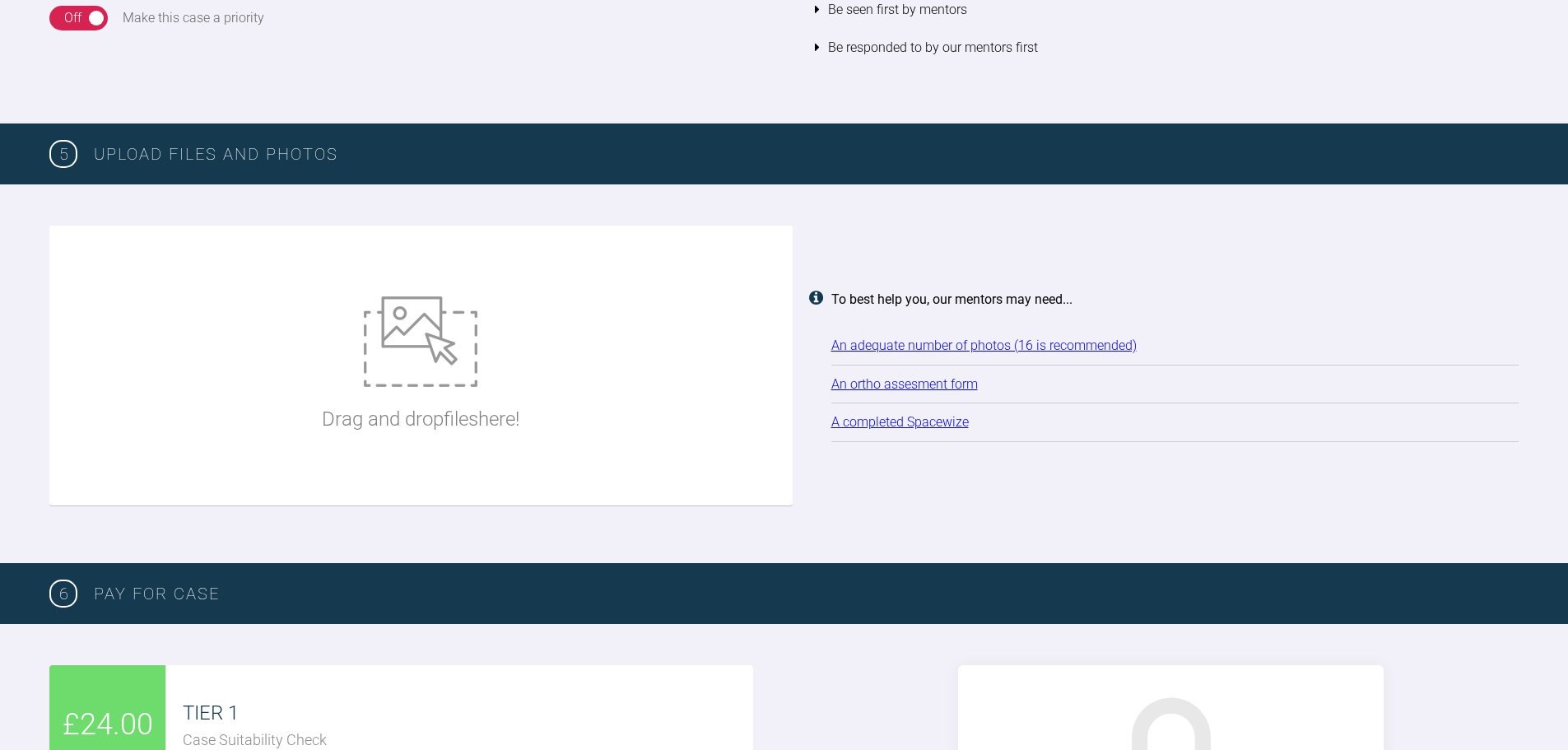
type textarea "U L Fixed braces for support Lower 5s (Or 4s) oe Lower incisor I think too much…"
click at [403, 371] on img at bounding box center [421, 341] width 114 height 90
type input "C:\fakepath\PA130001.JPG"
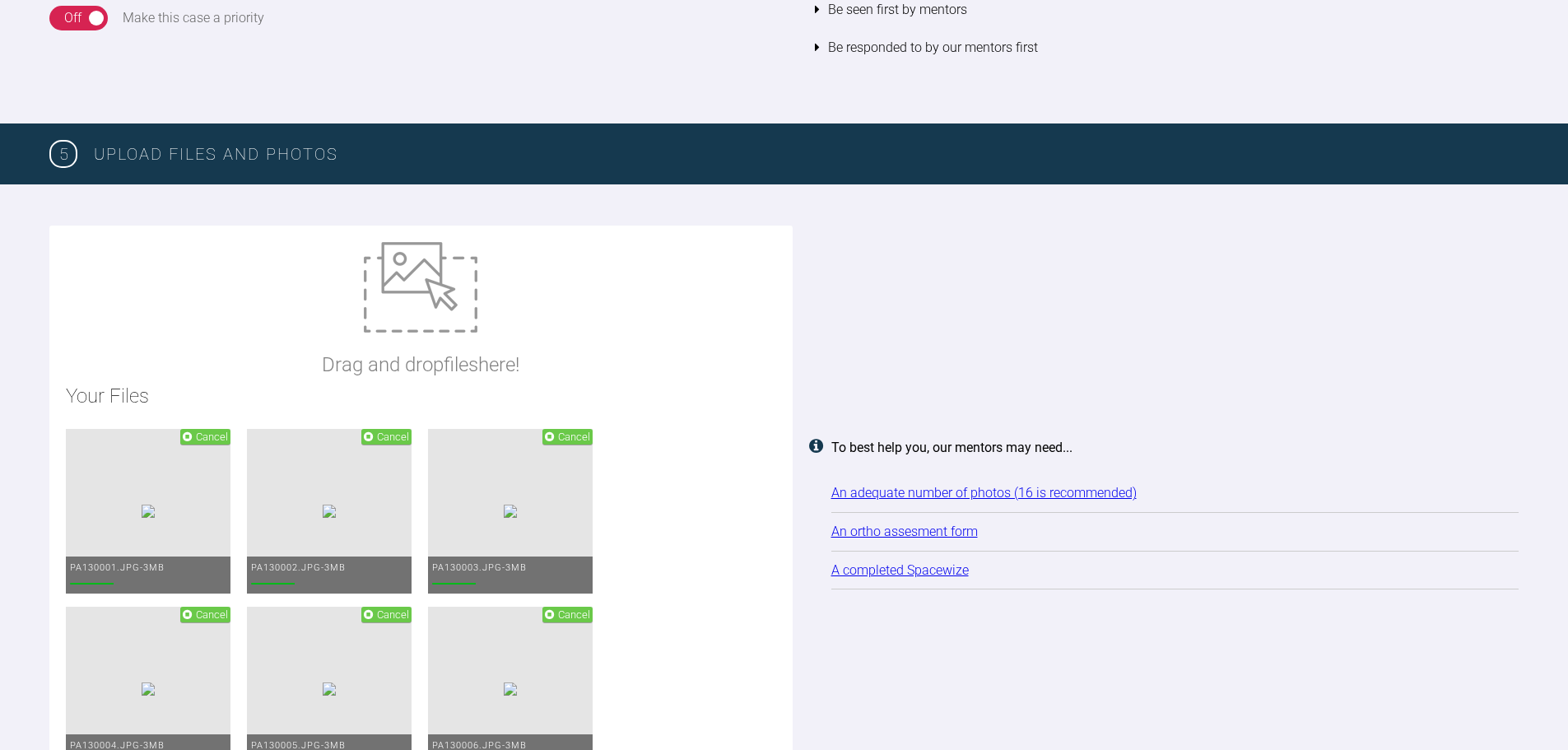
click at [418, 298] on img at bounding box center [421, 287] width 114 height 90
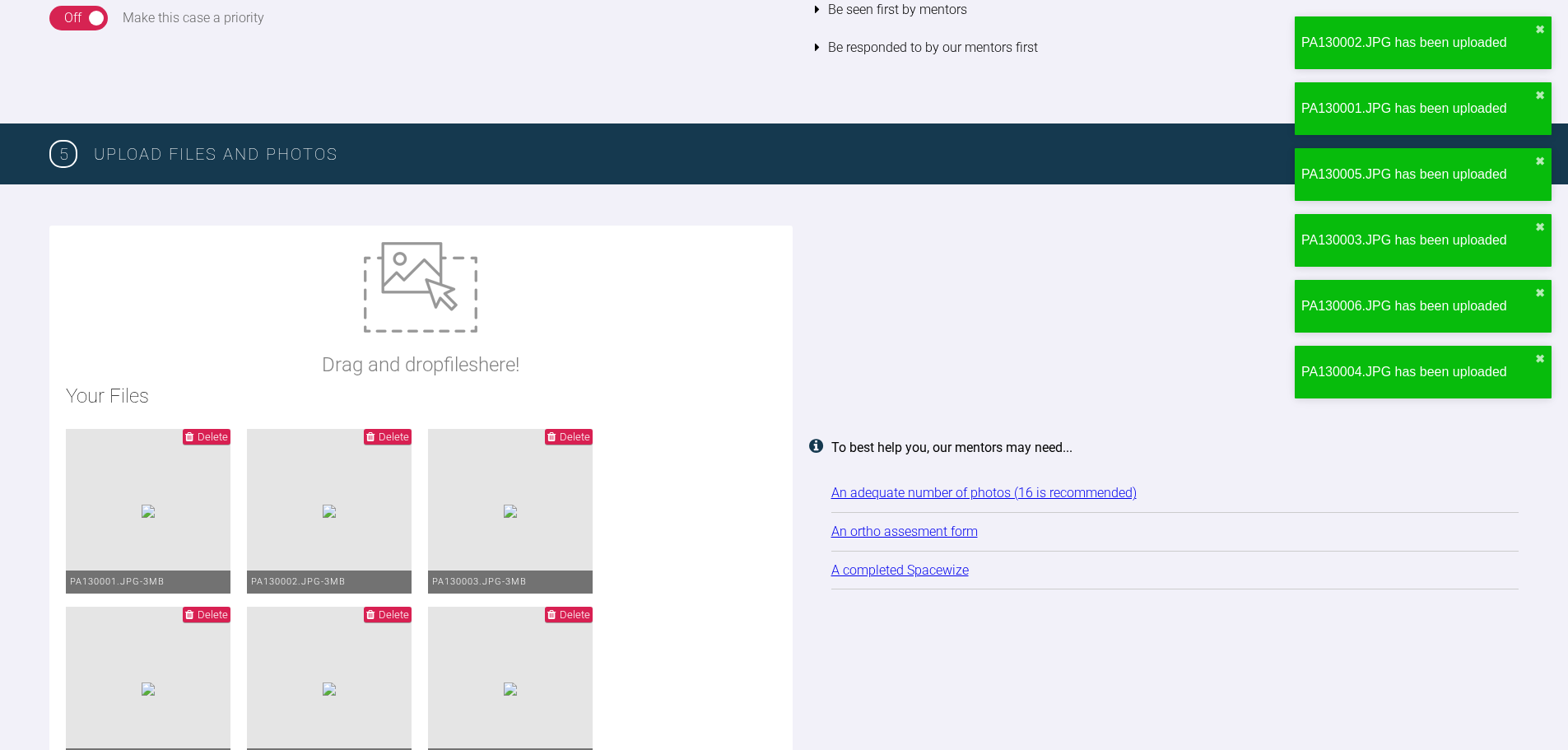
type input "C:\fakepath\PA130007.JPG"
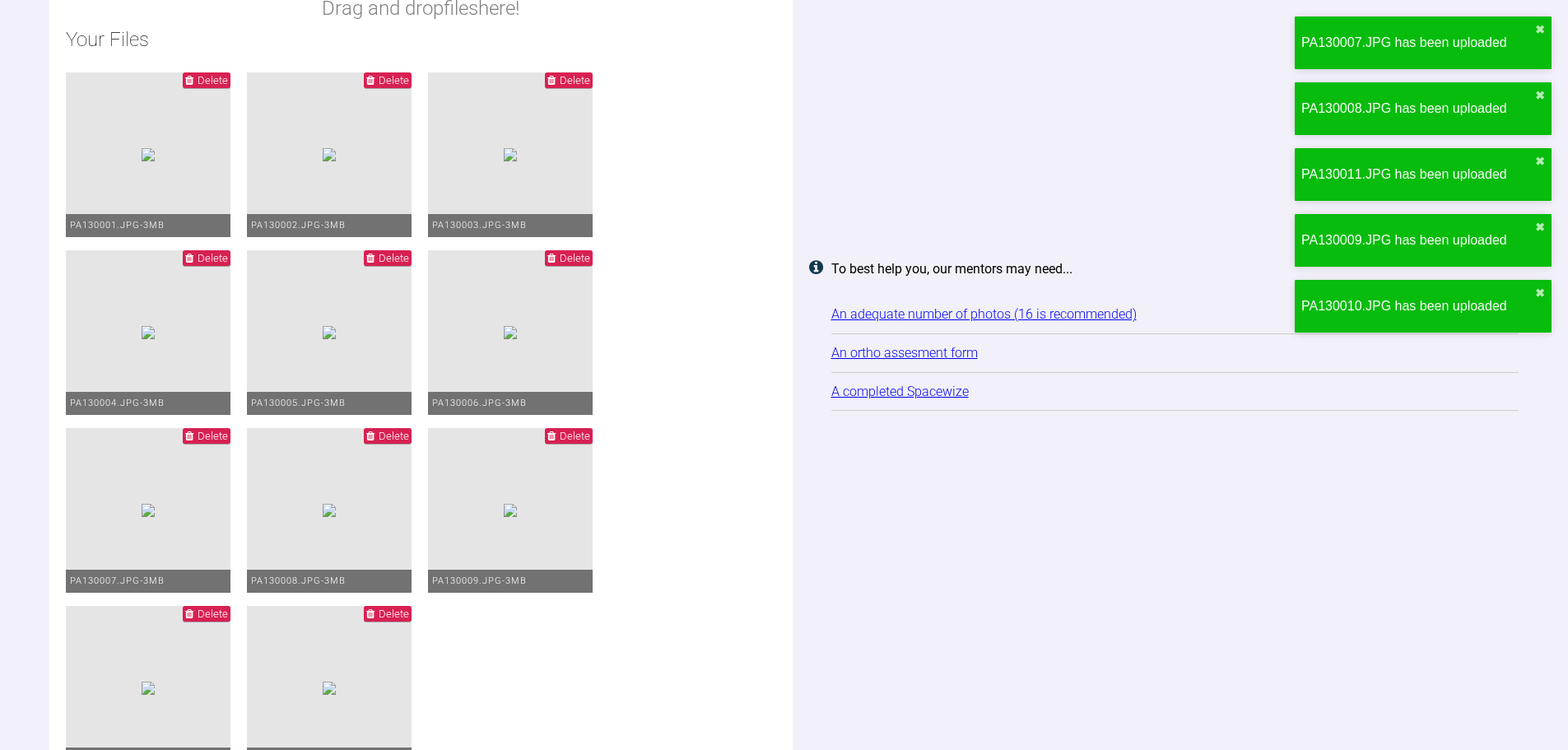
scroll to position [2142, 0]
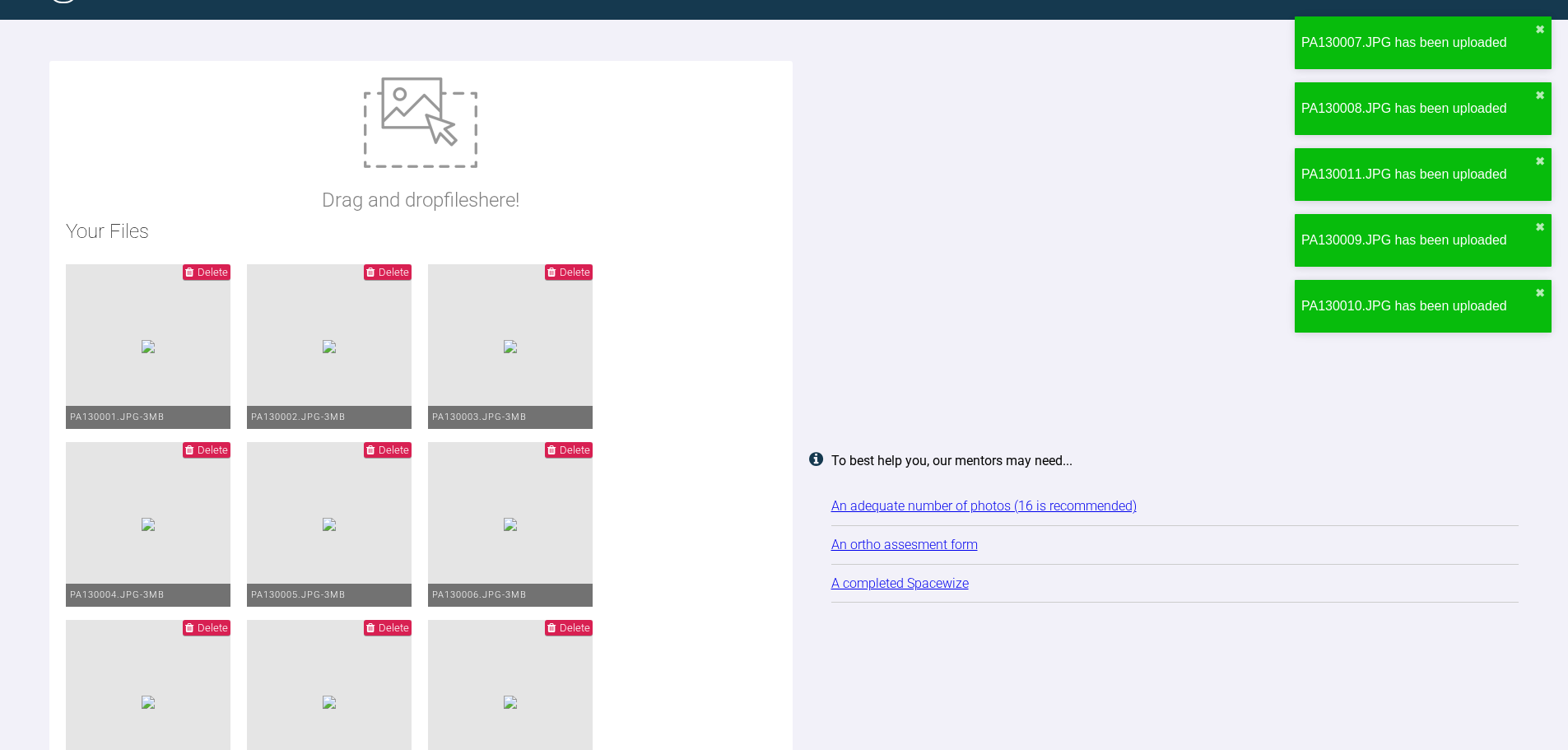
click at [424, 125] on img at bounding box center [421, 122] width 114 height 90
type input "C:\fakepath\Ms_Kirsty_Evans_(EVANS_K1)_20251013_151458.jpg"
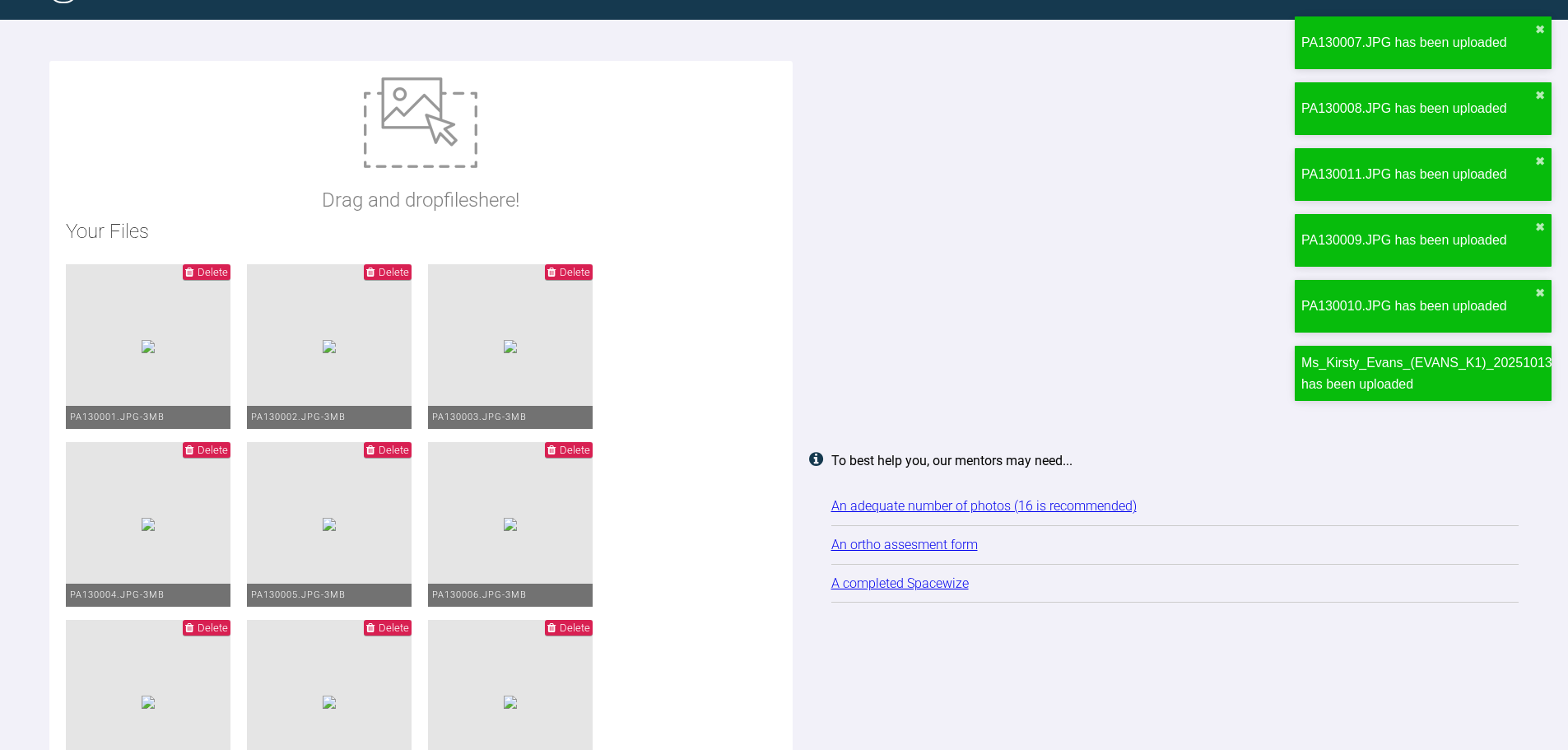
click at [422, 120] on img at bounding box center [421, 122] width 114 height 90
type input "C:\fakepath\Evans PA.jpg"
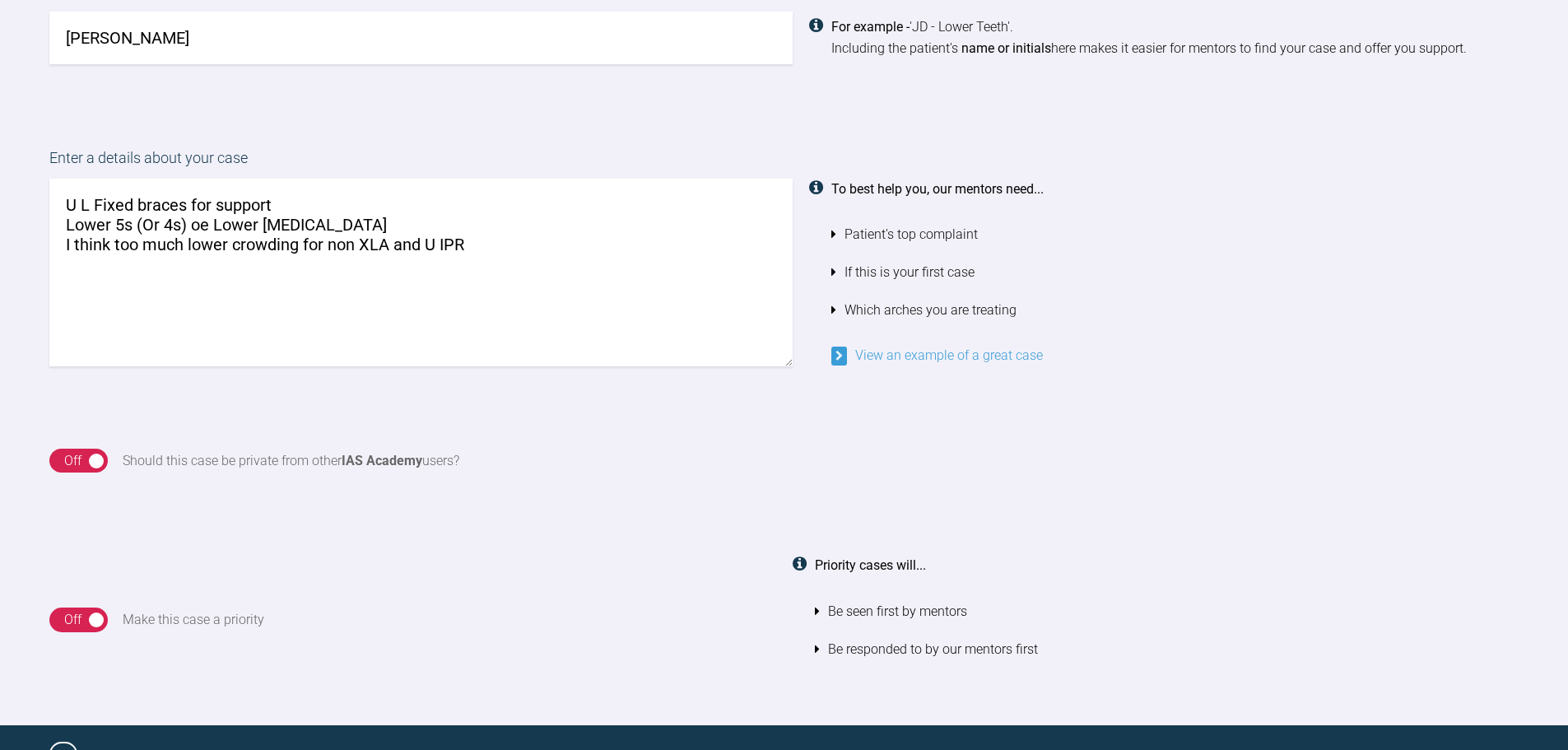
scroll to position [1237, 0]
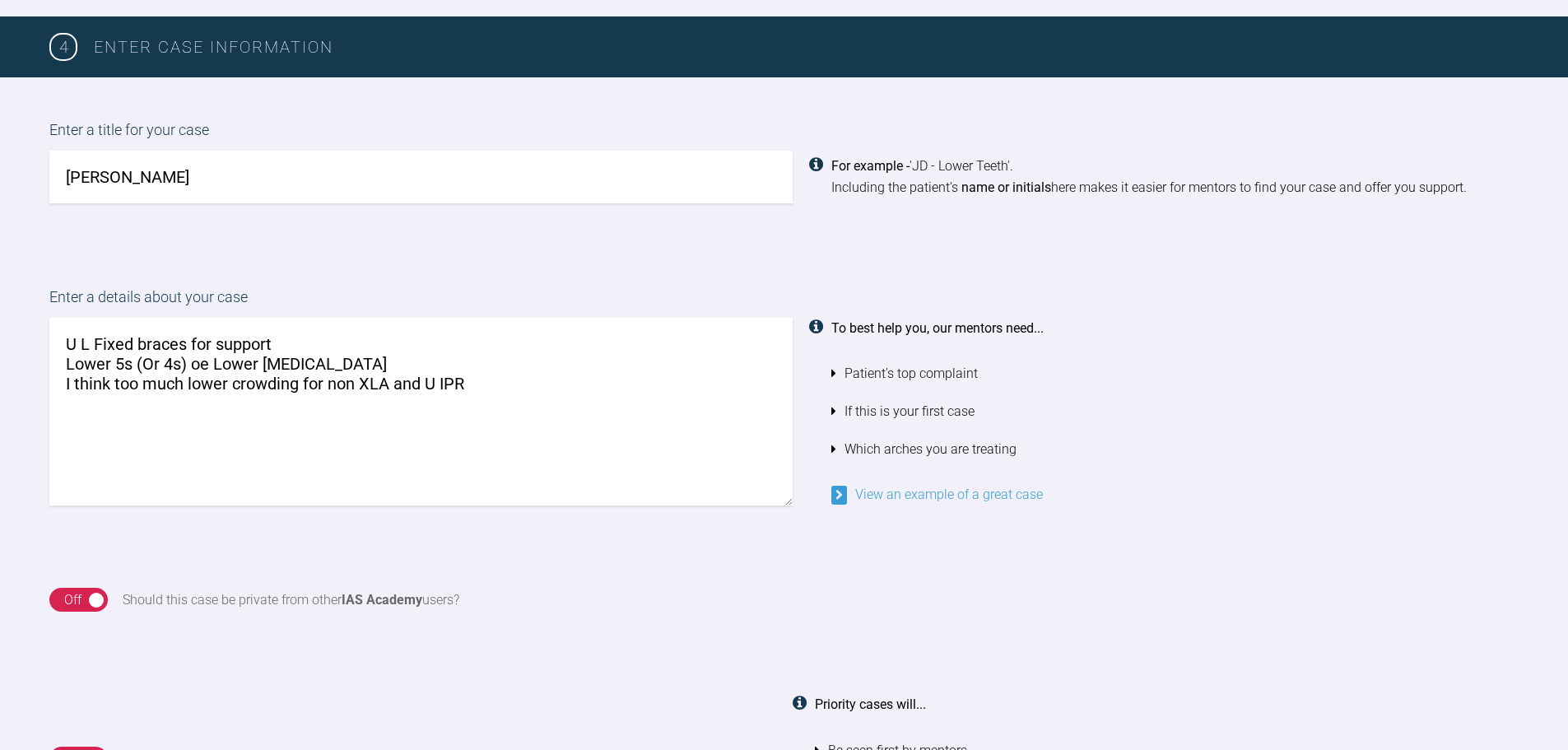
click at [486, 388] on textarea "U L Fixed braces for support Lower 5s (Or 4s) oe Lower incisor I think too much…" at bounding box center [421, 412] width 744 height 188
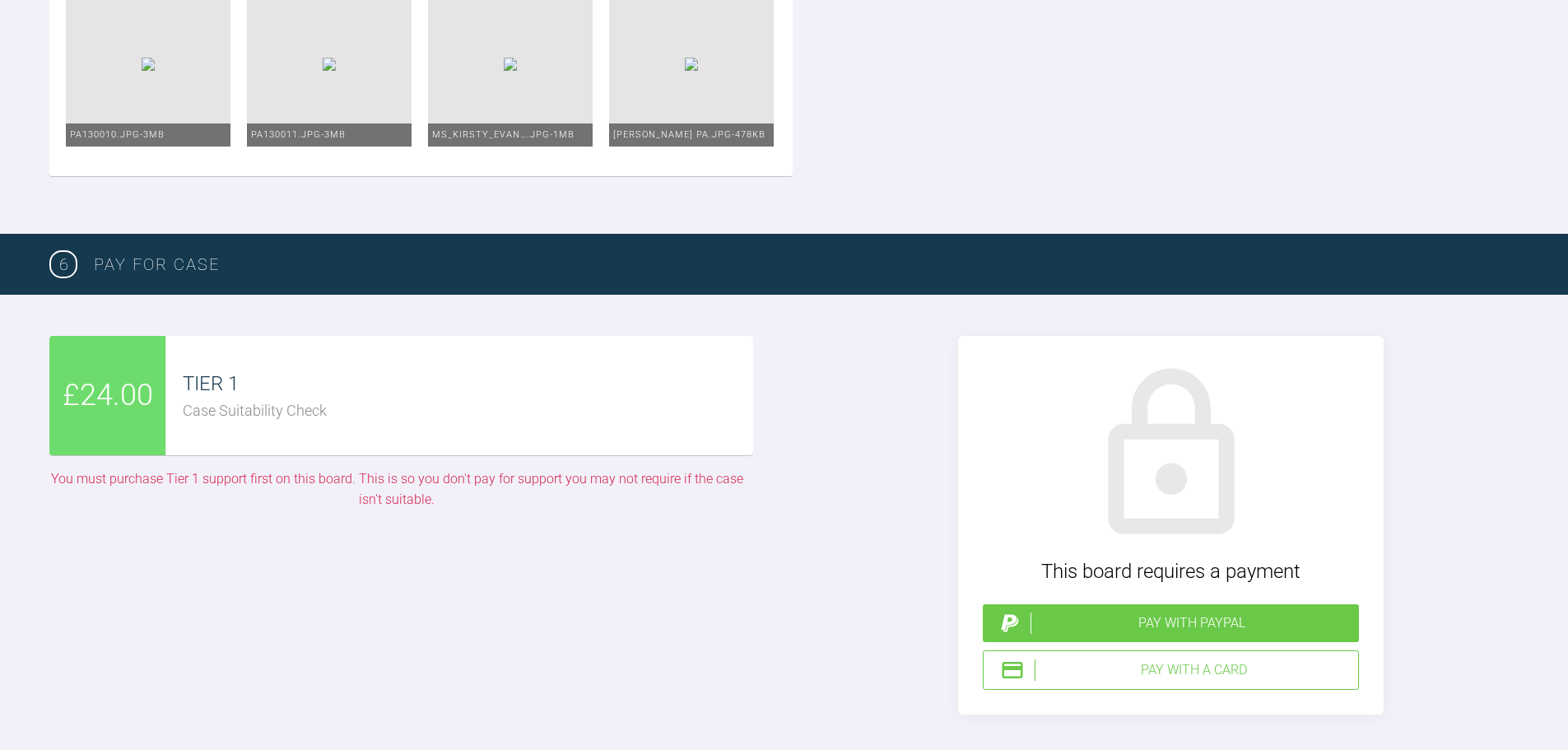
scroll to position [3048, 0]
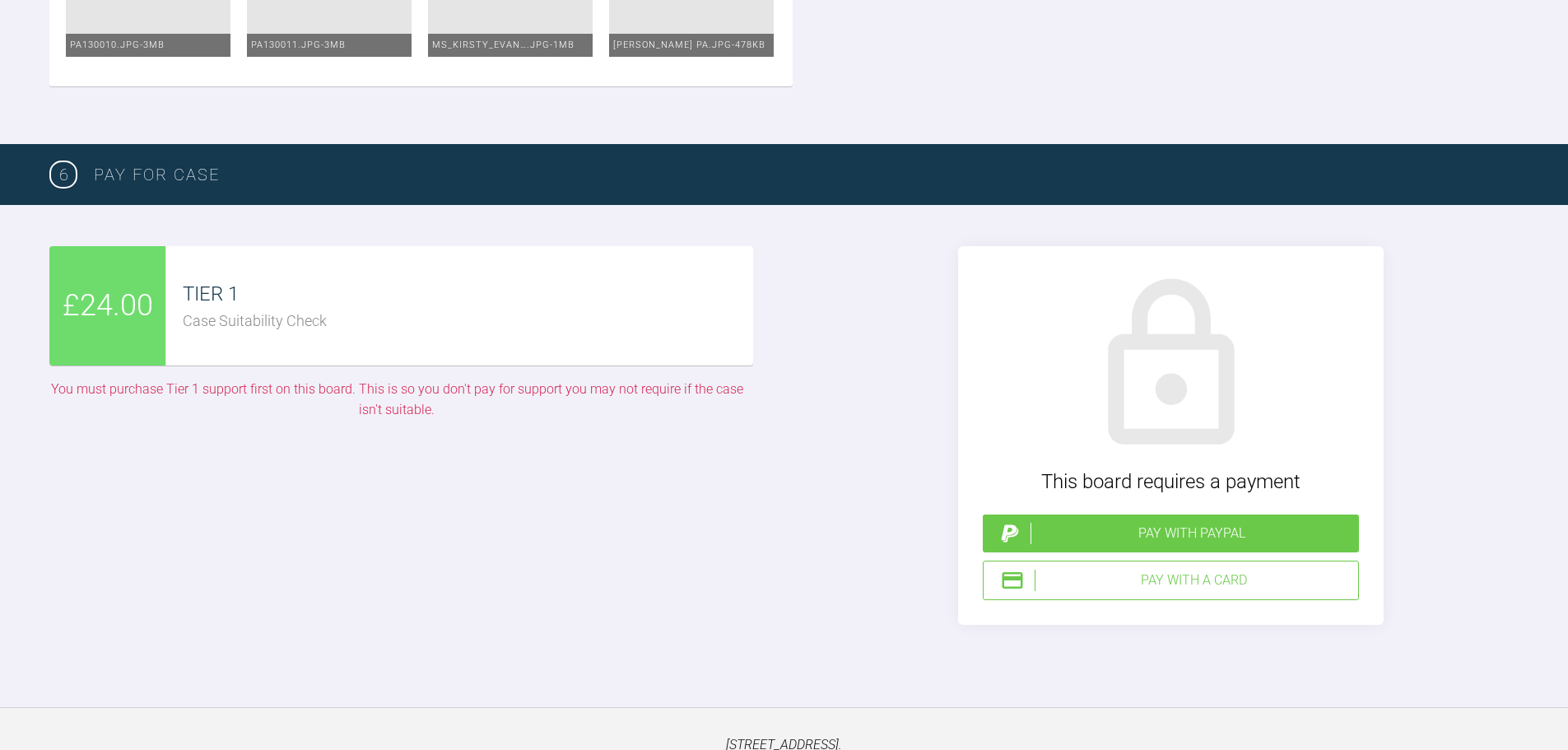
type textarea "U L Fixed braces for support Lower 5s (Or 4s) oe Lower incisor I think too much…"
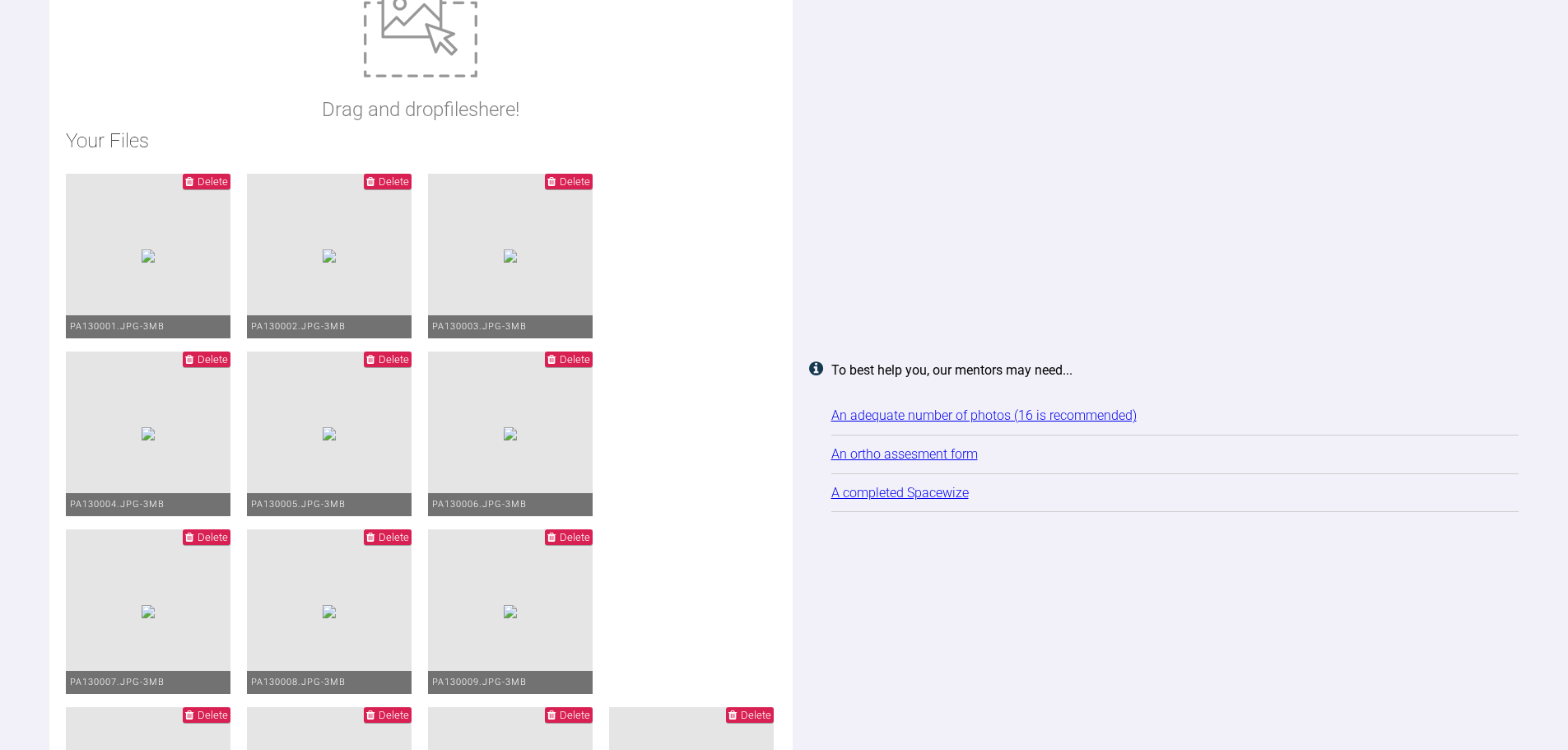
scroll to position [2224, 0]
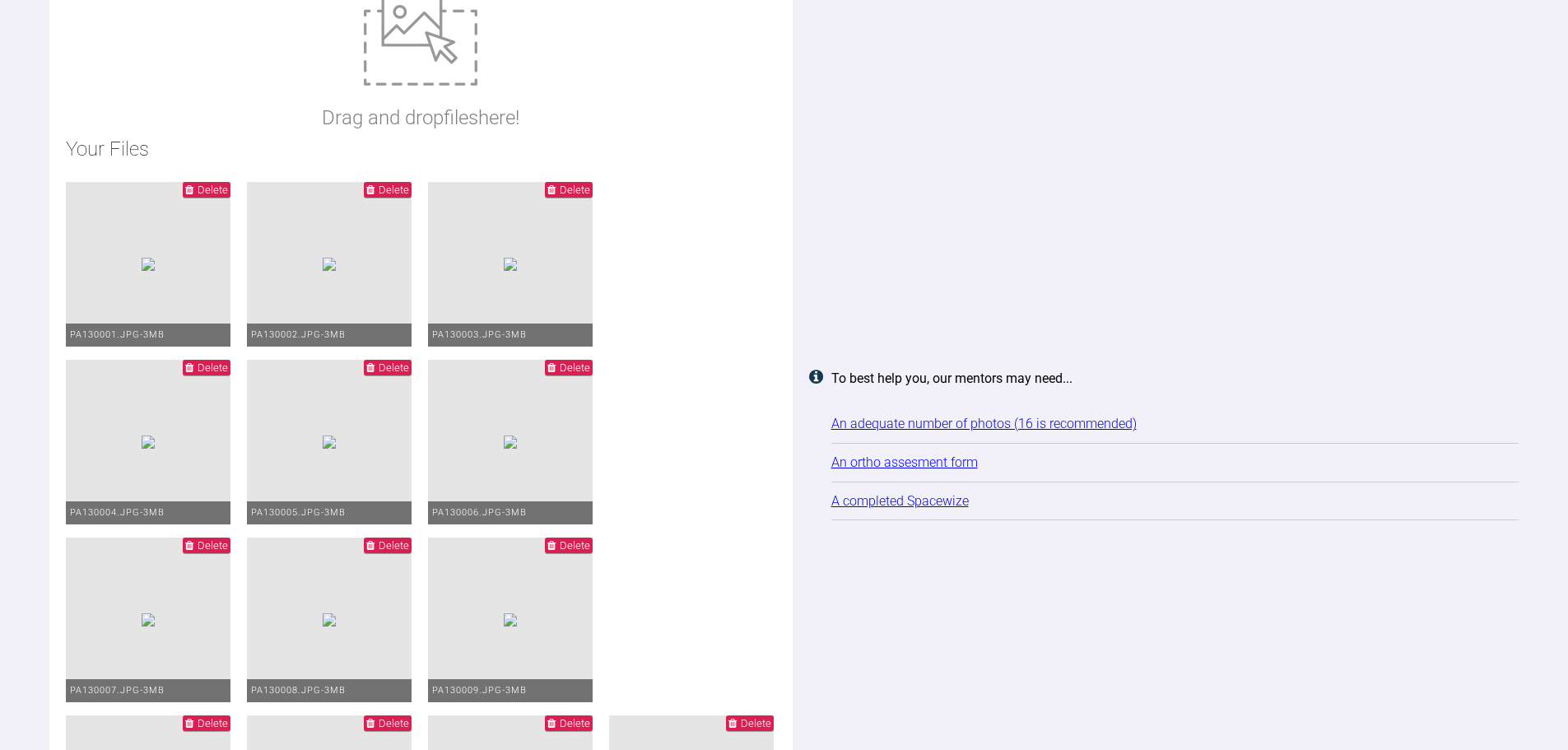
click at [400, 66] on img at bounding box center [421, 40] width 114 height 90
type input "C:\fakepath\Advanced ortho Evans.doc"
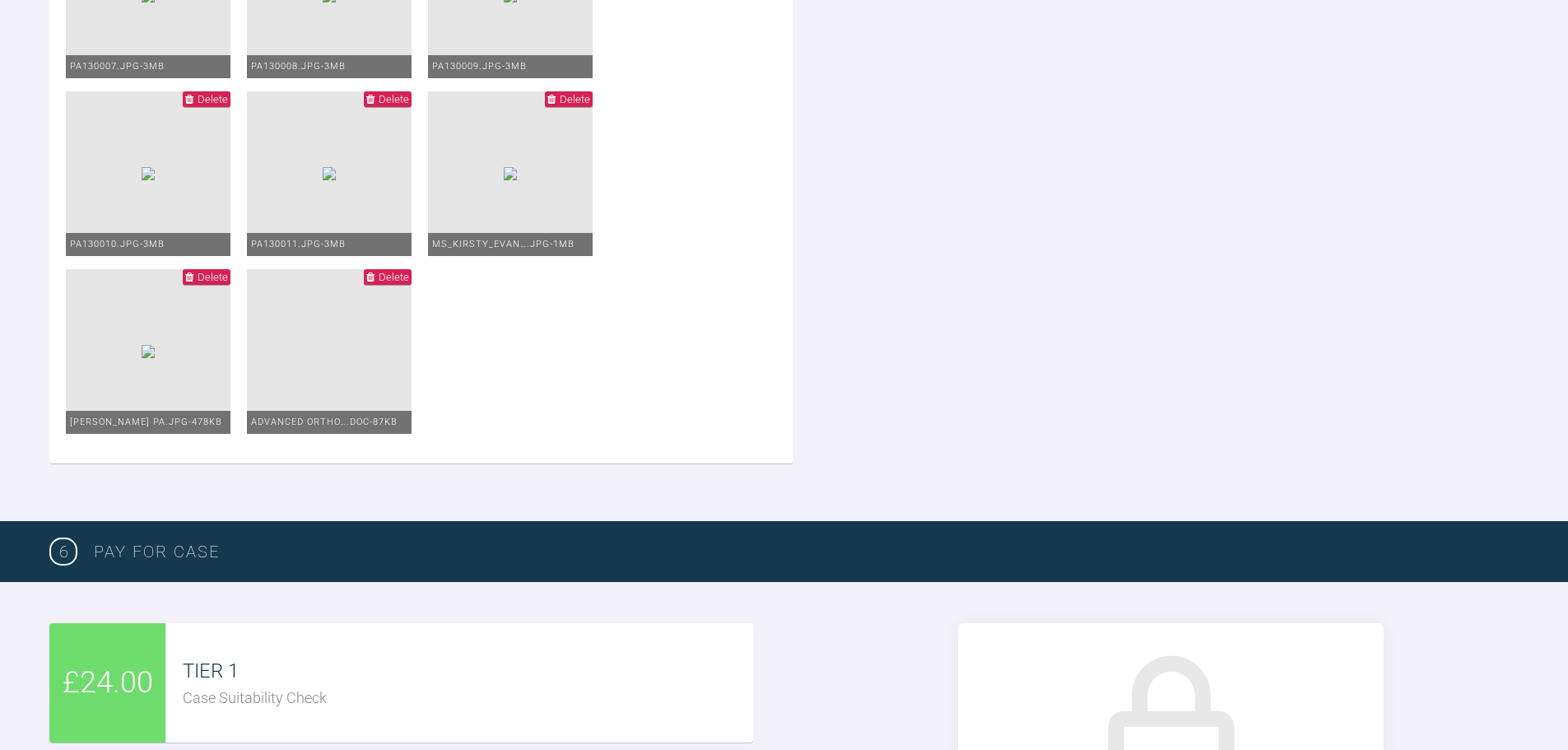
scroll to position [3294, 0]
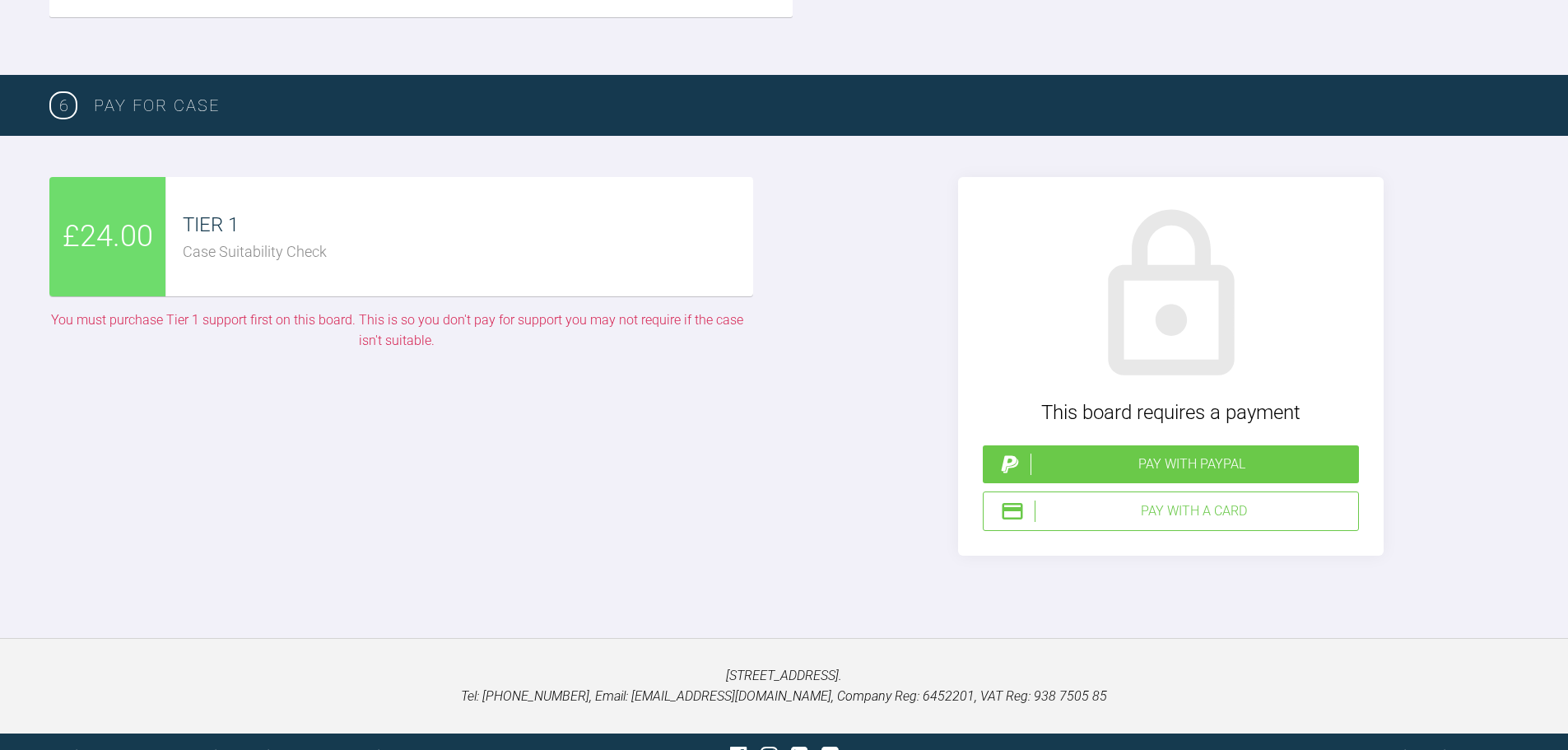
click at [222, 254] on div "Case Suitability Check" at bounding box center [468, 252] width 570 height 24
click at [1199, 506] on div "Pay with a Card" at bounding box center [1192, 510] width 317 height 21
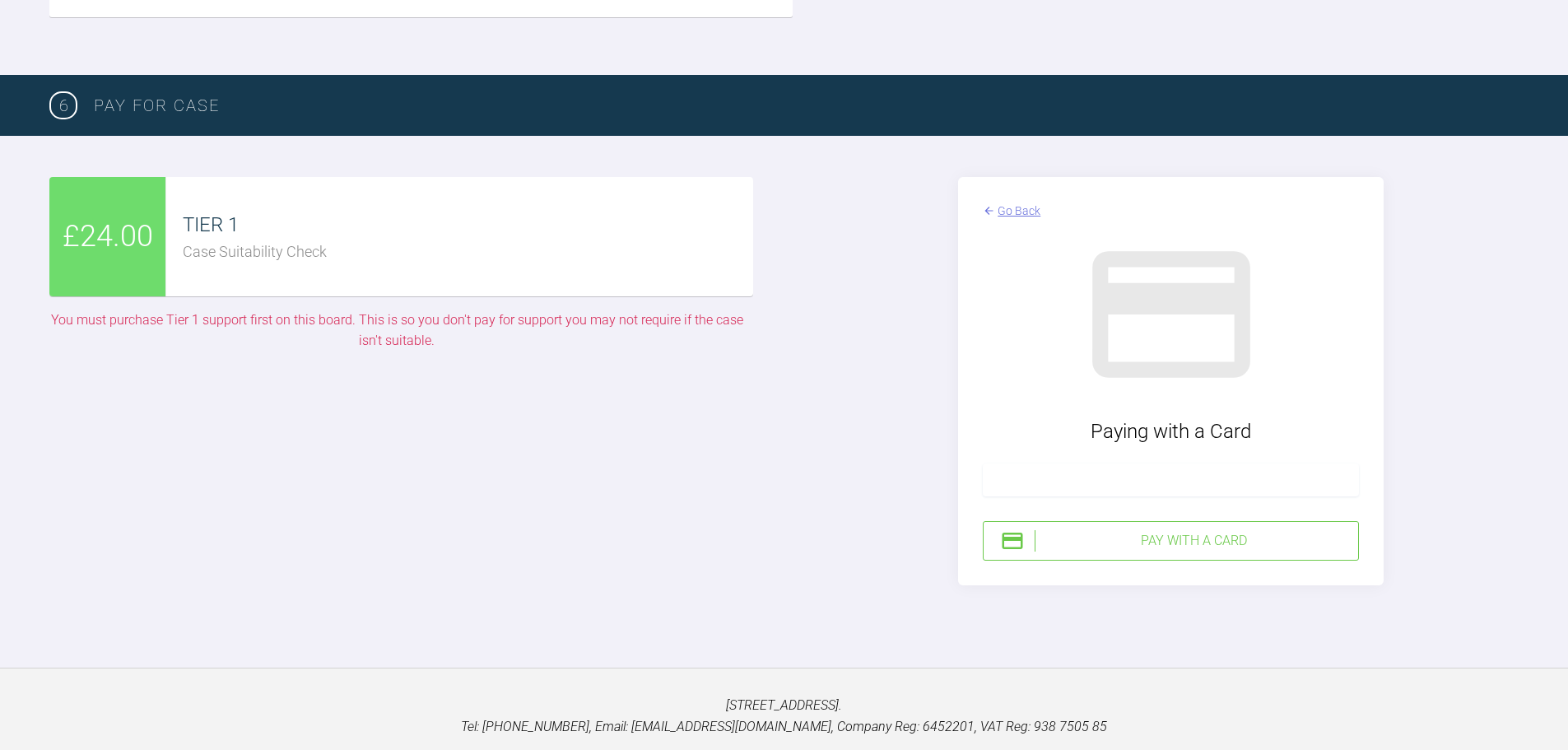
click at [1135, 551] on div "Pay with a Card" at bounding box center [1192, 540] width 317 height 21
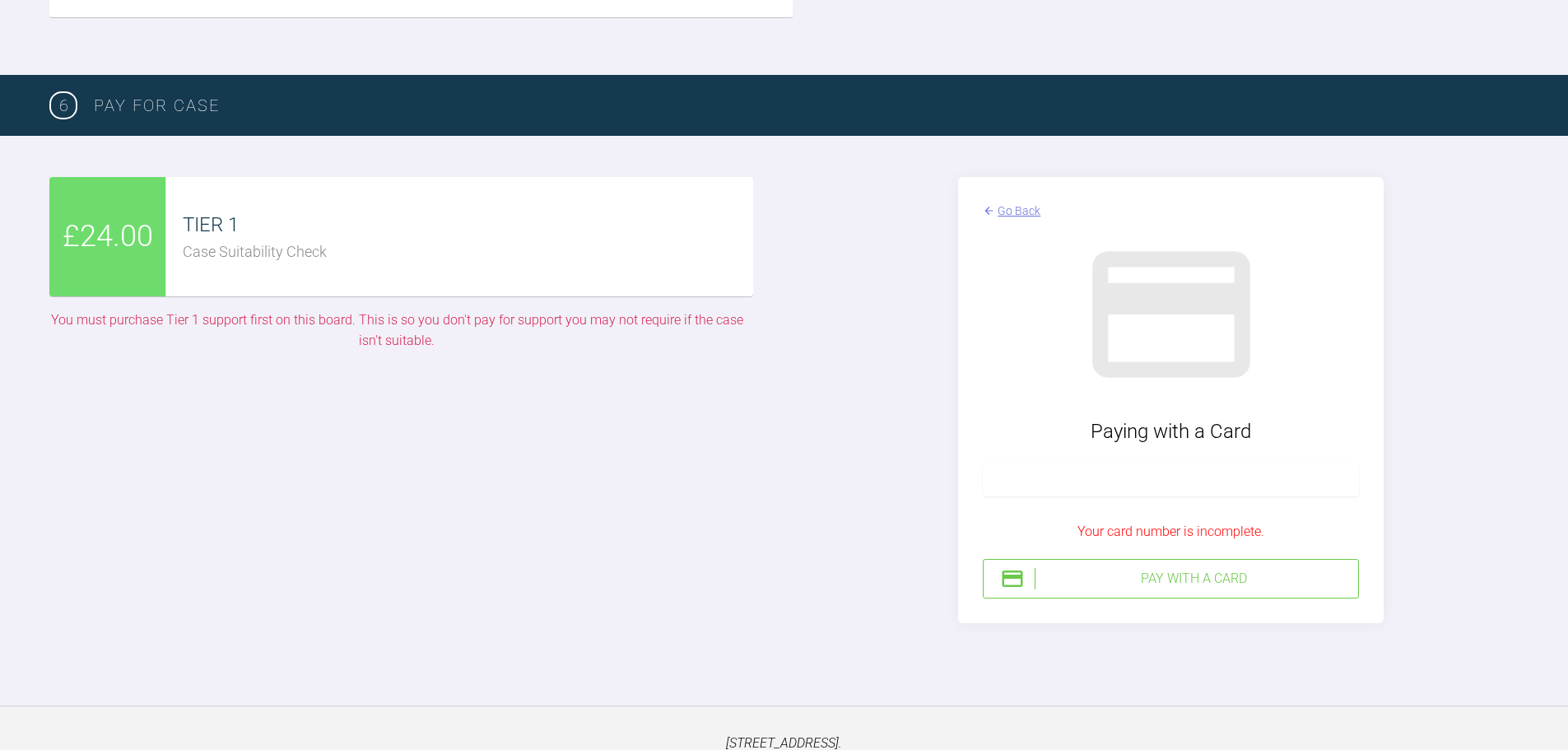
click at [1278, 472] on iframe at bounding box center [1171, 480] width 355 height 16
click at [1160, 584] on div "Pay with a Card" at bounding box center [1192, 578] width 317 height 21
click at [1175, 532] on div "Your postal code is incomplete." at bounding box center [1170, 531] width 376 height 21
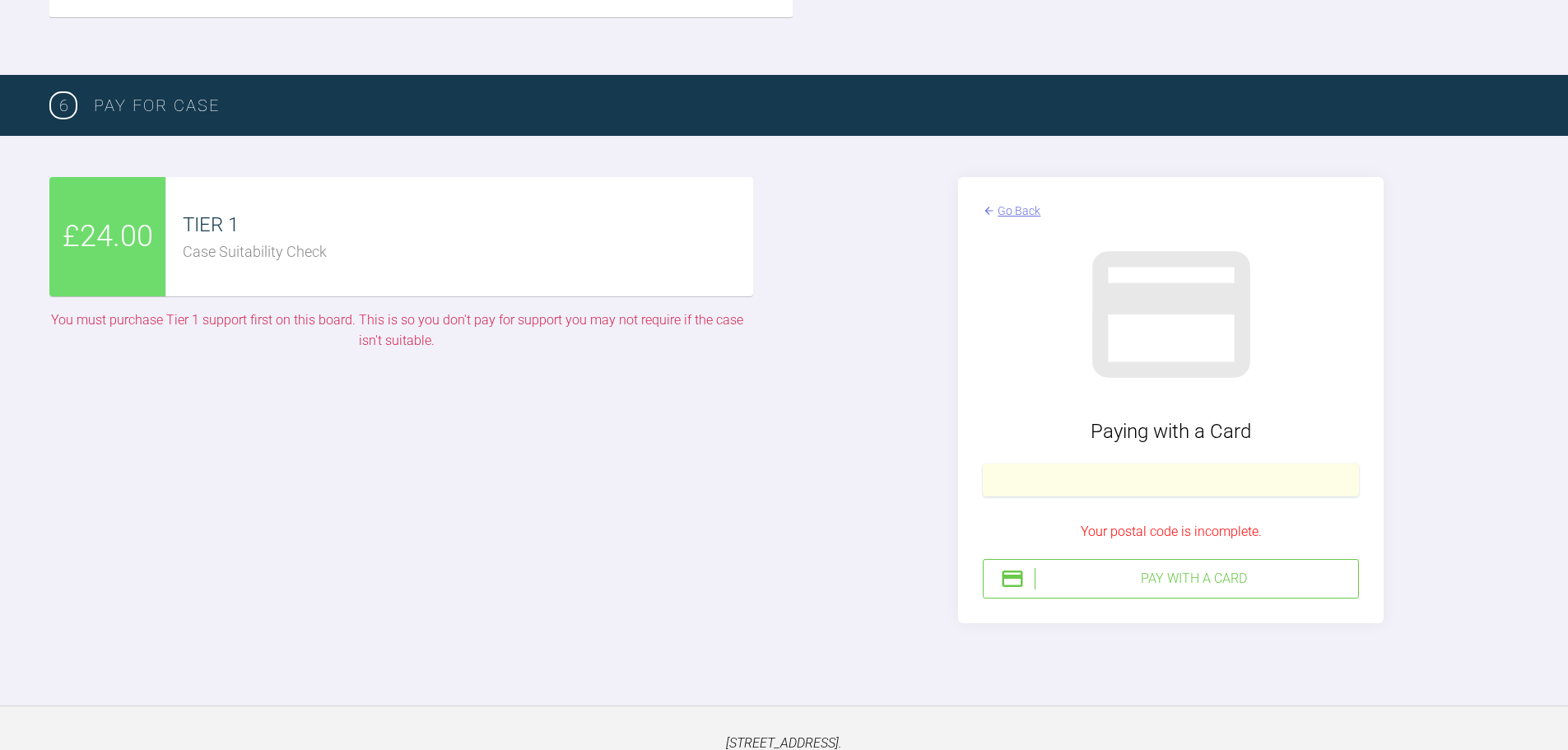
click at [1181, 581] on div "Pay with a Card" at bounding box center [1192, 578] width 317 height 21
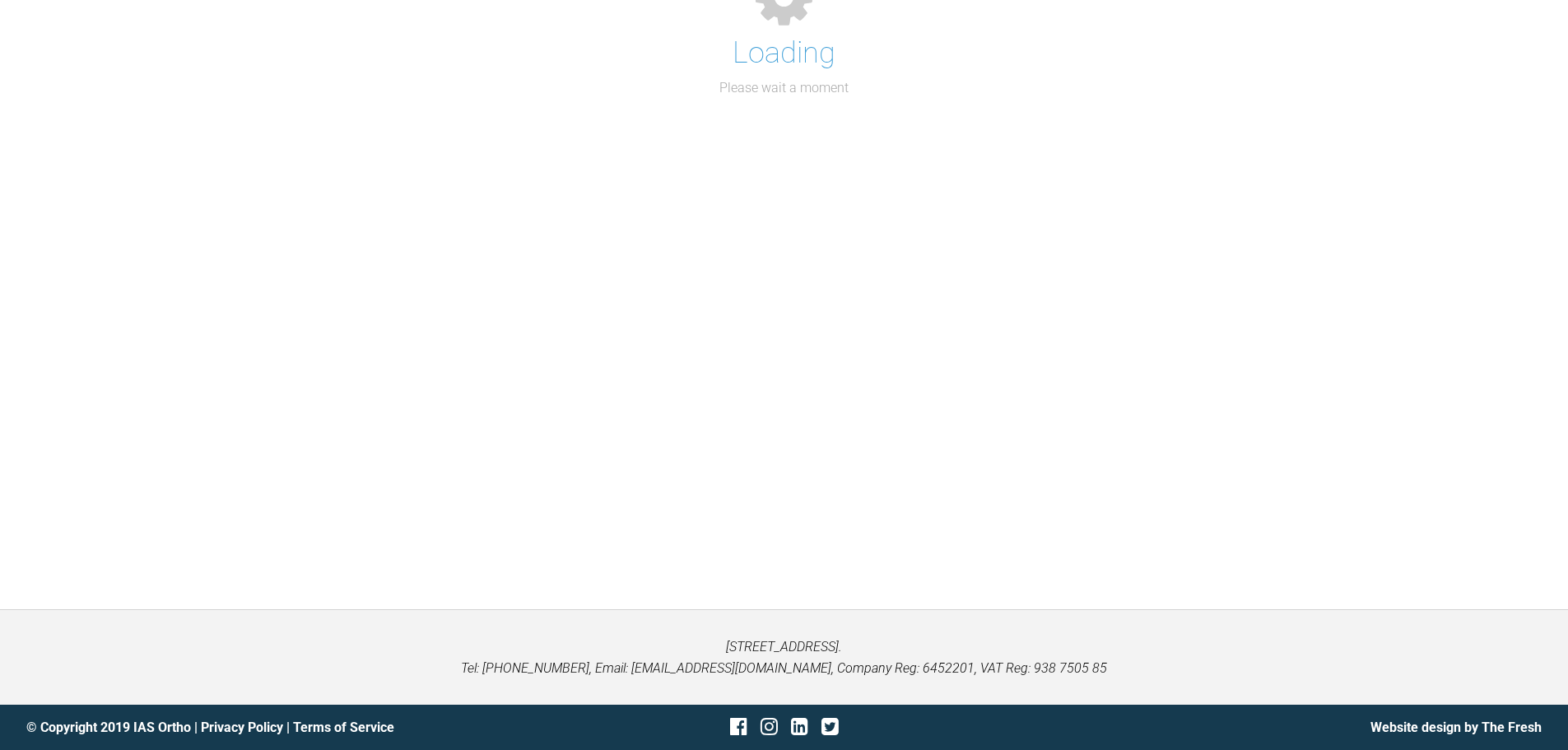
click at [1231, 470] on div "Loading Please wait a moment" at bounding box center [784, 273] width 1568 height 672
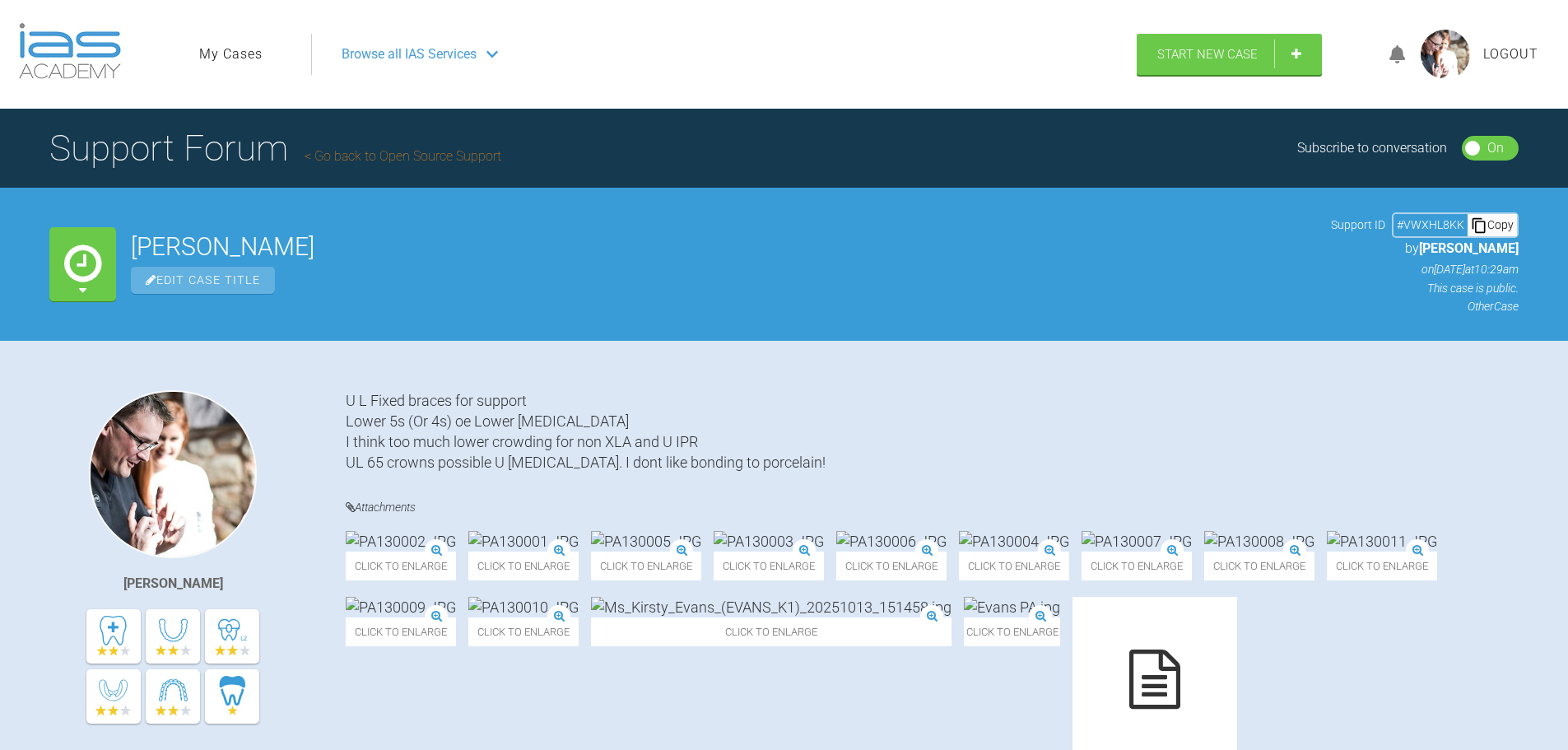
click at [240, 56] on link "My Cases" at bounding box center [231, 53] width 63 height 21
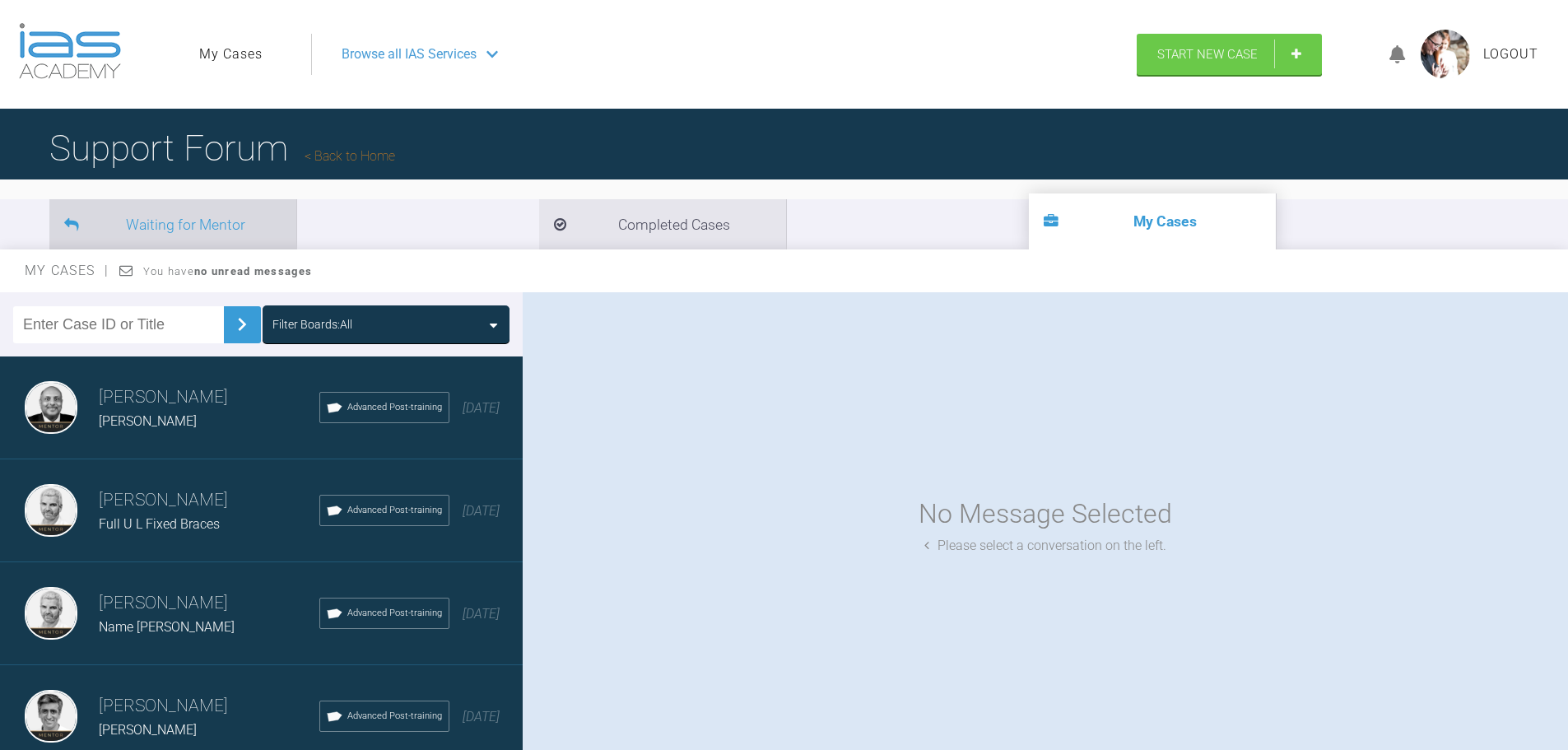
click at [191, 234] on li "Waiting for Mentor" at bounding box center [173, 224] width 247 height 51
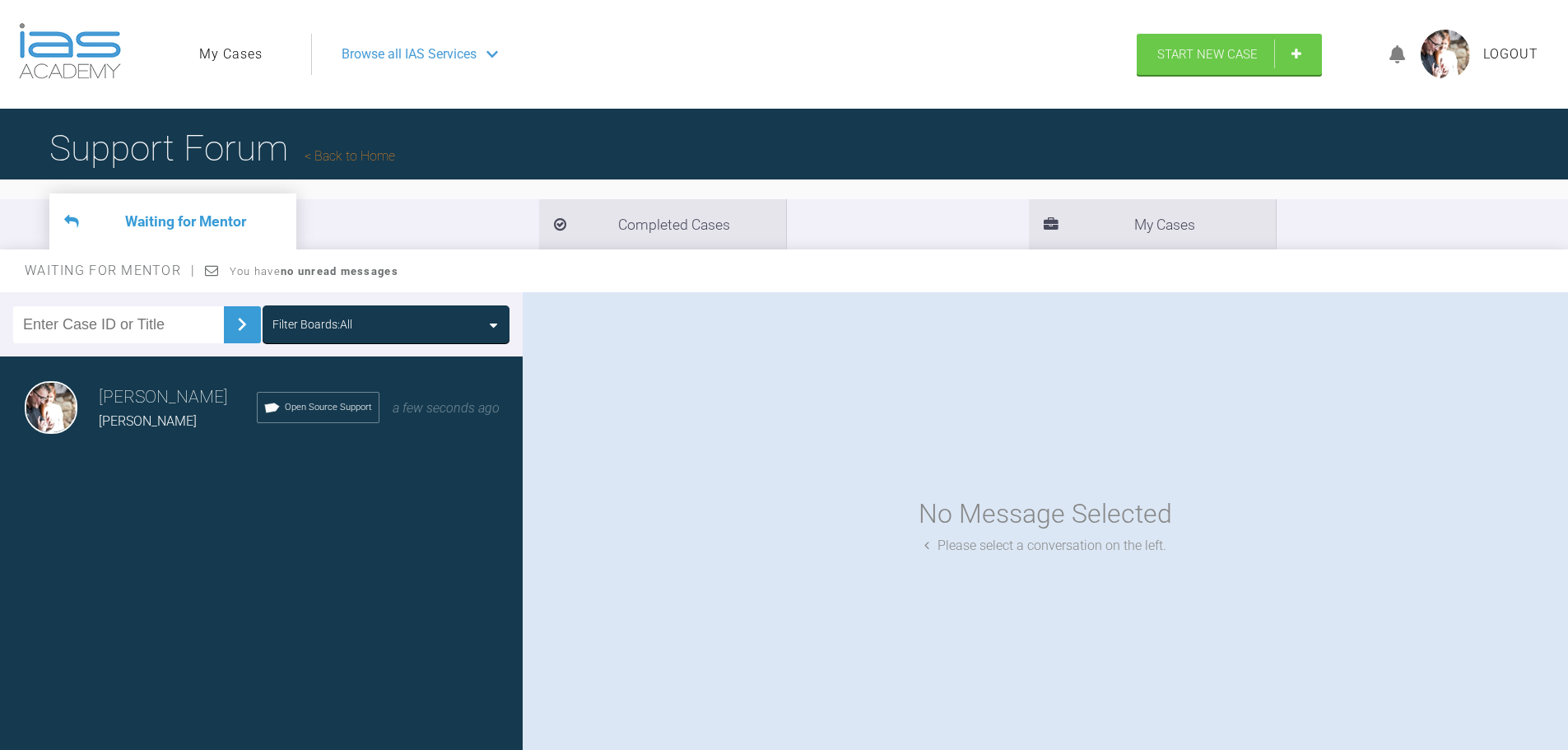
click at [168, 422] on span "Kirsty Evans" at bounding box center [147, 420] width 98 height 16
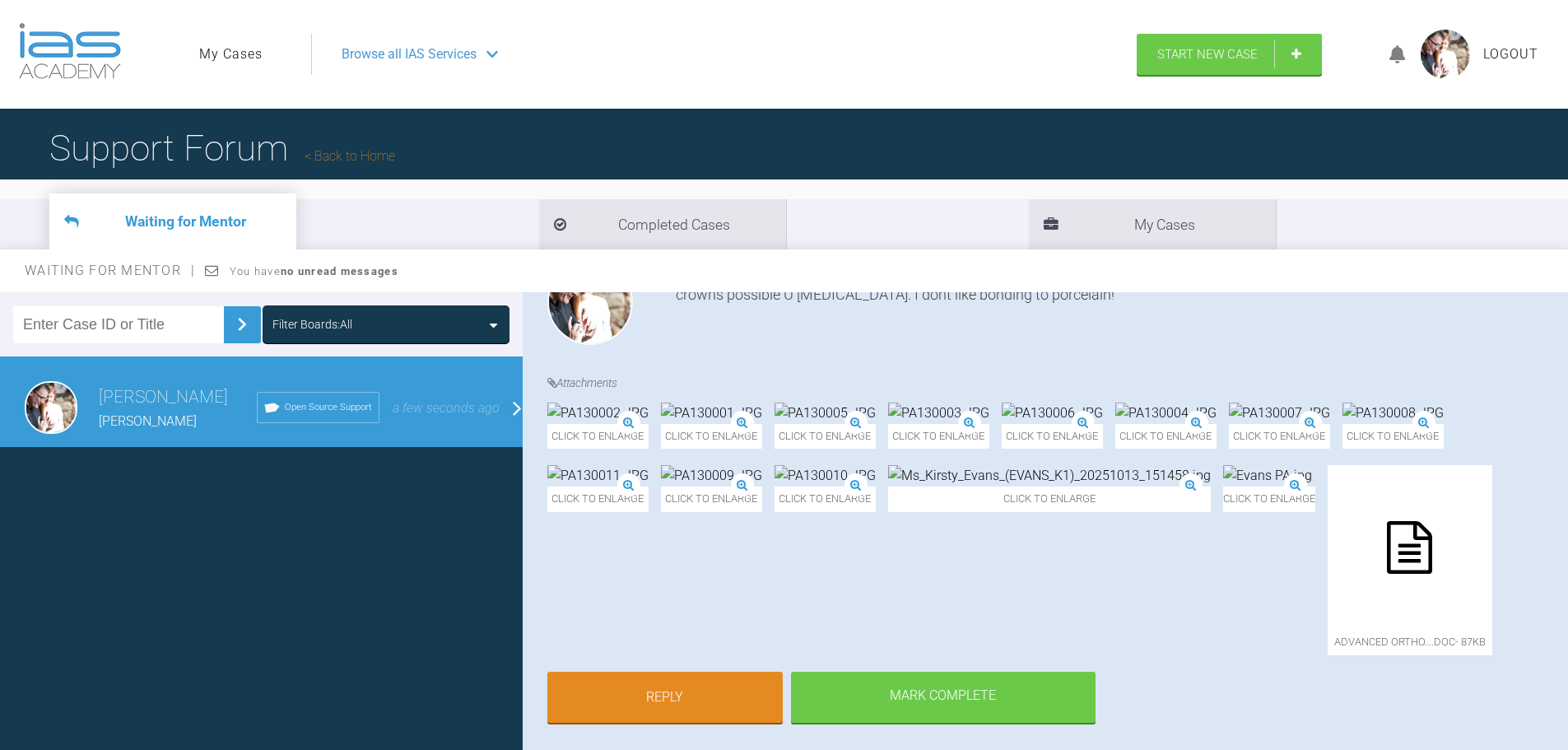
click at [287, 561] on div "Filter Boards: All Grant McAree Kirsty Evans Open Source Support a few seconds …" at bounding box center [261, 525] width 523 height 465
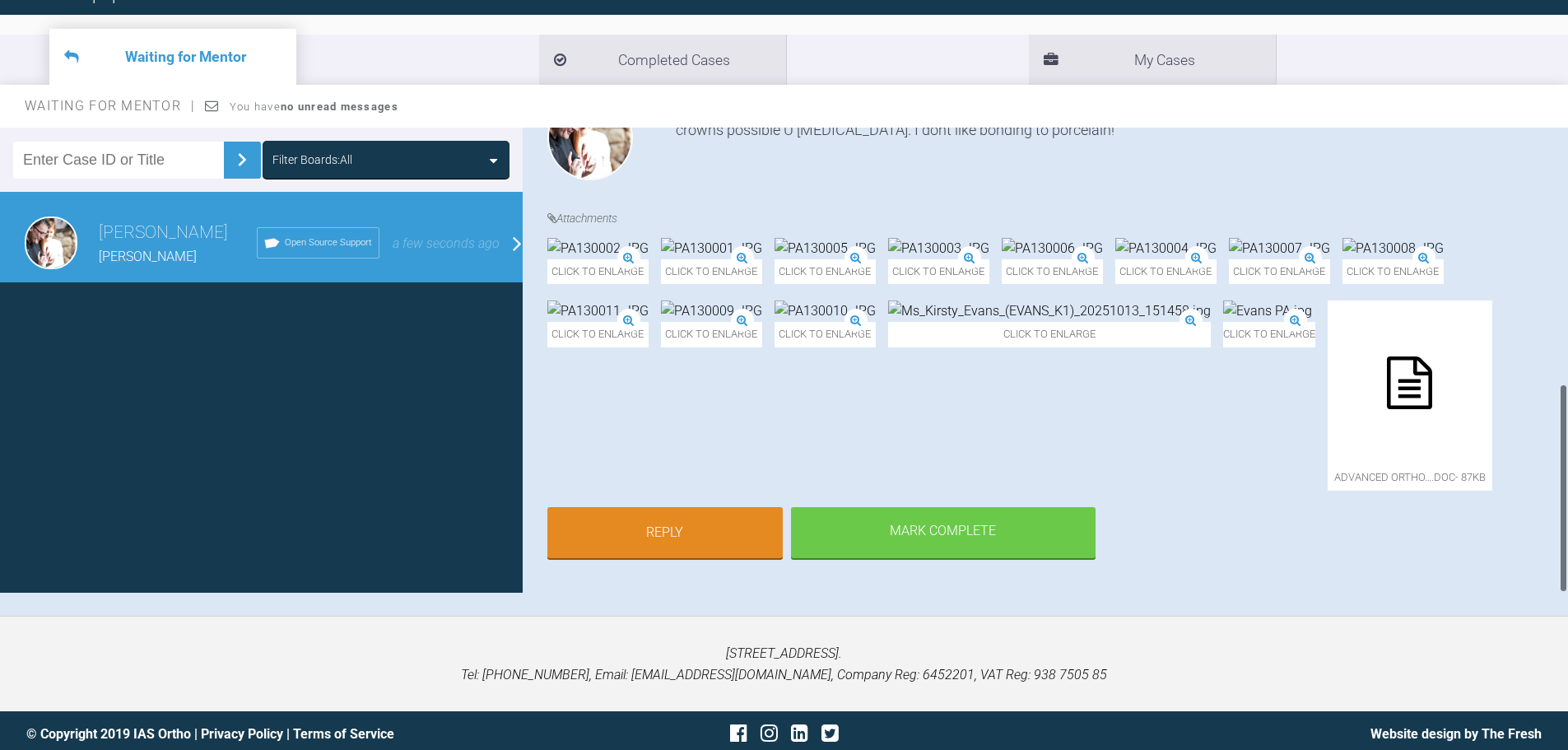
scroll to position [171, 0]
